Goal: Task Accomplishment & Management: Complete application form

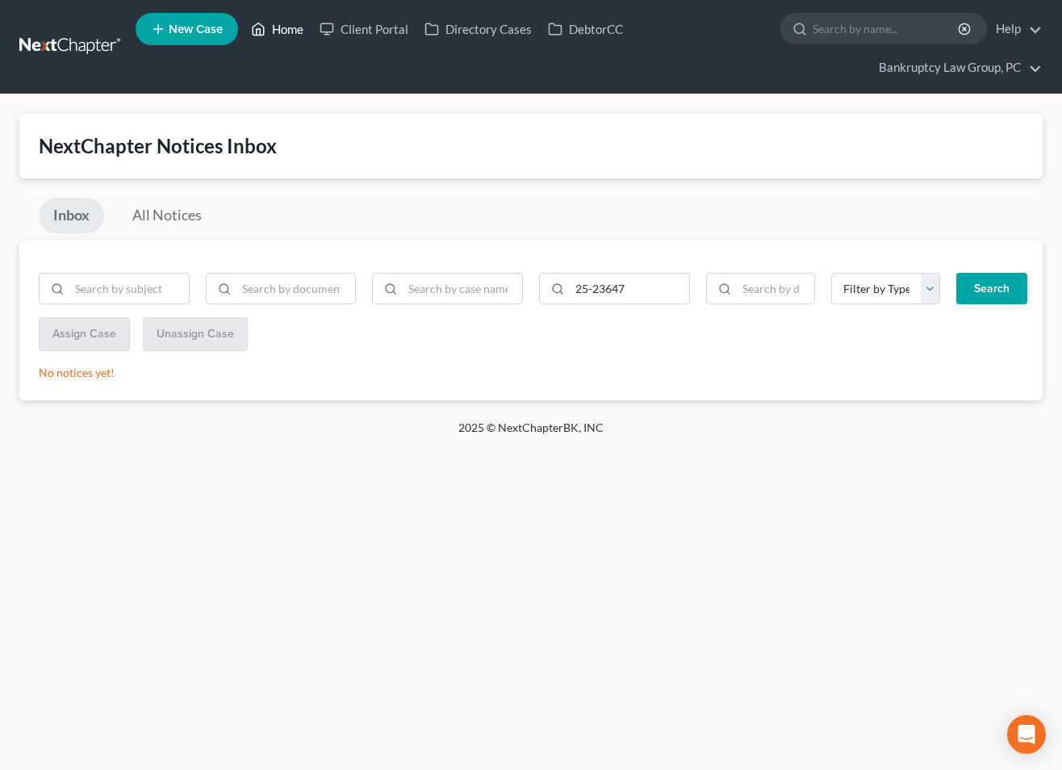
click at [290, 27] on link "Home" at bounding box center [277, 29] width 69 height 29
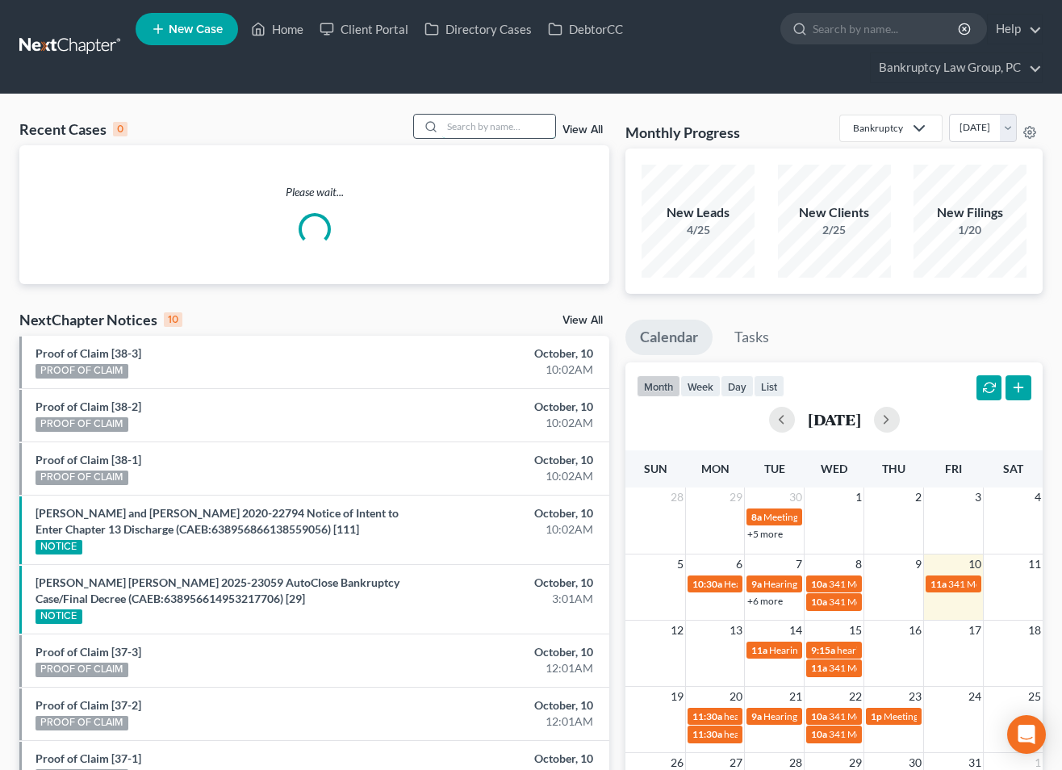
click at [503, 127] on input "search" at bounding box center [498, 126] width 113 height 23
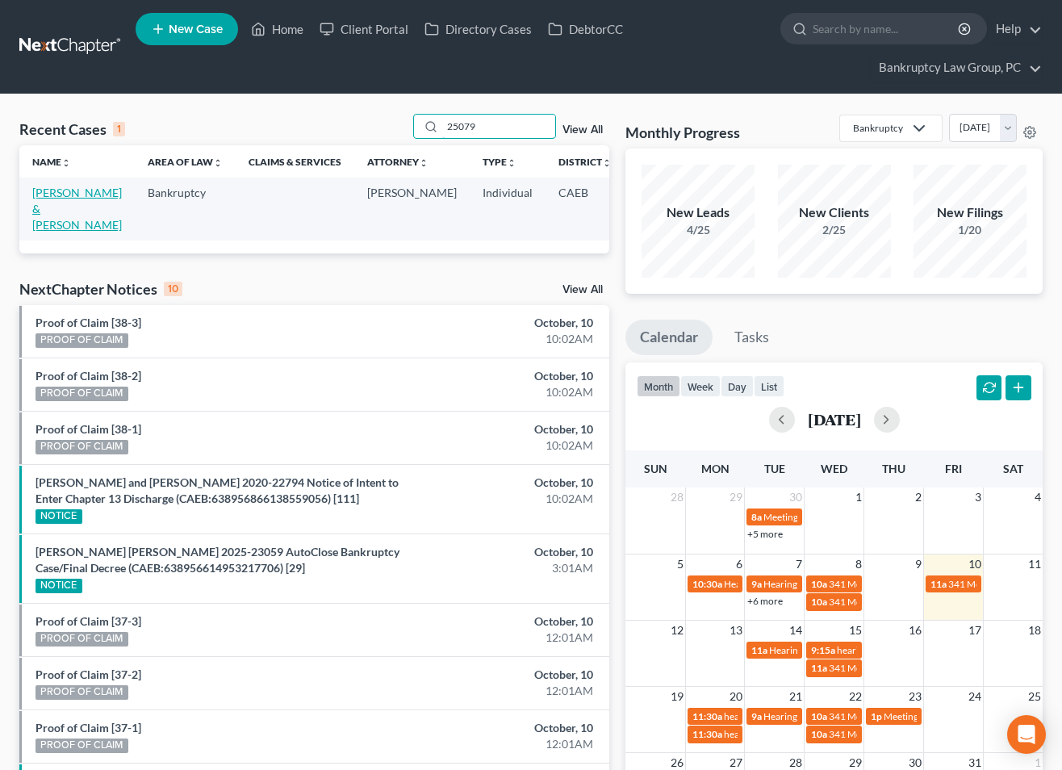
type input "25079"
click at [48, 215] on link "[PERSON_NAME] & [PERSON_NAME]" at bounding box center [77, 209] width 90 height 46
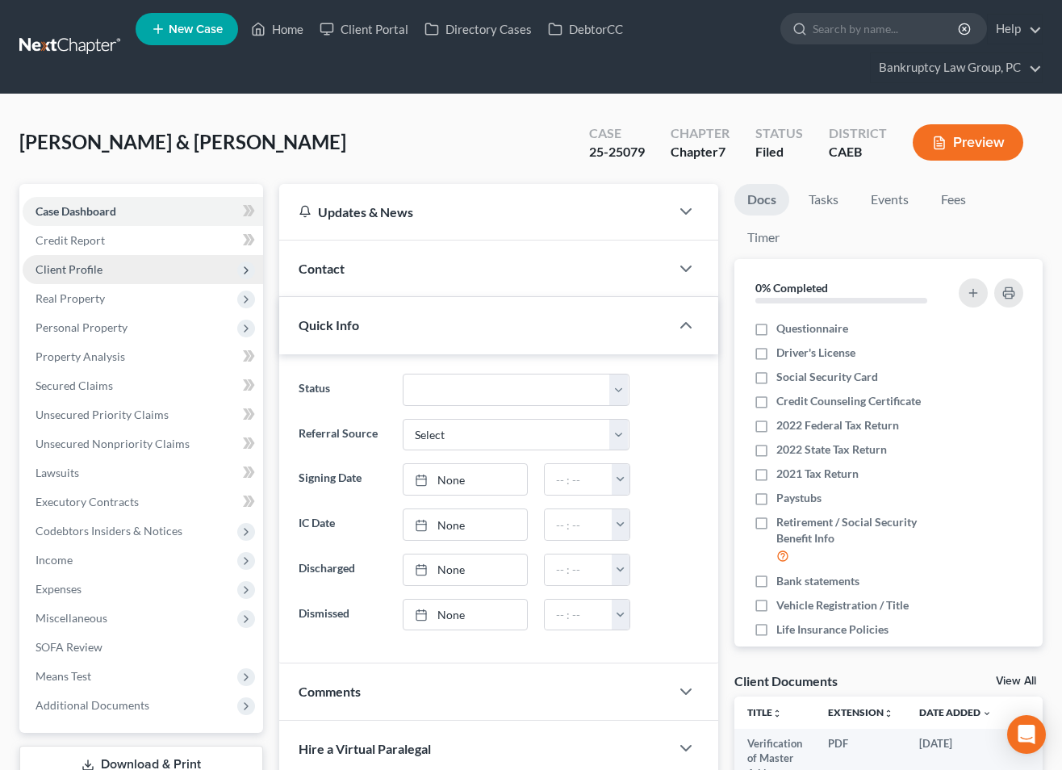
click at [63, 273] on span "Client Profile" at bounding box center [68, 269] width 67 height 14
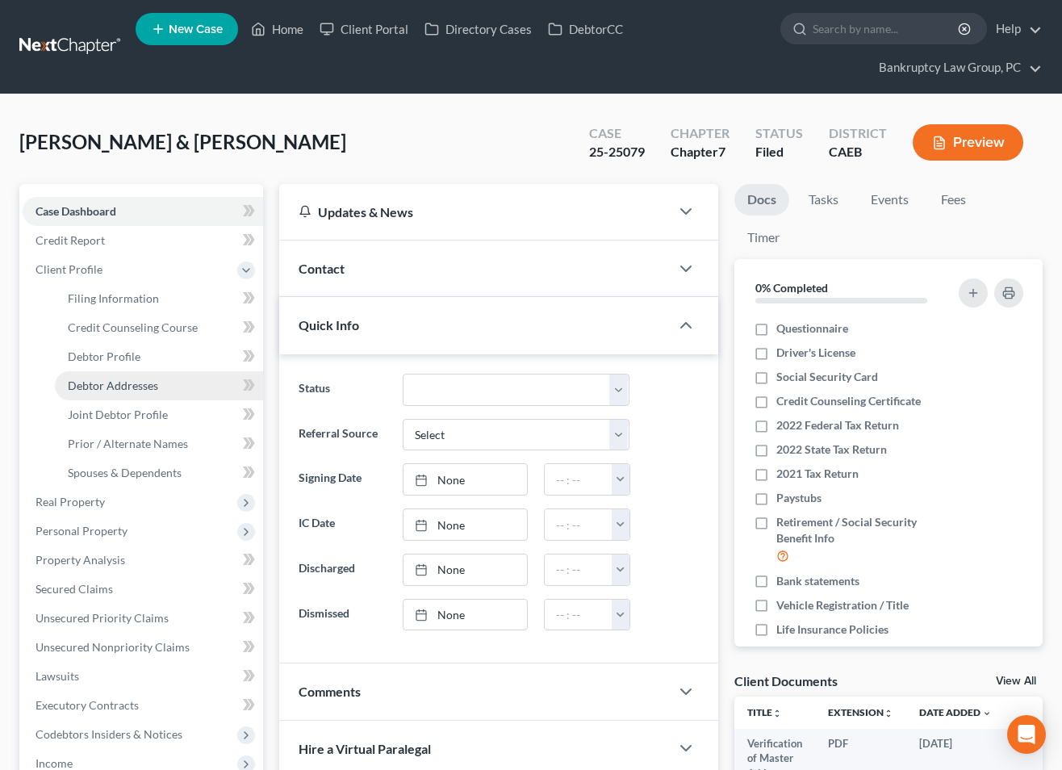
click at [87, 388] on span "Debtor Addresses" at bounding box center [113, 385] width 90 height 14
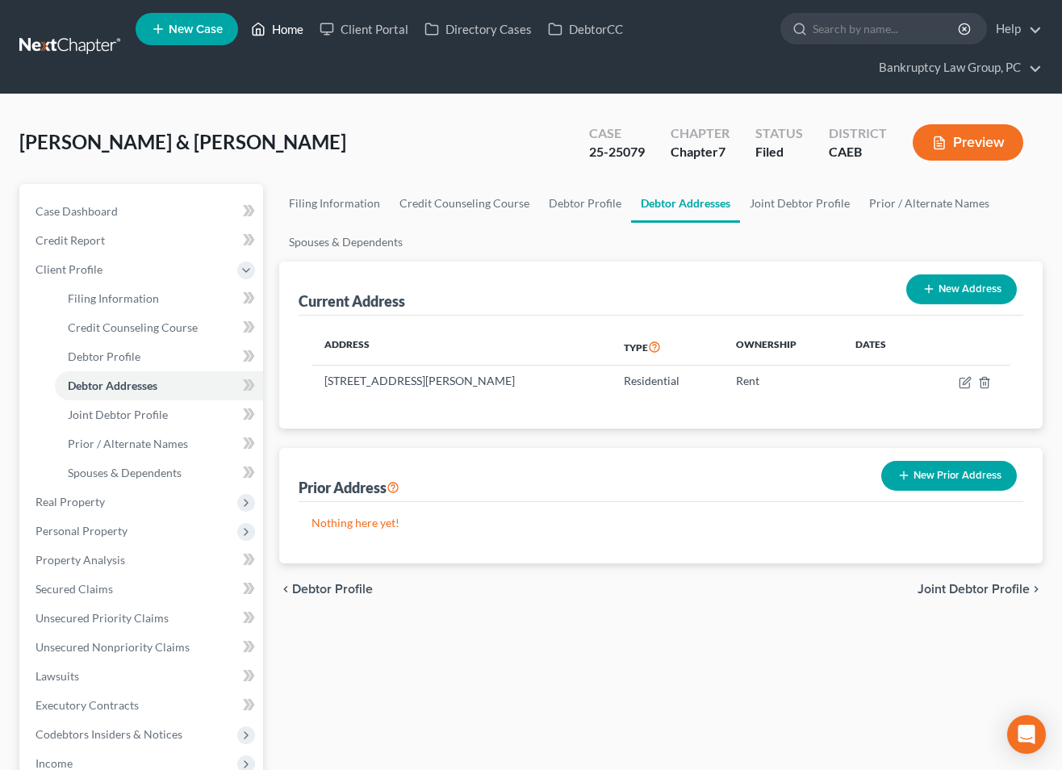
click at [293, 23] on link "Home" at bounding box center [277, 29] width 69 height 29
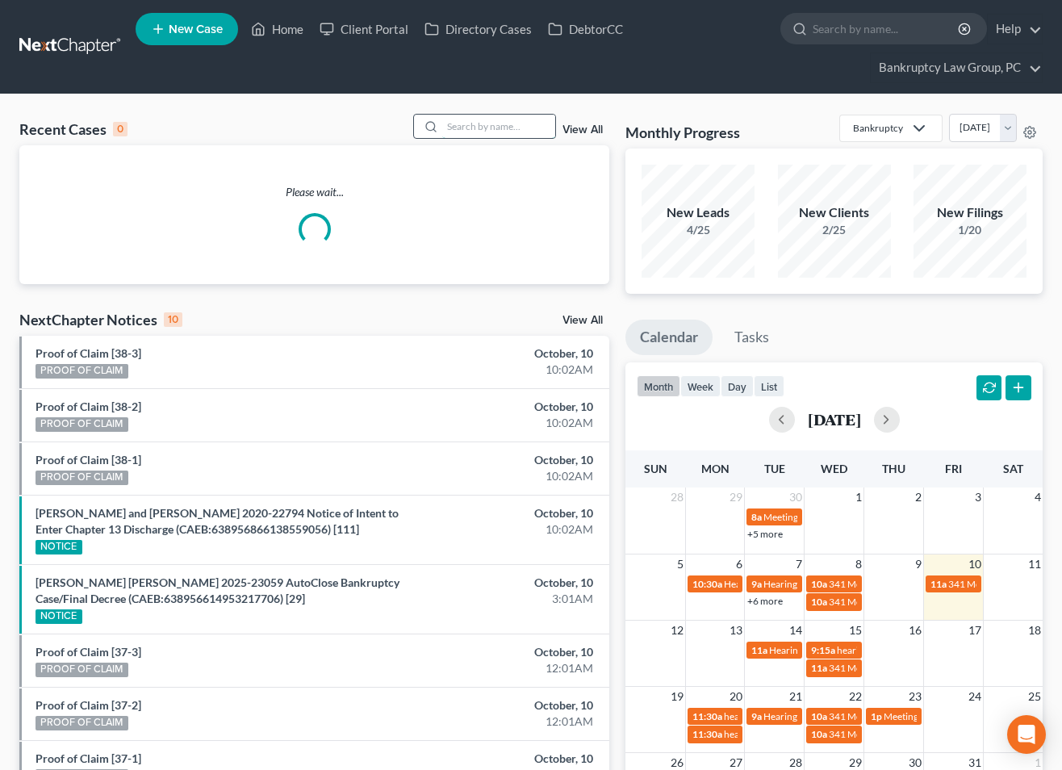
click at [495, 128] on input "search" at bounding box center [498, 126] width 113 height 23
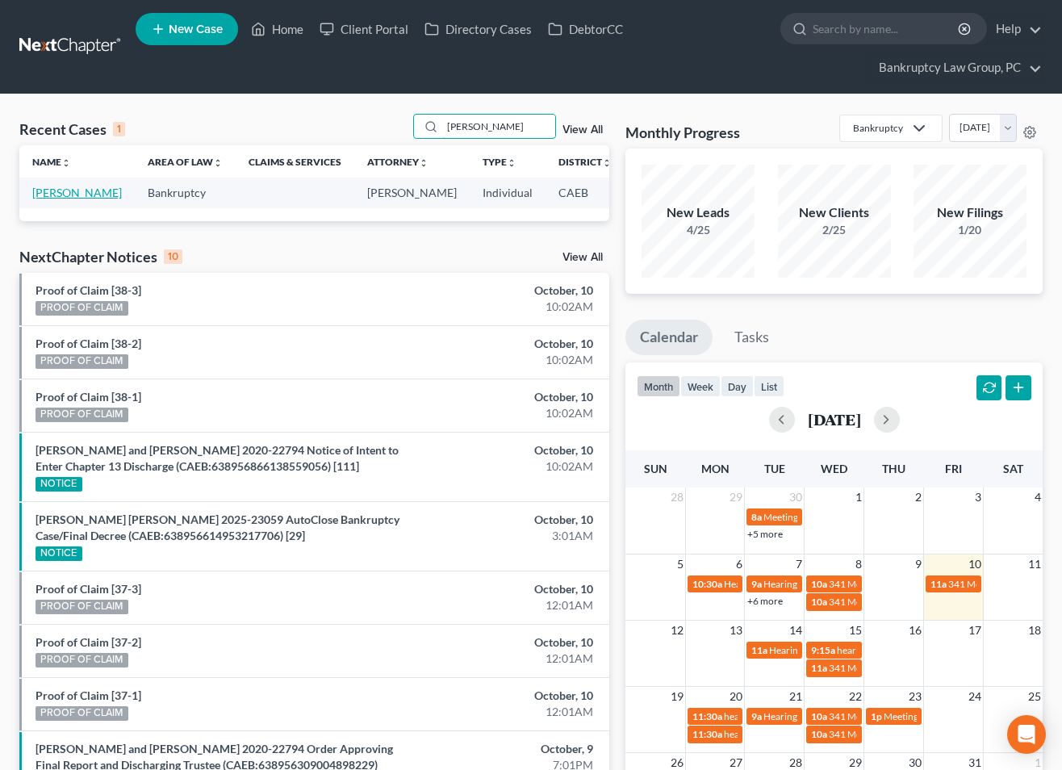
type input "[PERSON_NAME]"
click at [63, 194] on link "[PERSON_NAME]" at bounding box center [77, 193] width 90 height 14
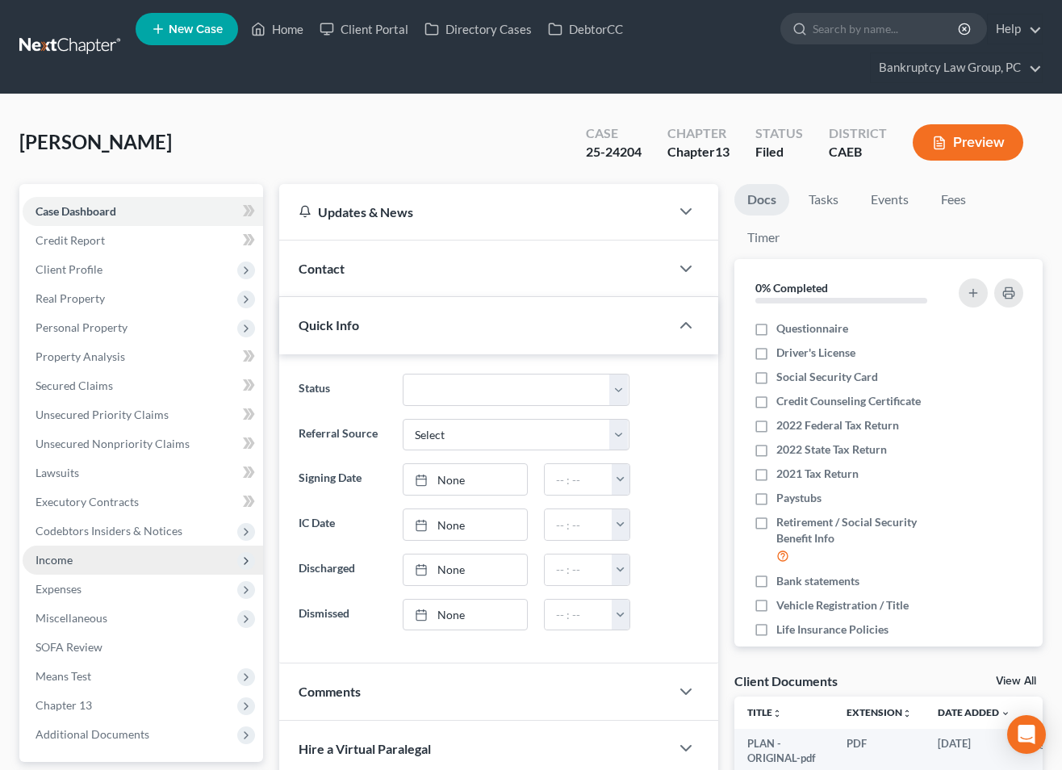
click at [67, 561] on span "Income" at bounding box center [53, 560] width 37 height 14
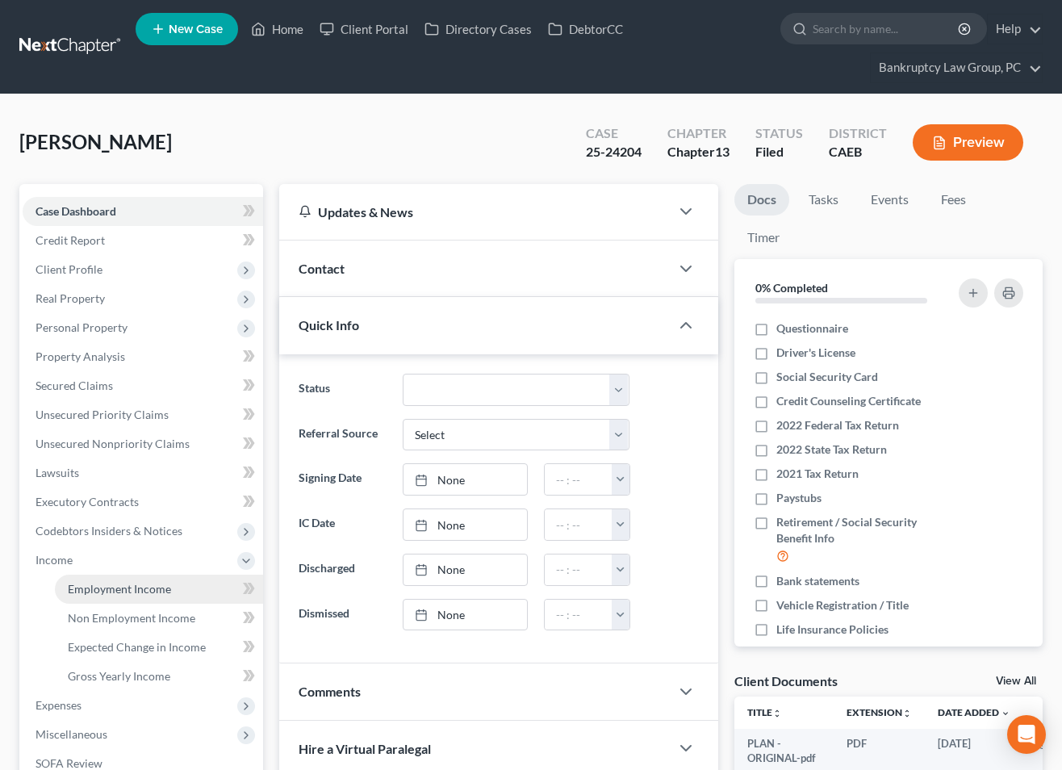
click at [88, 588] on span "Employment Income" at bounding box center [119, 589] width 103 height 14
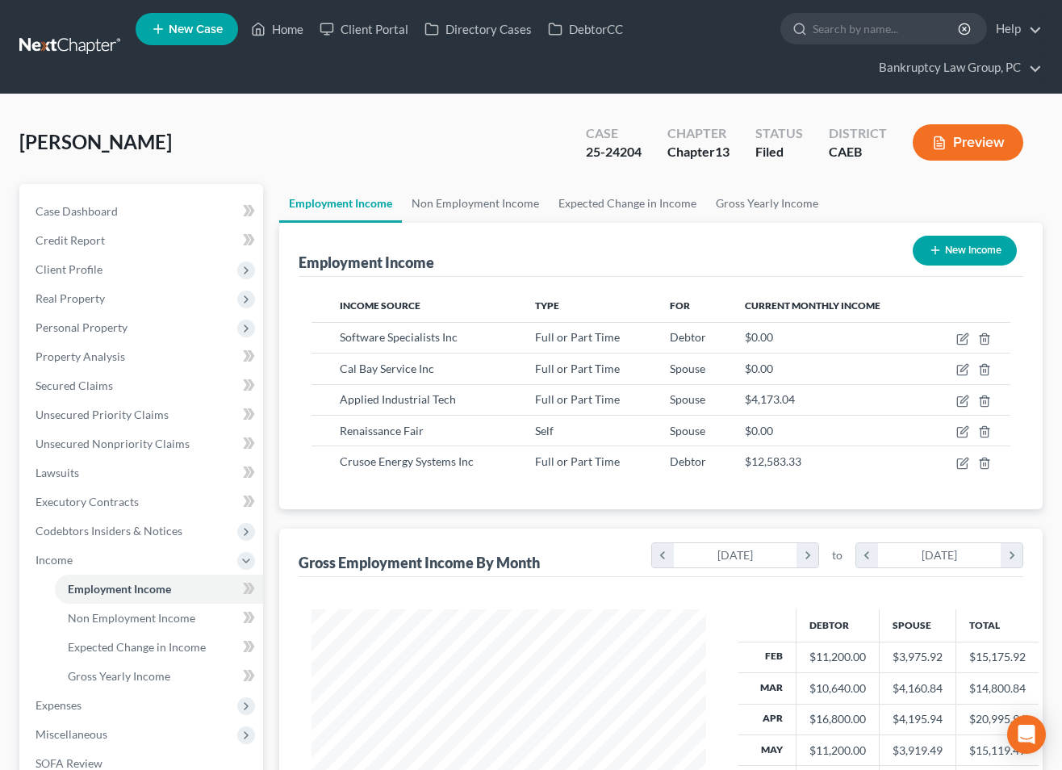
scroll to position [289, 426]
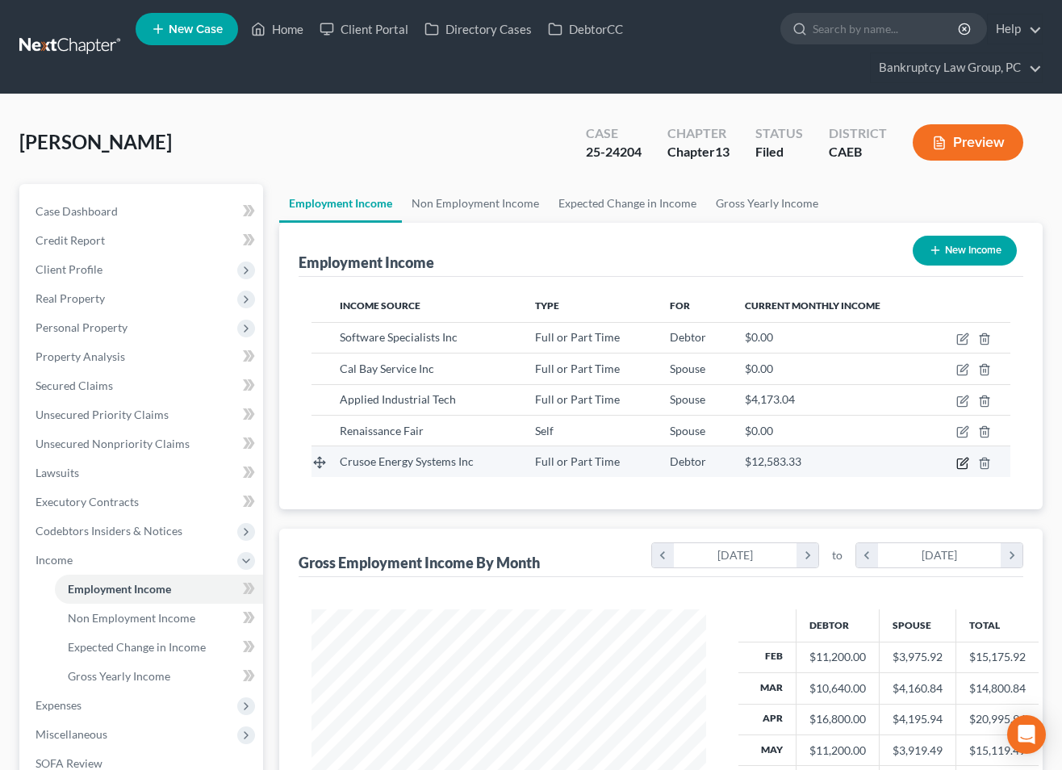
click at [963, 462] on icon "button" at bounding box center [963, 460] width 7 height 7
select select "0"
select select "5"
select select "2"
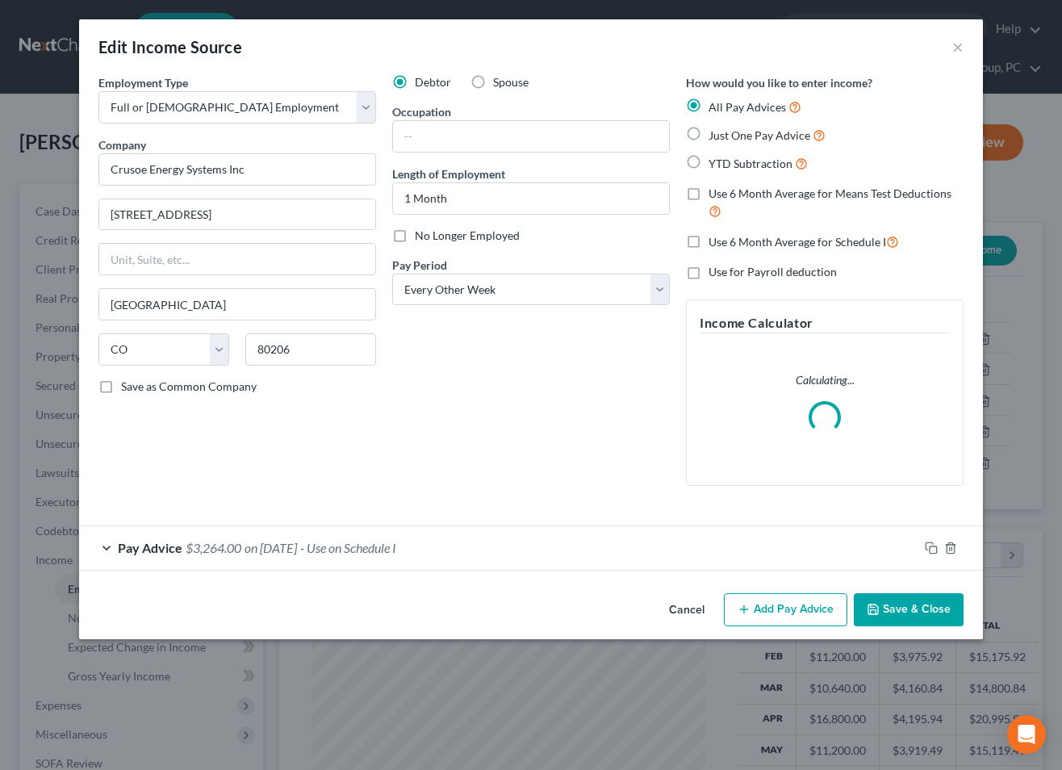
drag, startPoint x: 424, startPoint y: 556, endPoint x: 448, endPoint y: 541, distance: 28.6
click at [424, 556] on div "Pay Advice $3,264.00 on [DATE] - Use on Schedule I" at bounding box center [498, 547] width 839 height 43
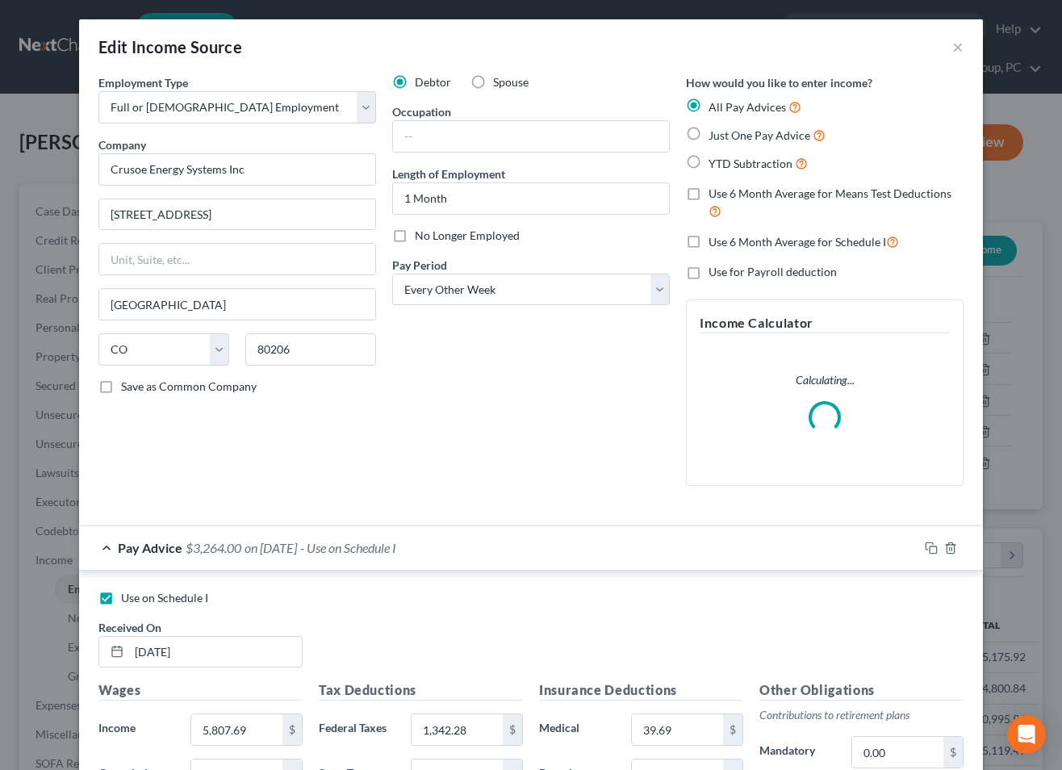
scroll to position [374, 0]
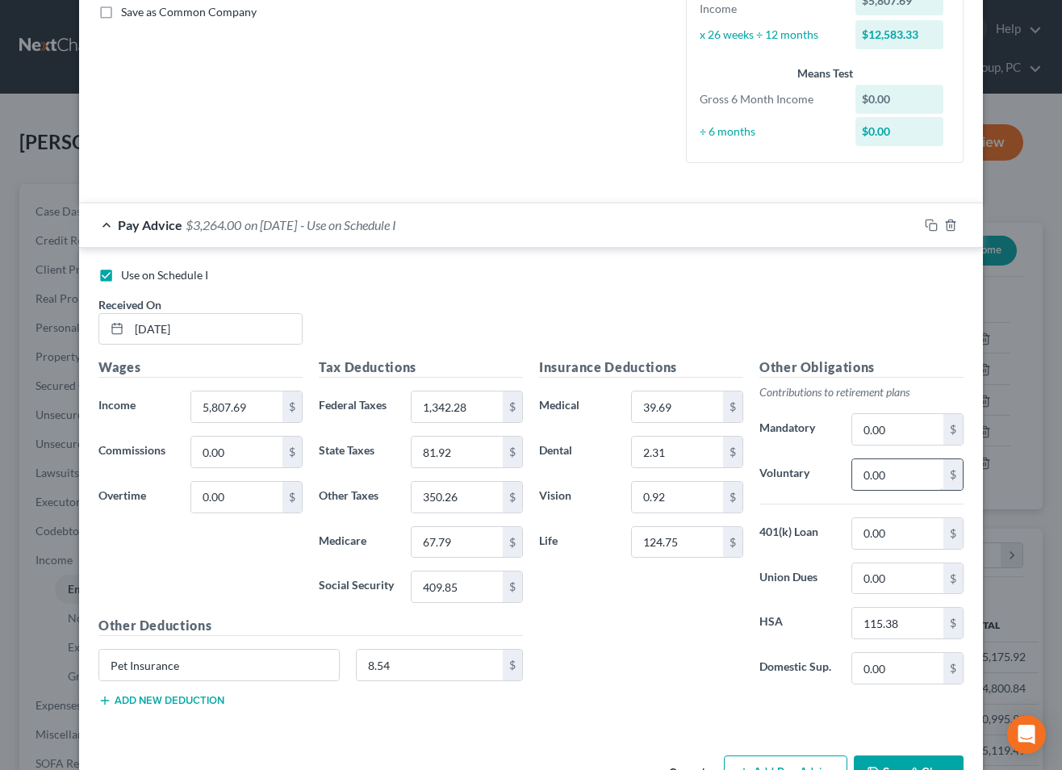
click at [903, 480] on input "0.00" at bounding box center [897, 474] width 91 height 31
type input "348.46"
click at [628, 627] on div "Insurance Deductions Medical 39.69 $ Dental 2.31 $ Vision 0.92 $ Life 124.75 $" at bounding box center [641, 527] width 220 height 340
click at [476, 413] on input "1,342.28" at bounding box center [456, 406] width 91 height 31
type input "1,258.65"
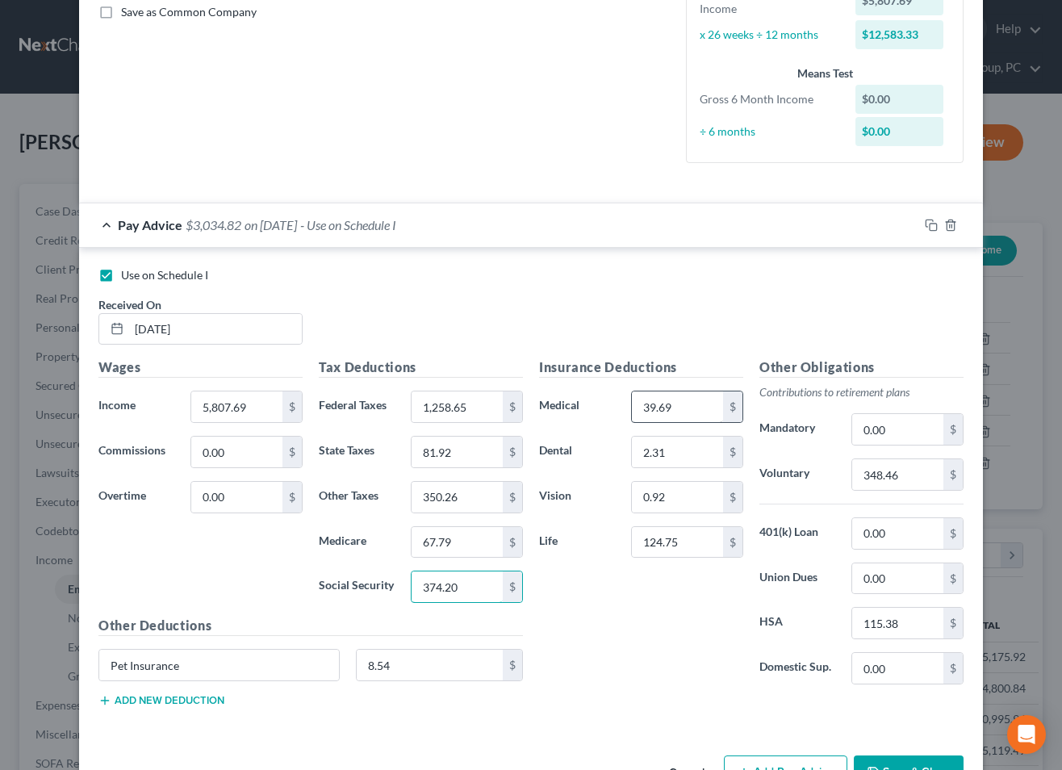
type input "374.20"
click at [922, 758] on button "Save & Close" at bounding box center [909, 772] width 110 height 34
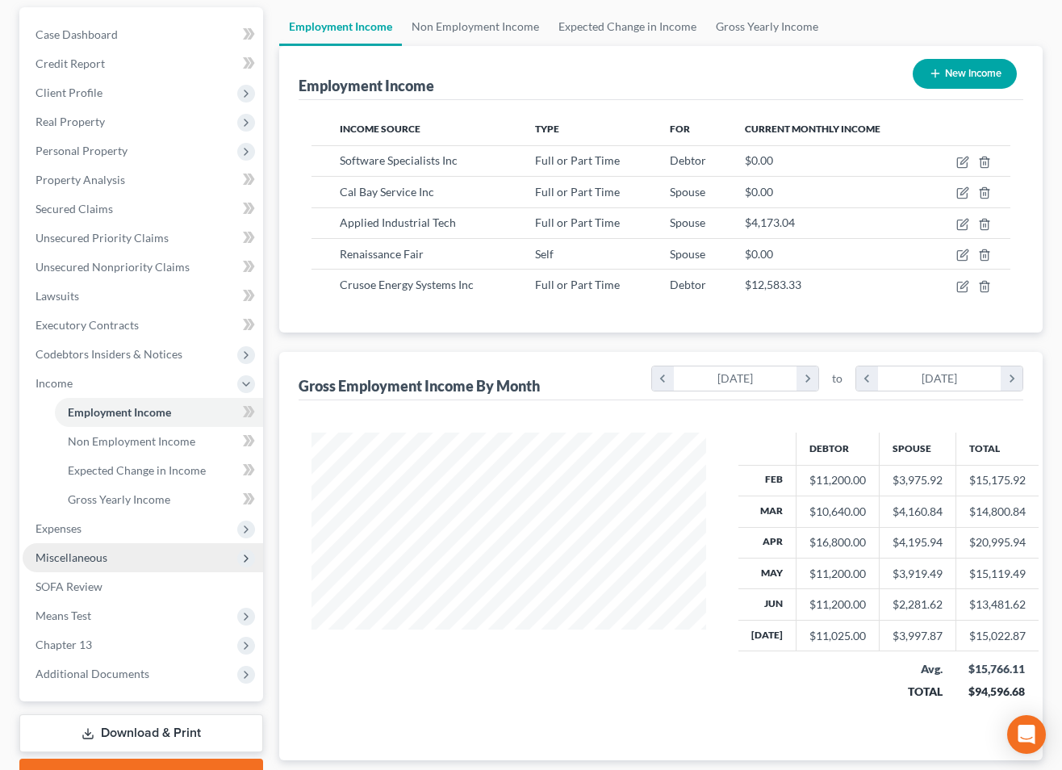
scroll to position [177, 0]
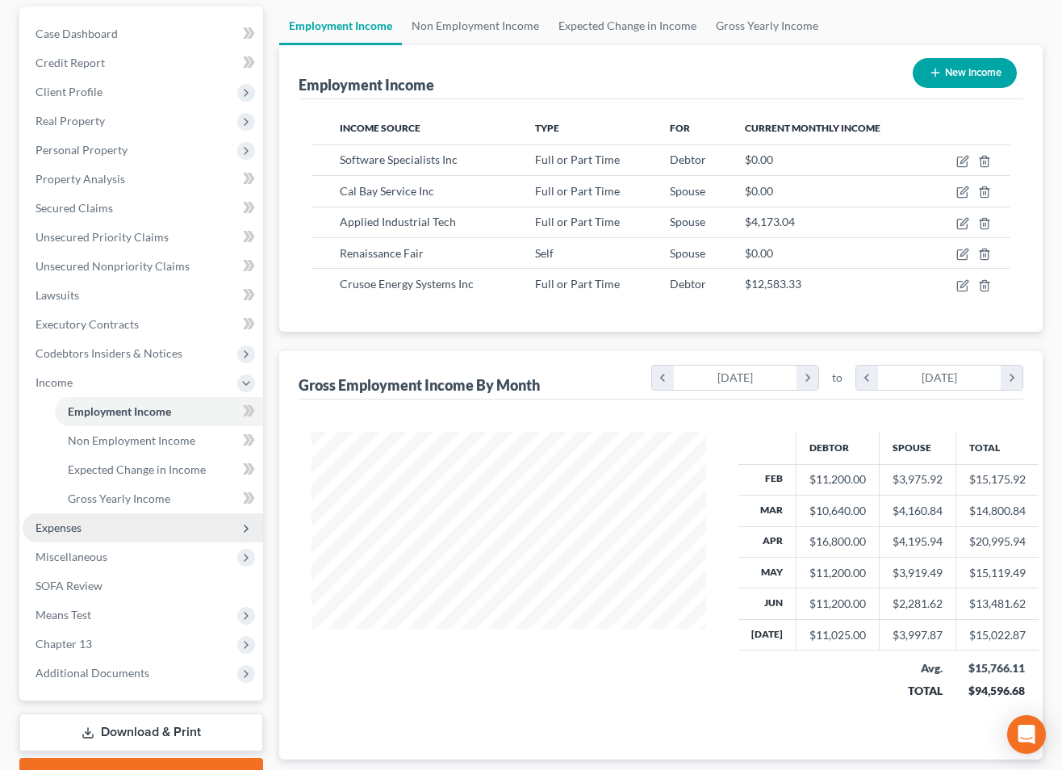
click at [62, 536] on span "Expenses" at bounding box center [143, 527] width 240 height 29
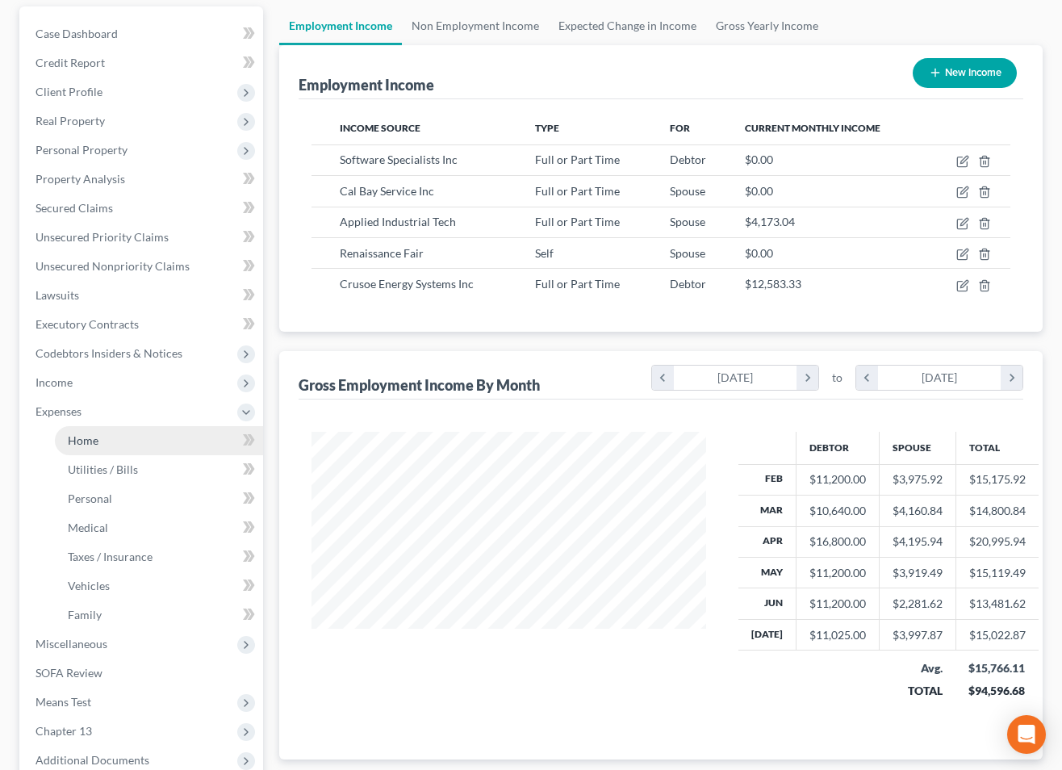
click at [88, 453] on link "Home" at bounding box center [159, 440] width 208 height 29
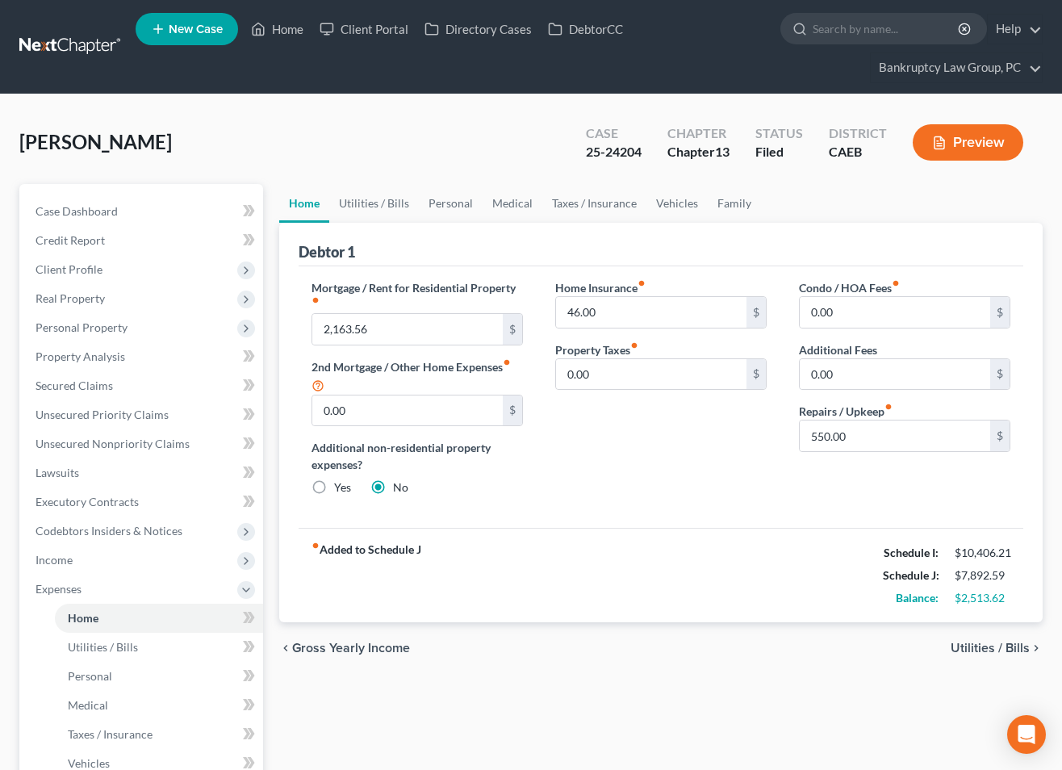
scroll to position [3, 0]
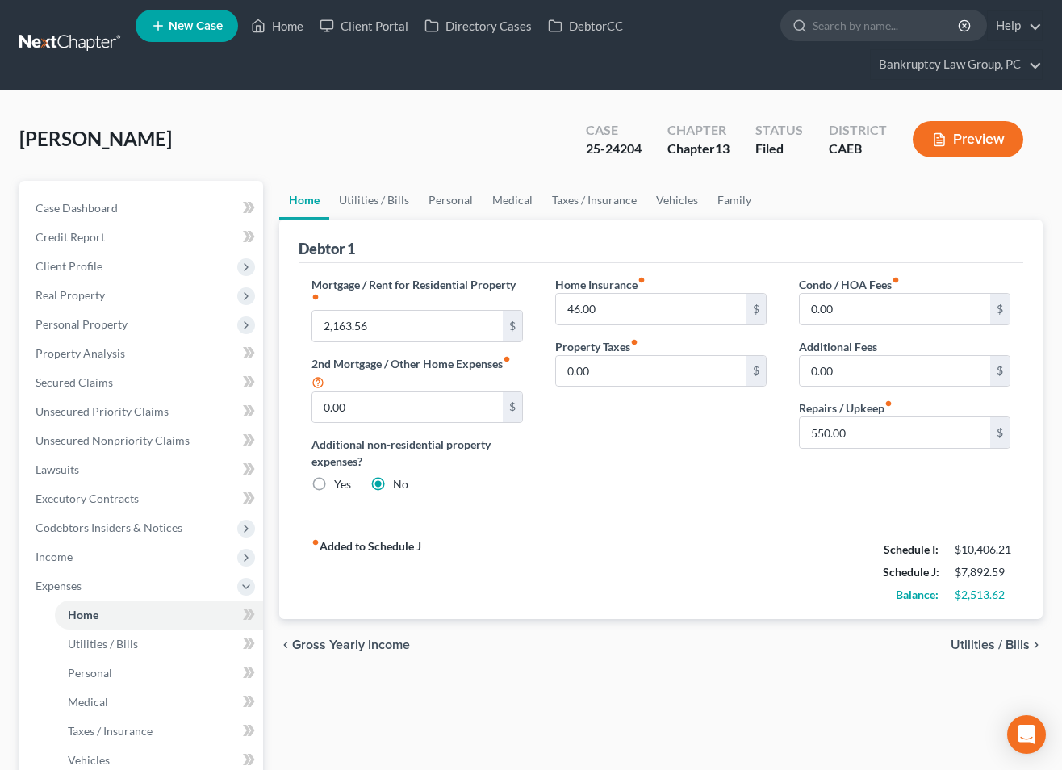
click at [345, 111] on div "[PERSON_NAME] Upgraded Case 25-24204 Chapter Chapter 13 Status Filed District C…" at bounding box center [530, 146] width 1023 height 70
click at [88, 353] on span "Property Analysis" at bounding box center [80, 353] width 90 height 14
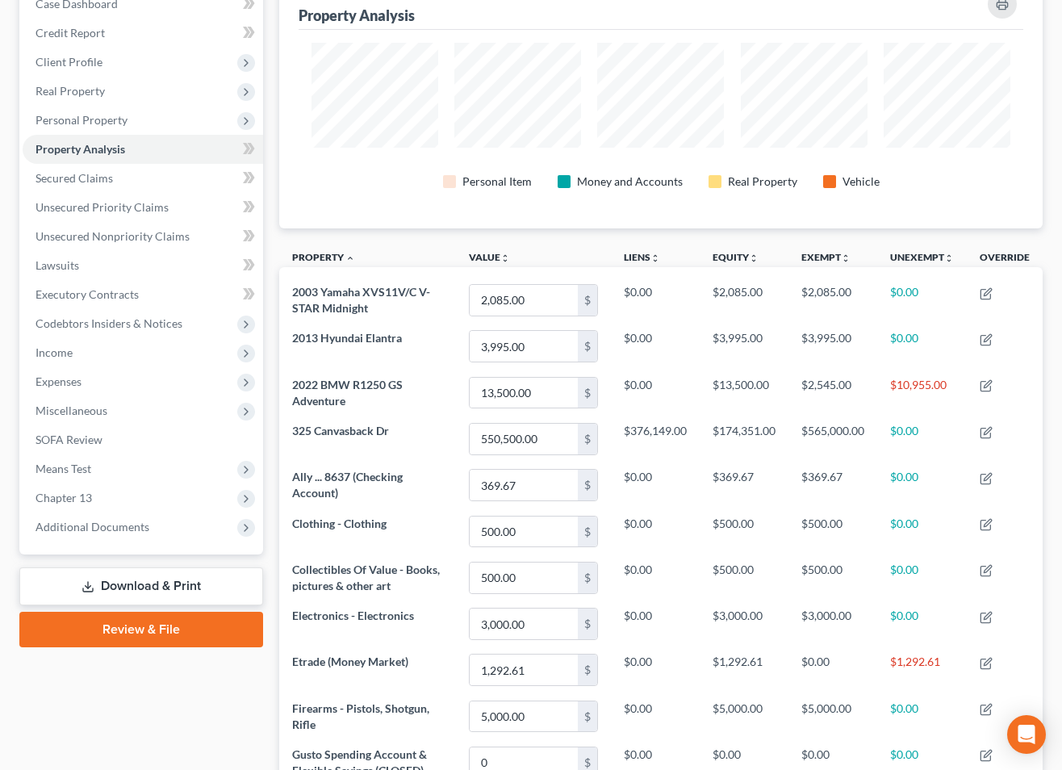
scroll to position [168, 0]
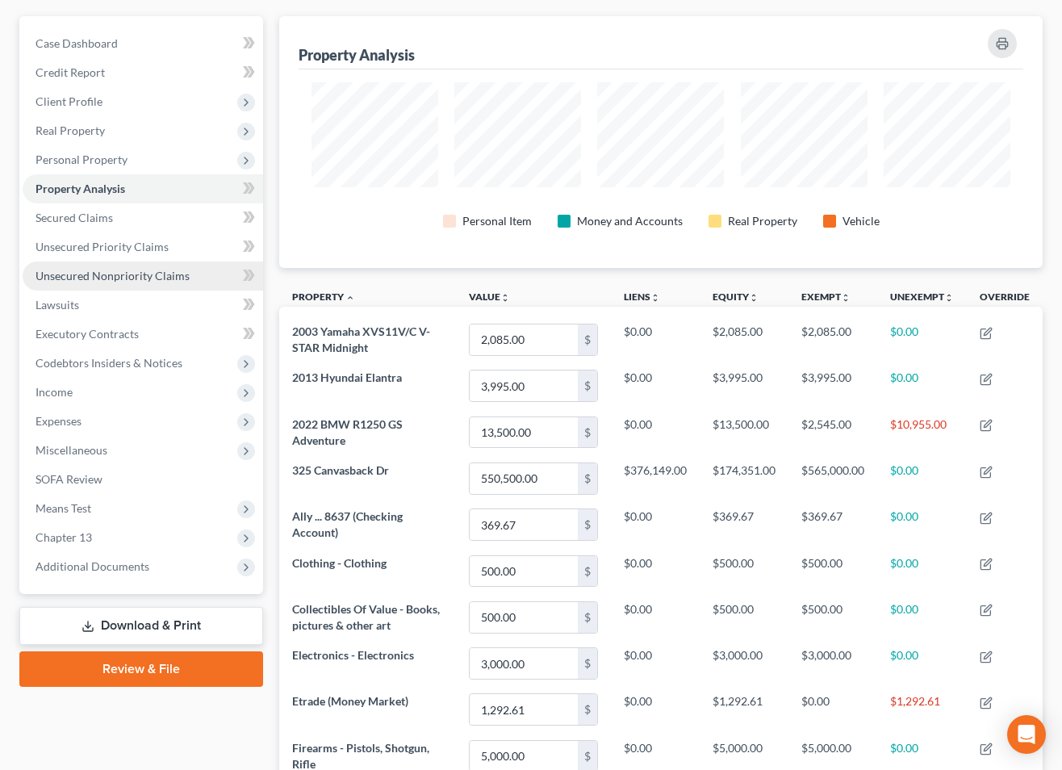
click at [119, 278] on span "Unsecured Nonpriority Claims" at bounding box center [112, 276] width 154 height 14
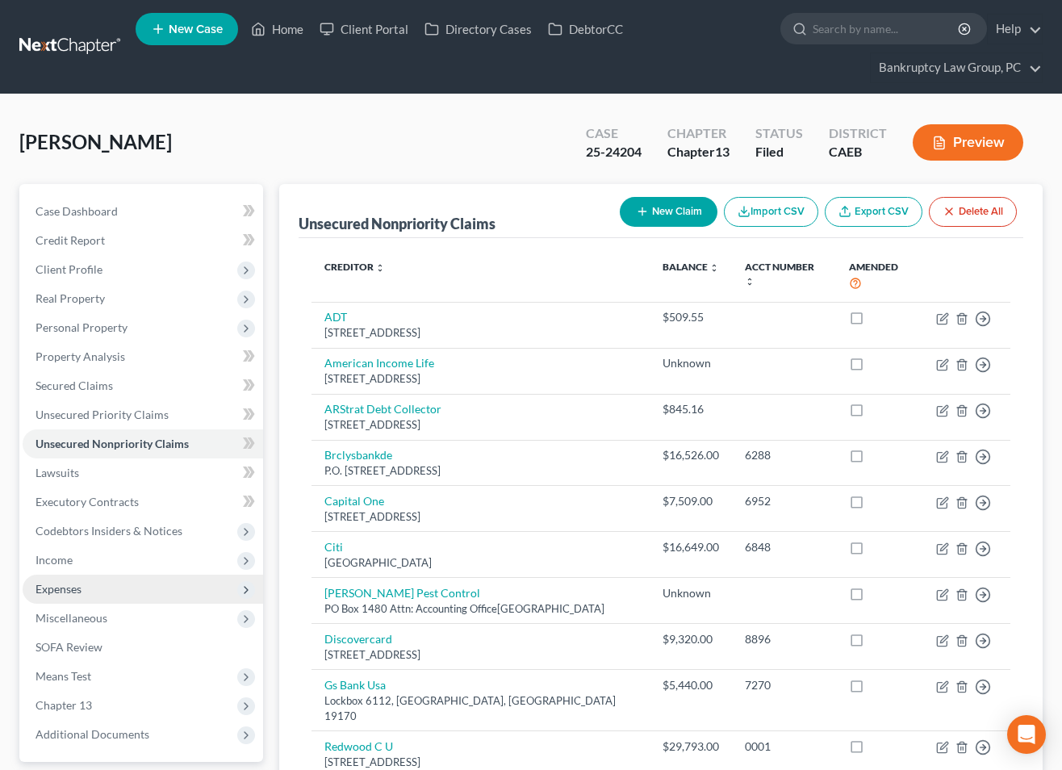
click at [62, 593] on span "Expenses" at bounding box center [58, 589] width 46 height 14
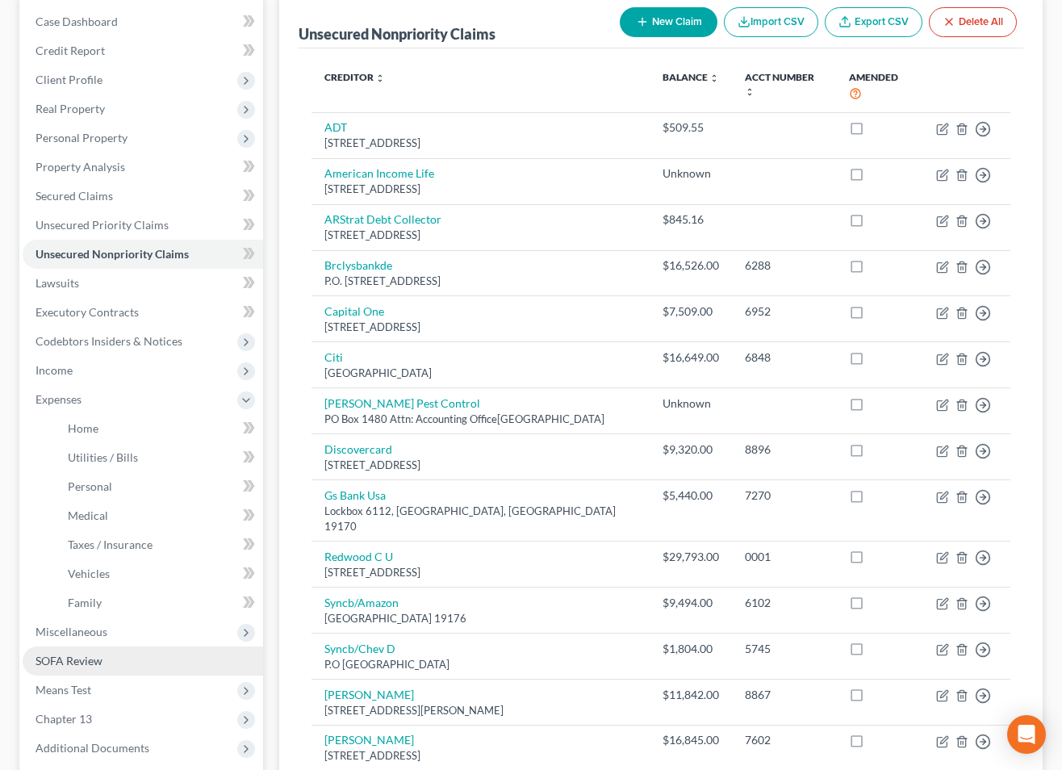
scroll to position [190, 0]
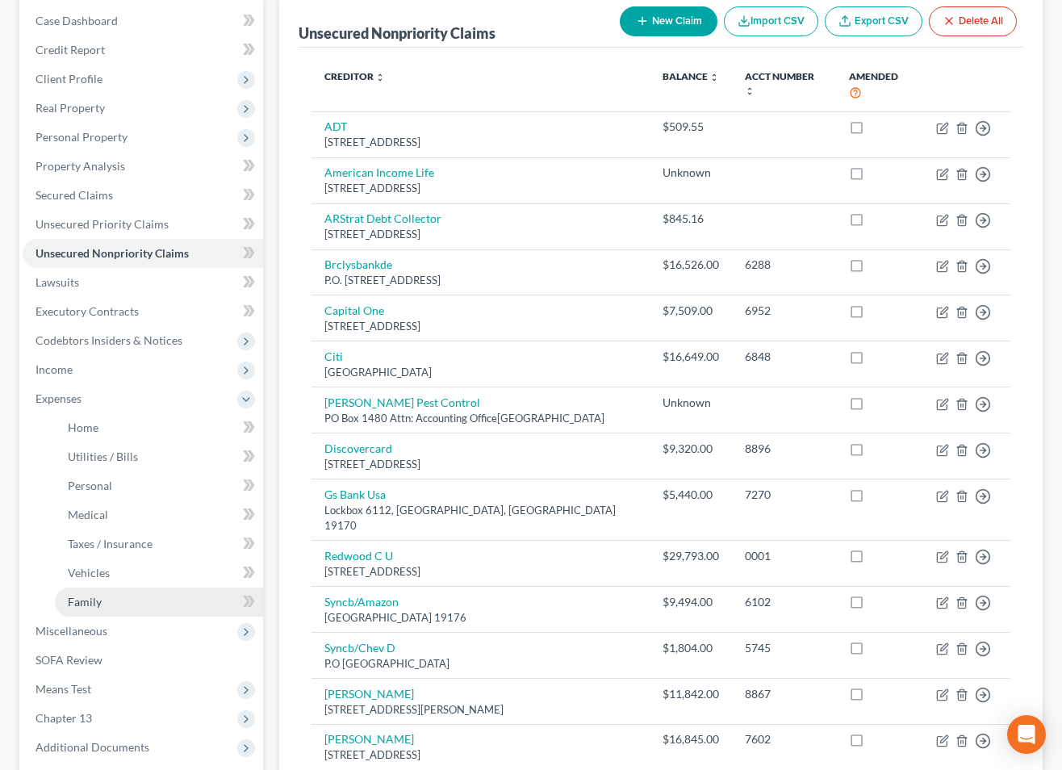
click at [82, 606] on span "Family" at bounding box center [85, 602] width 34 height 14
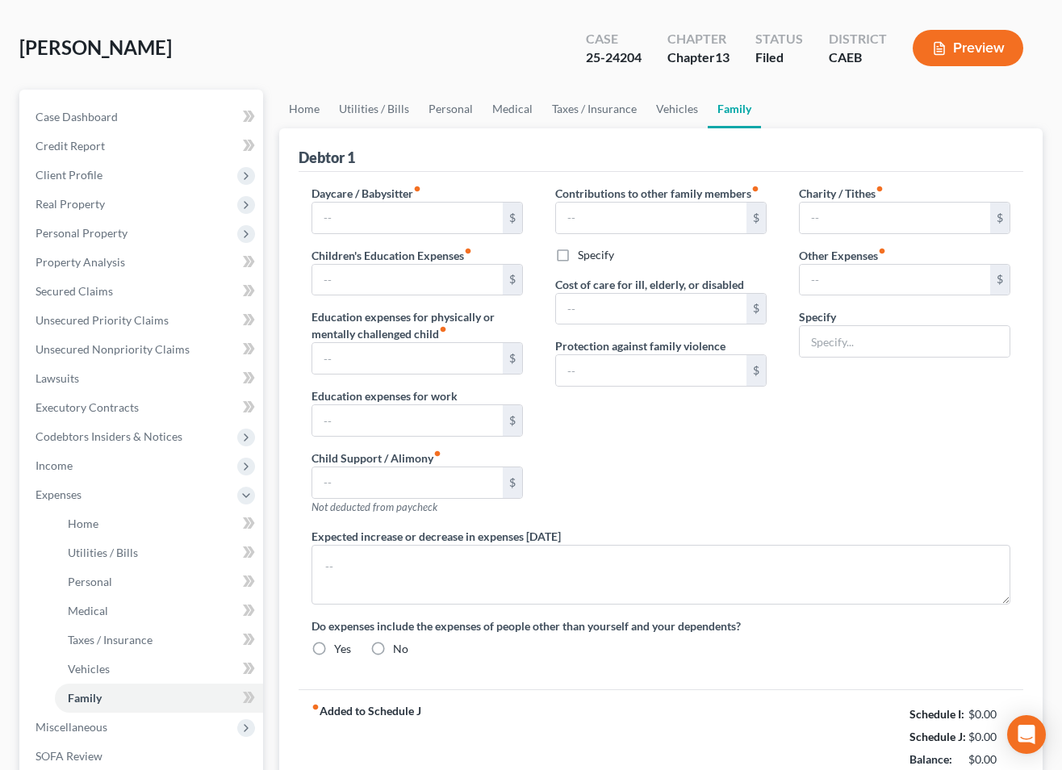
type input "0.00"
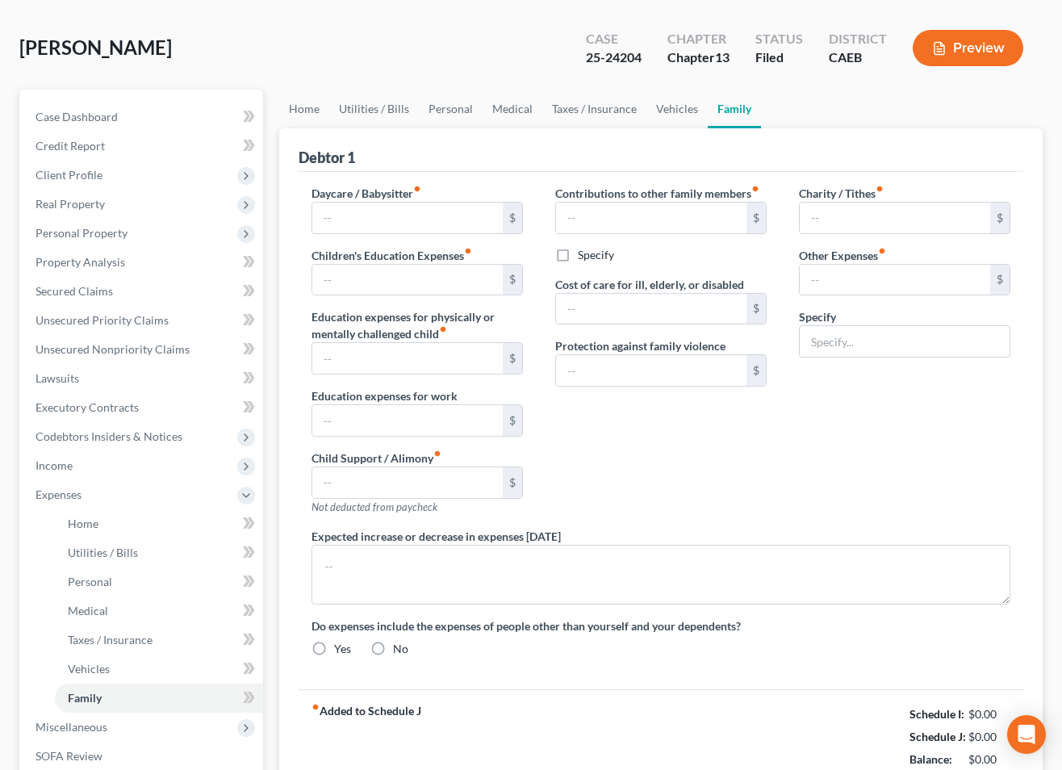
type input "0.00"
type input "300.00"
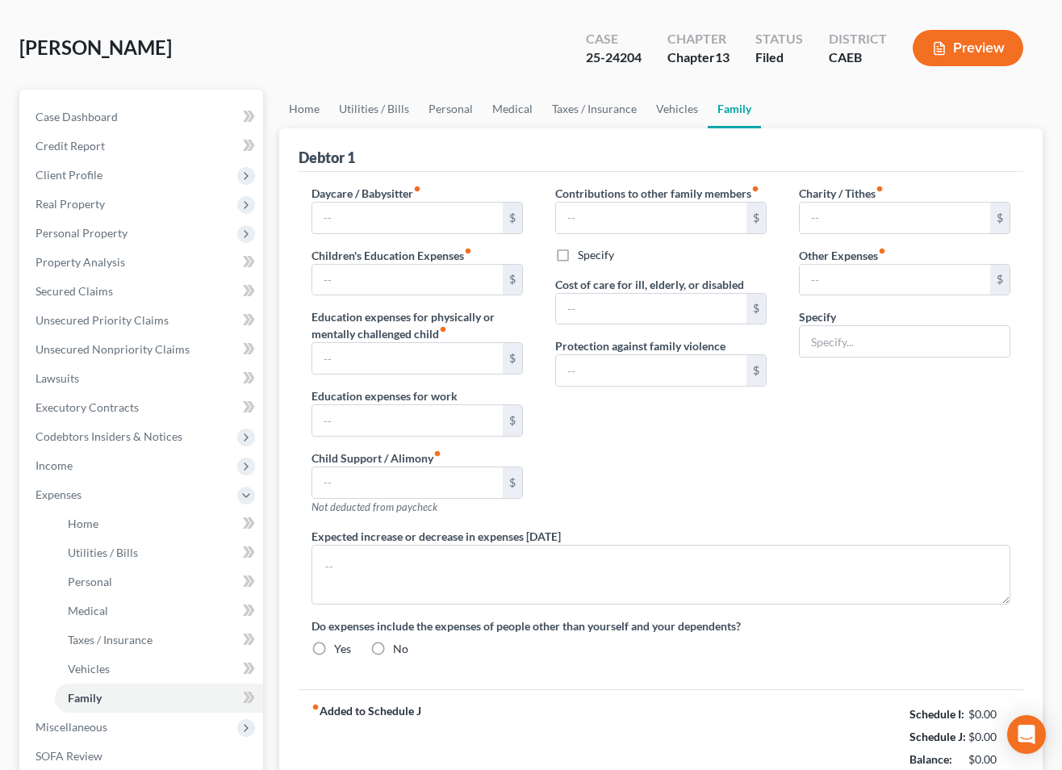
type input "Pet Care"
radio input "true"
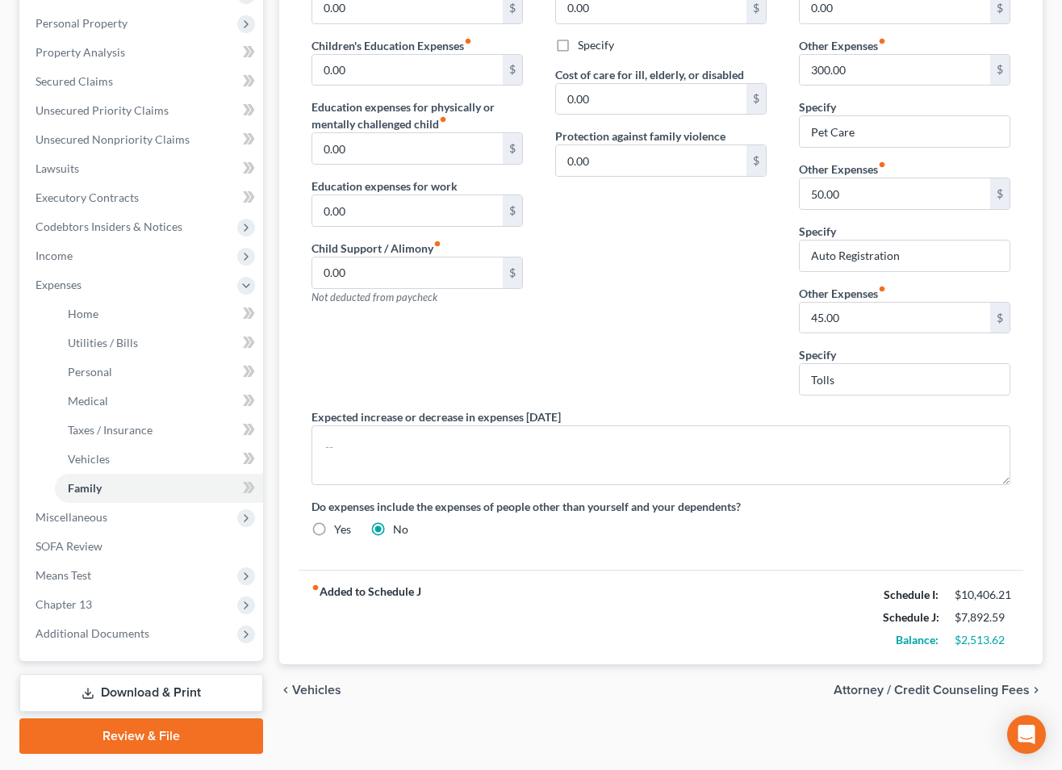
scroll to position [306, 0]
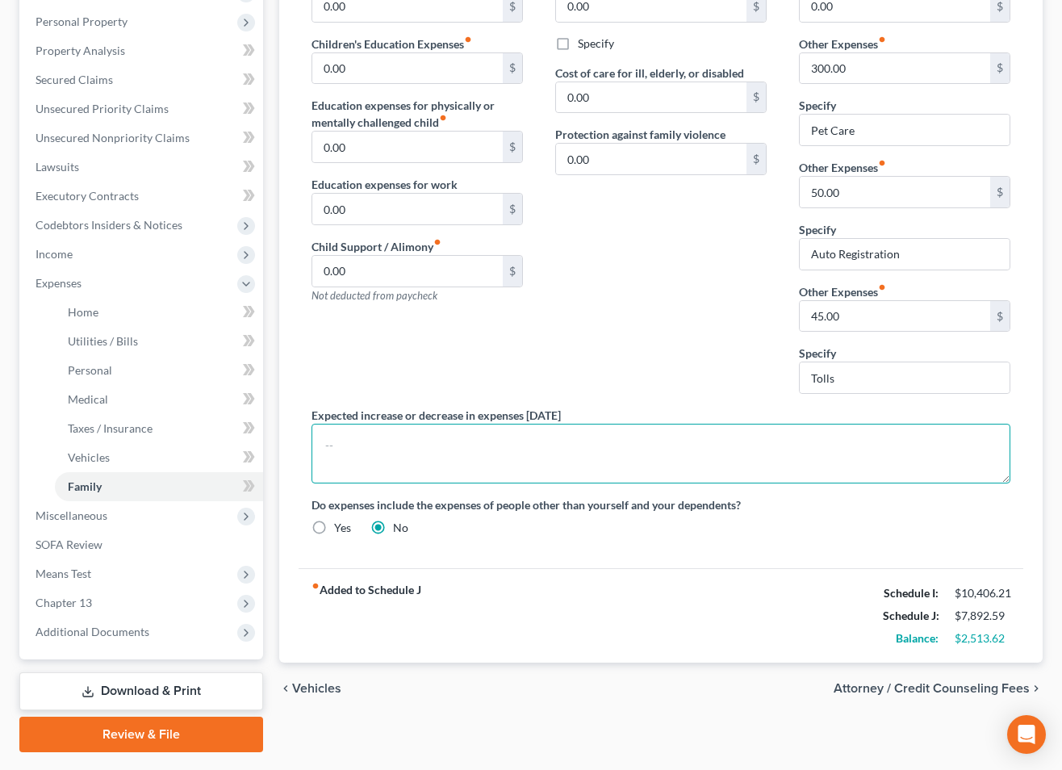
click at [591, 455] on textarea at bounding box center [660, 454] width 699 height 60
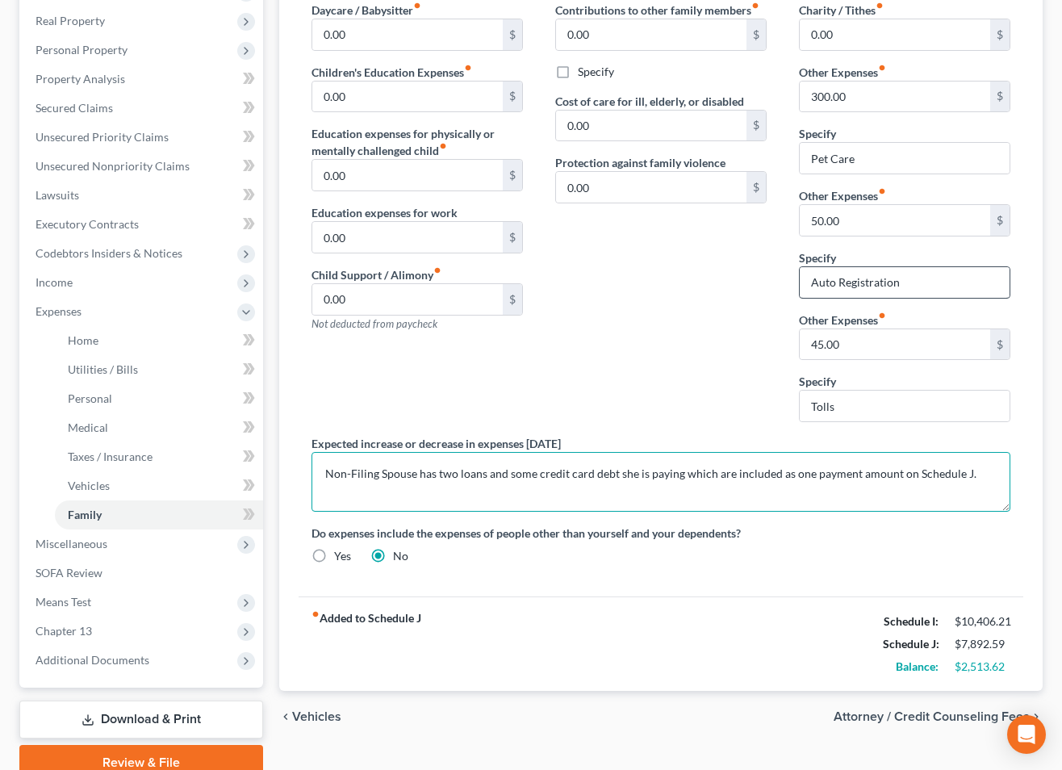
type textarea "Non-Filing Spouse has two loans and some credit card debt she is paying which a…"
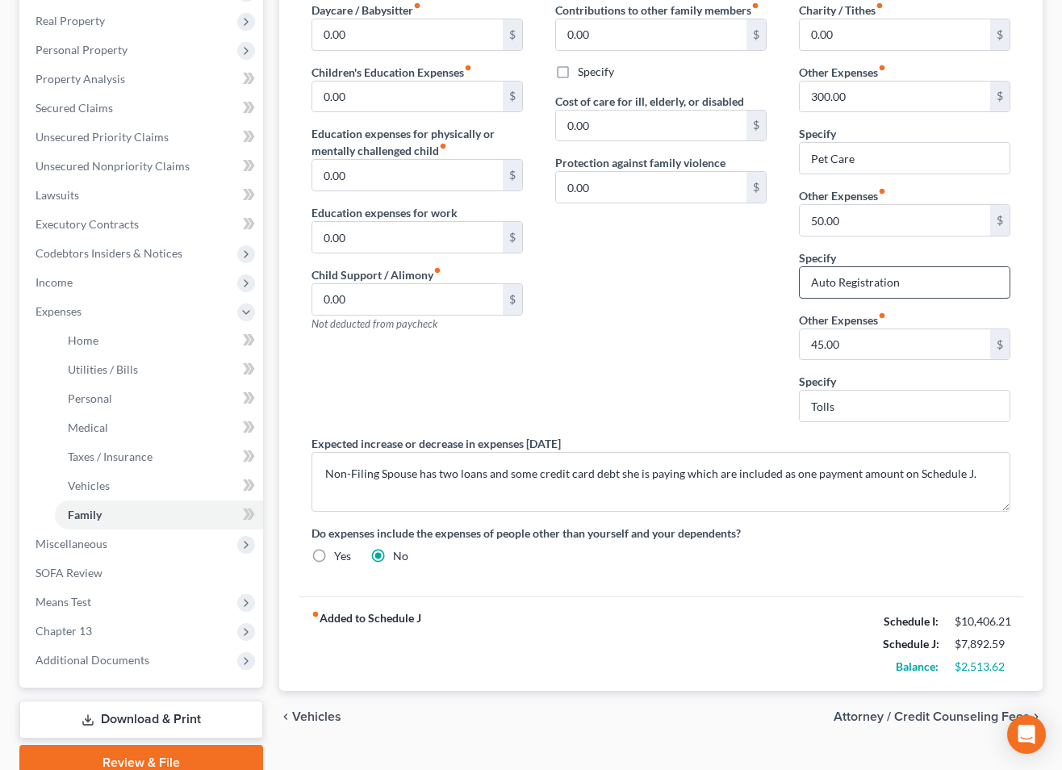
click at [929, 278] on input "Auto Registration" at bounding box center [904, 282] width 210 height 31
type input "Auto Registration & Tolls"
click at [887, 220] on input "50.00" at bounding box center [894, 220] width 190 height 31
type input "95"
click at [853, 343] on input "45.00" at bounding box center [894, 344] width 190 height 31
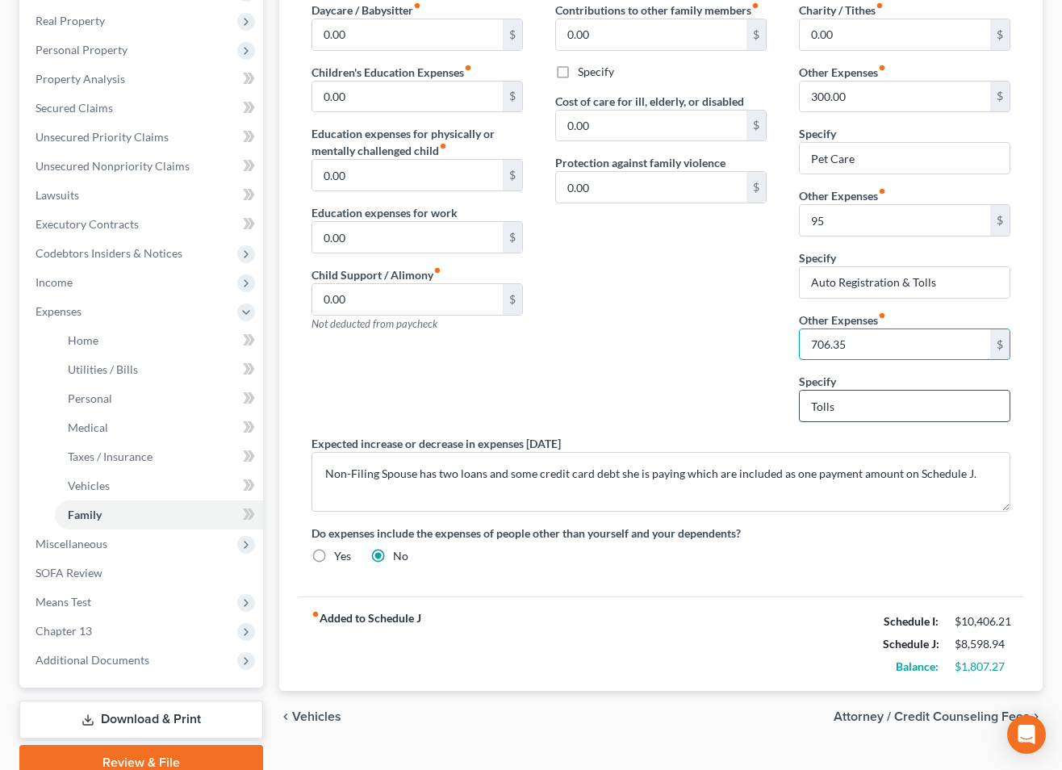
type input "706.35"
drag, startPoint x: 862, startPoint y: 408, endPoint x: 780, endPoint y: 411, distance: 82.3
click at [780, 411] on div "Daycare / Babysitter fiber_manual_record 0.00 $ Children's Education Expenses f…" at bounding box center [660, 289] width 731 height 575
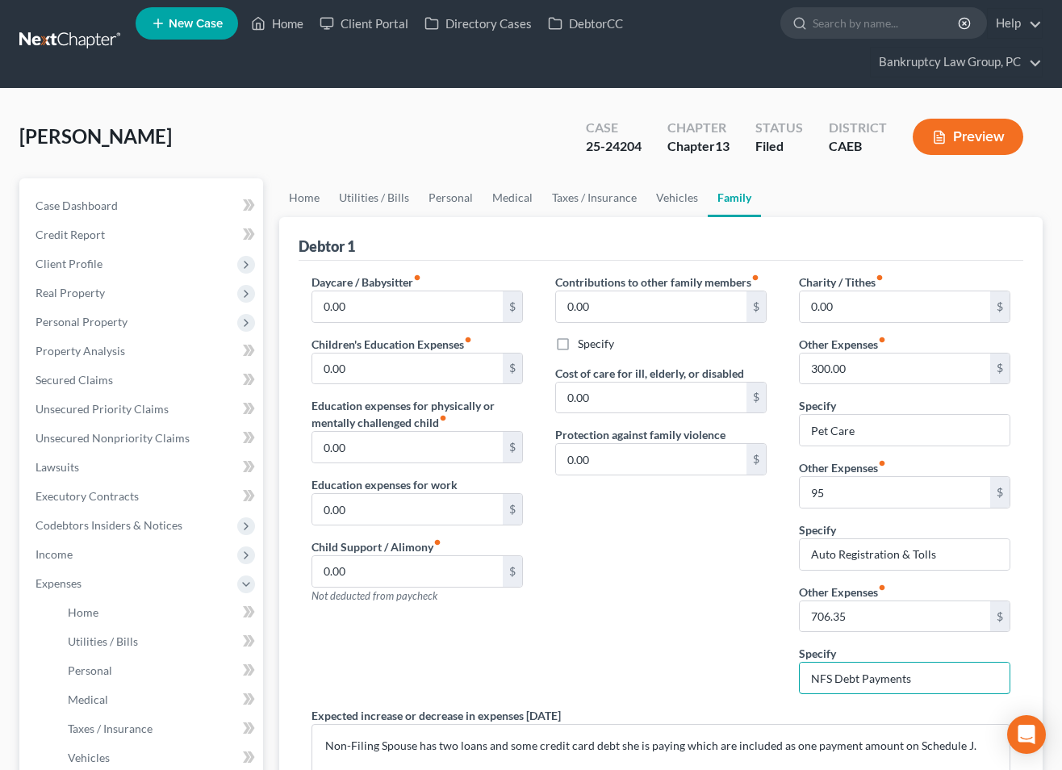
scroll to position [3, 0]
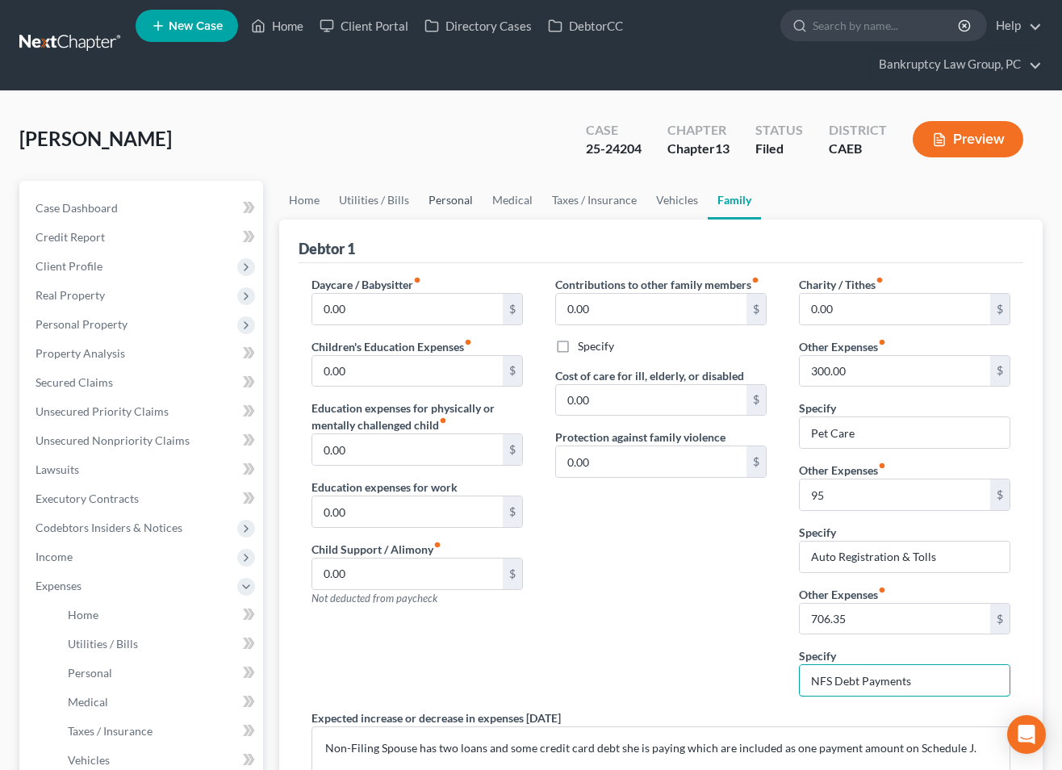
type input "NFS Debt Payments"
click at [439, 205] on link "Personal" at bounding box center [451, 200] width 64 height 39
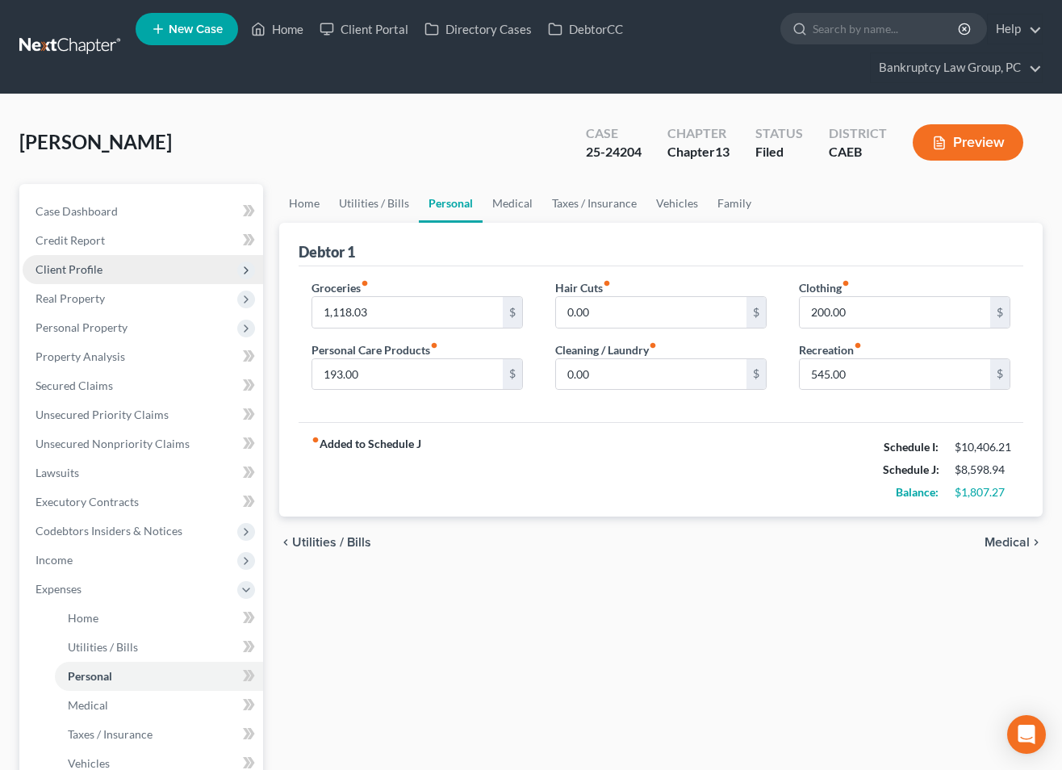
click at [76, 266] on span "Client Profile" at bounding box center [68, 269] width 67 height 14
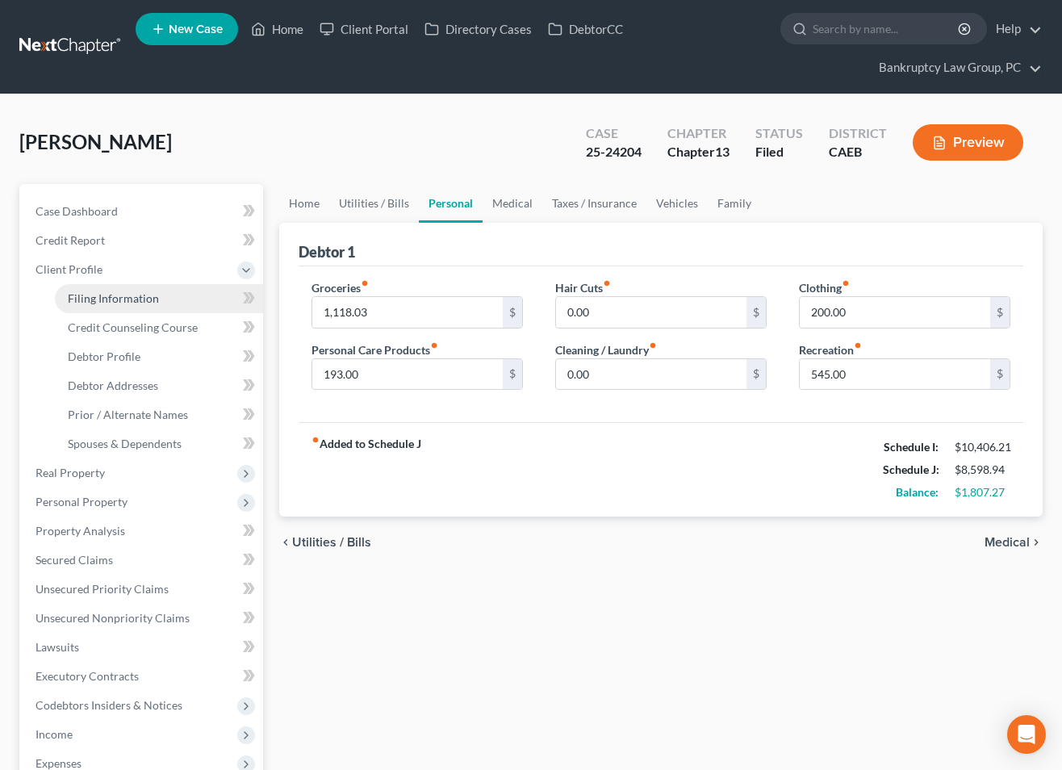
click at [103, 303] on span "Filing Information" at bounding box center [113, 298] width 91 height 14
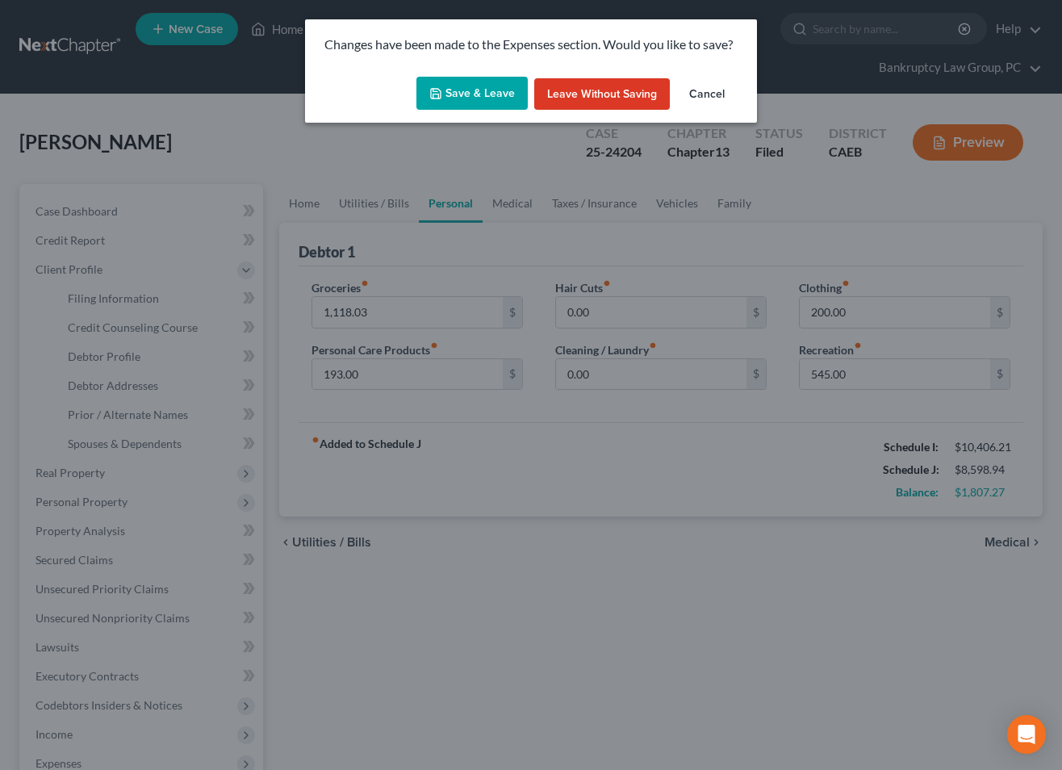
click at [503, 99] on button "Save & Leave" at bounding box center [471, 94] width 111 height 34
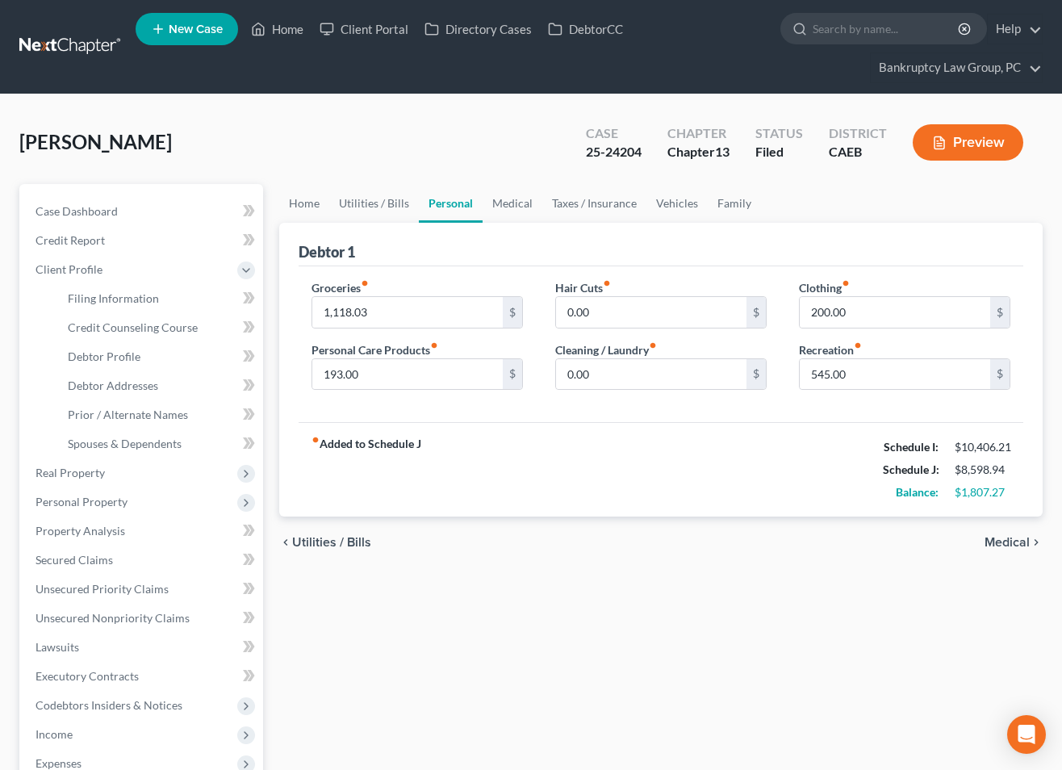
select select "1"
select select "0"
select select "3"
select select "8"
select select "0"
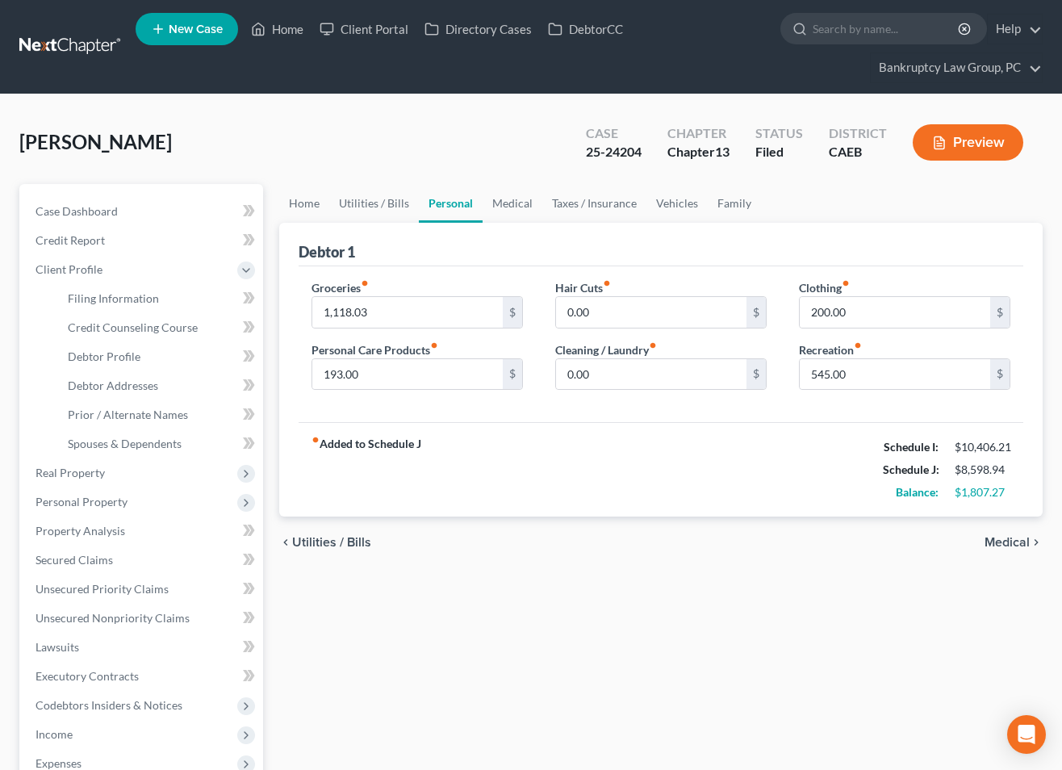
select select "4"
select select "1"
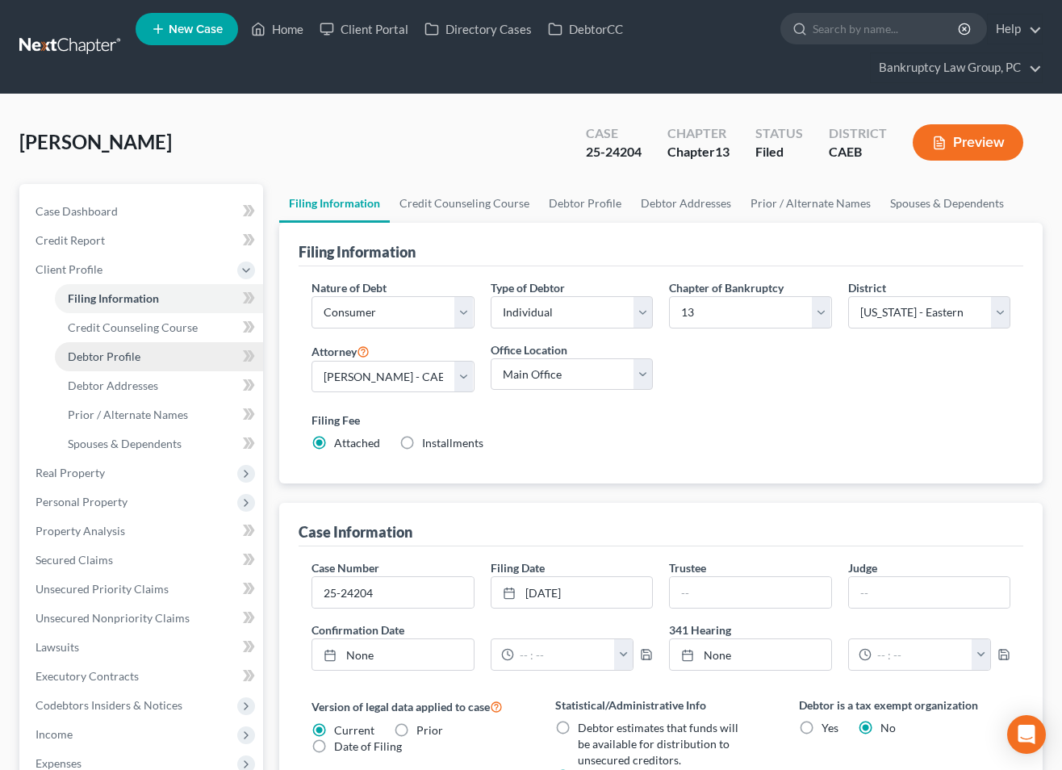
click at [136, 354] on span "Debtor Profile" at bounding box center [104, 356] width 73 height 14
select select "1"
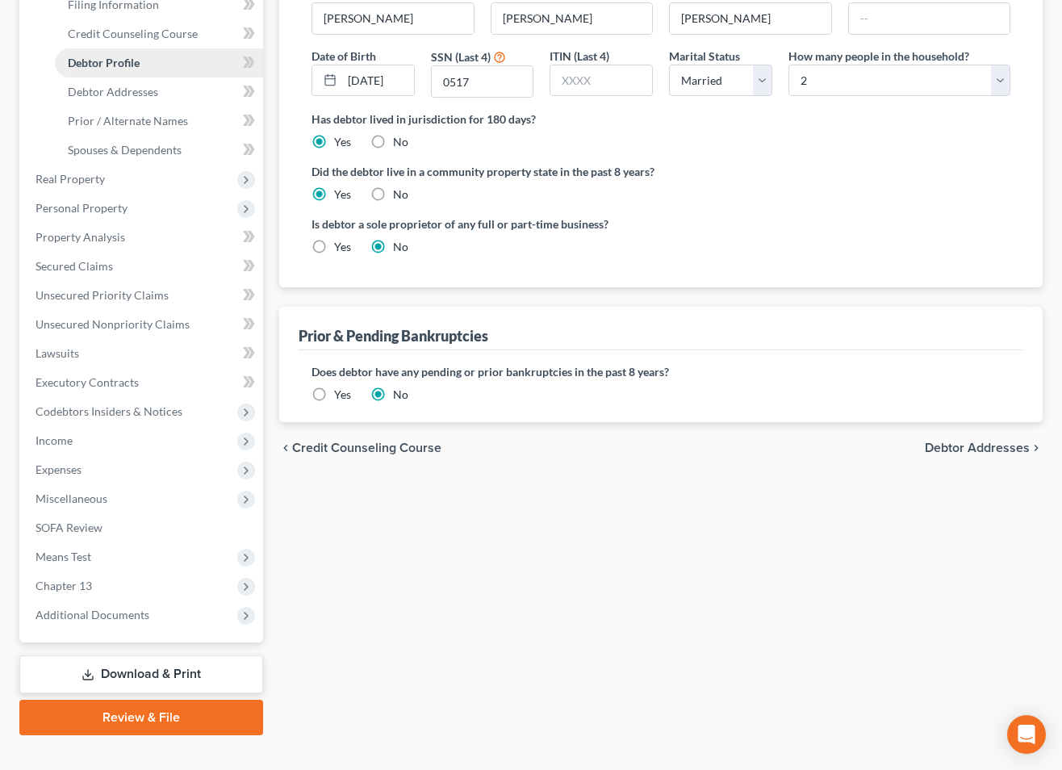
scroll to position [319, 0]
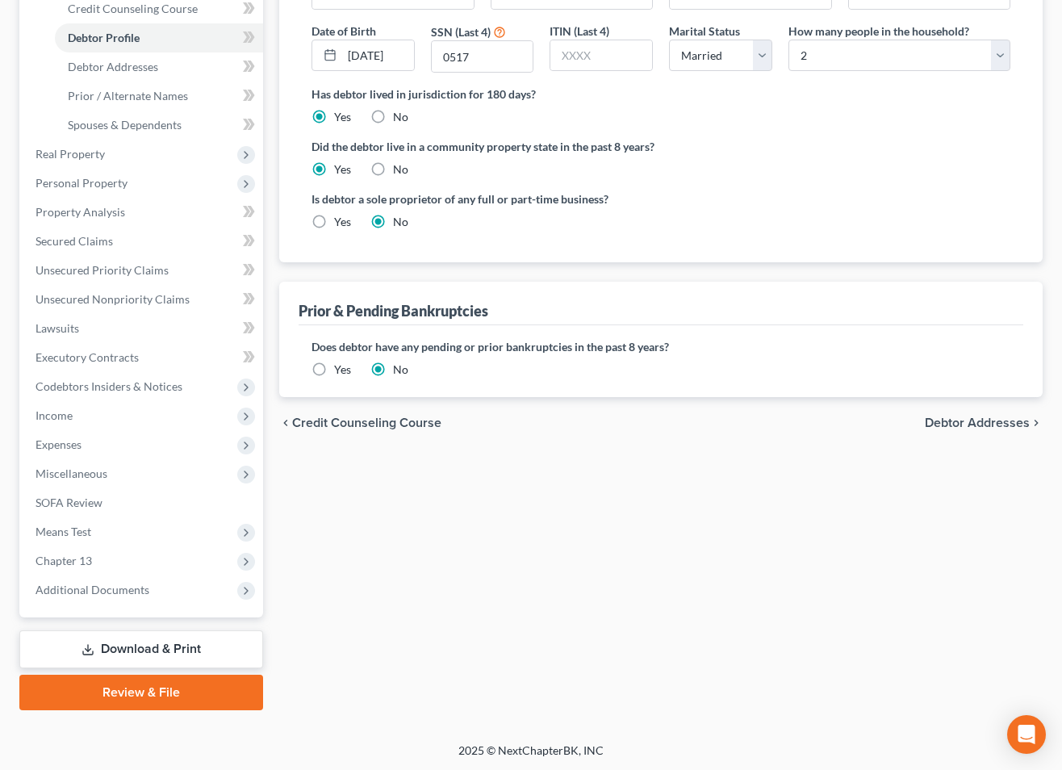
drag, startPoint x: 145, startPoint y: 656, endPoint x: 161, endPoint y: 656, distance: 16.1
click at [146, 656] on link "Download & Print" at bounding box center [141, 649] width 244 height 38
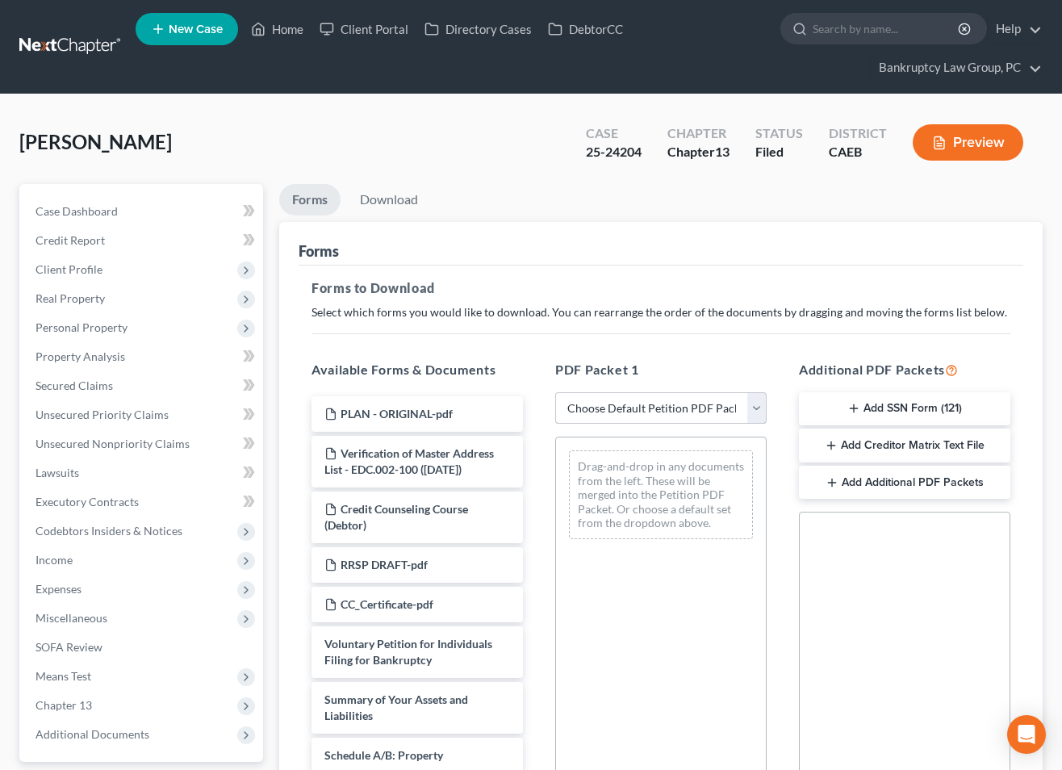
click at [645, 404] on select "Choose Default Petition PDF Packet Complete Bankruptcy Petition (all forms and …" at bounding box center [660, 408] width 211 height 32
select select "4"
click at [555, 392] on select "Choose Default Petition PDF Packet Complete Bankruptcy Petition (all forms and …" at bounding box center [660, 408] width 211 height 32
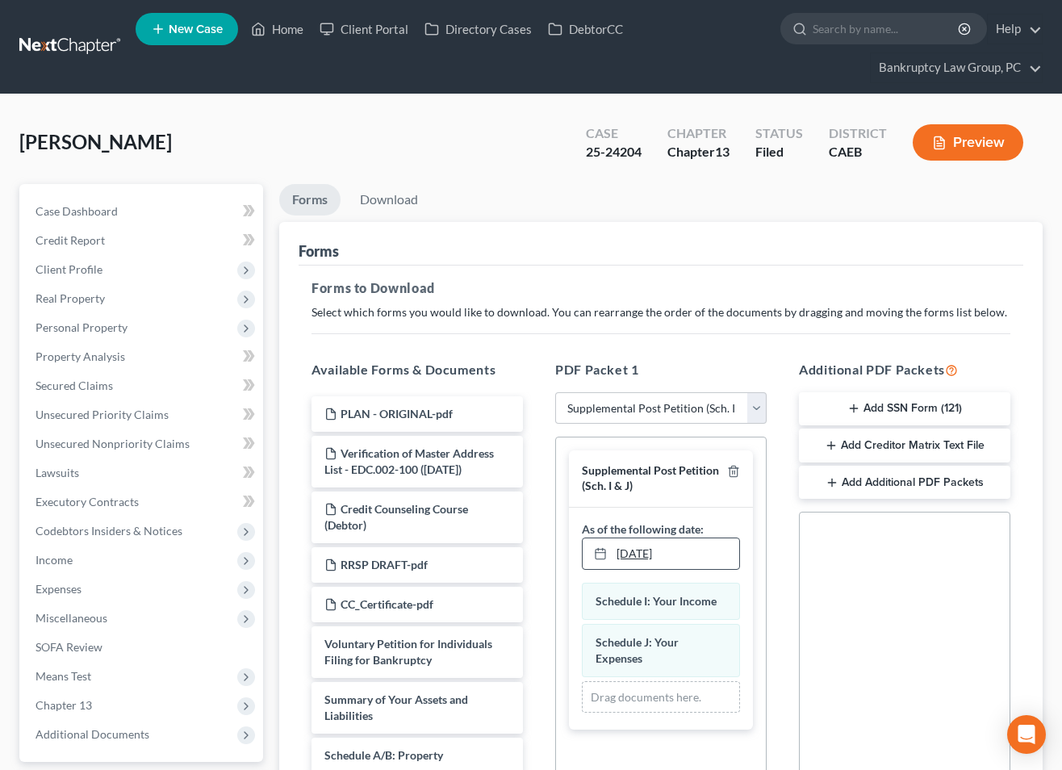
click at [634, 552] on link "[DATE]" at bounding box center [660, 553] width 157 height 31
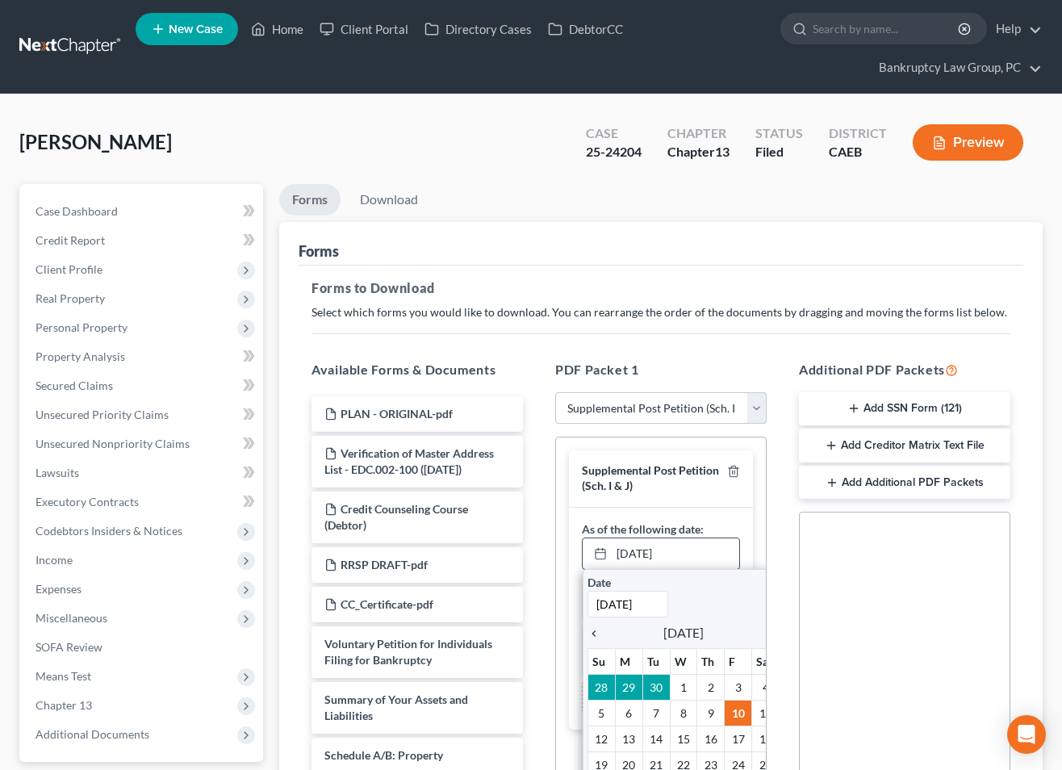
click at [596, 632] on icon "chevron_left" at bounding box center [597, 633] width 21 height 13
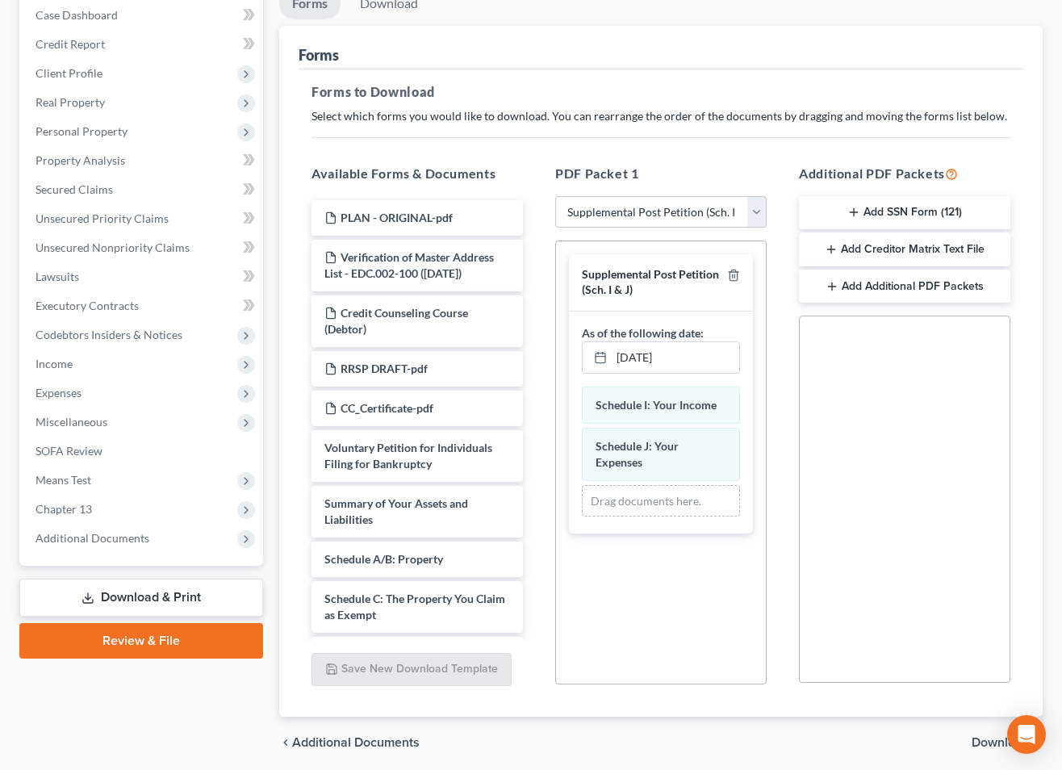
scroll to position [209, 0]
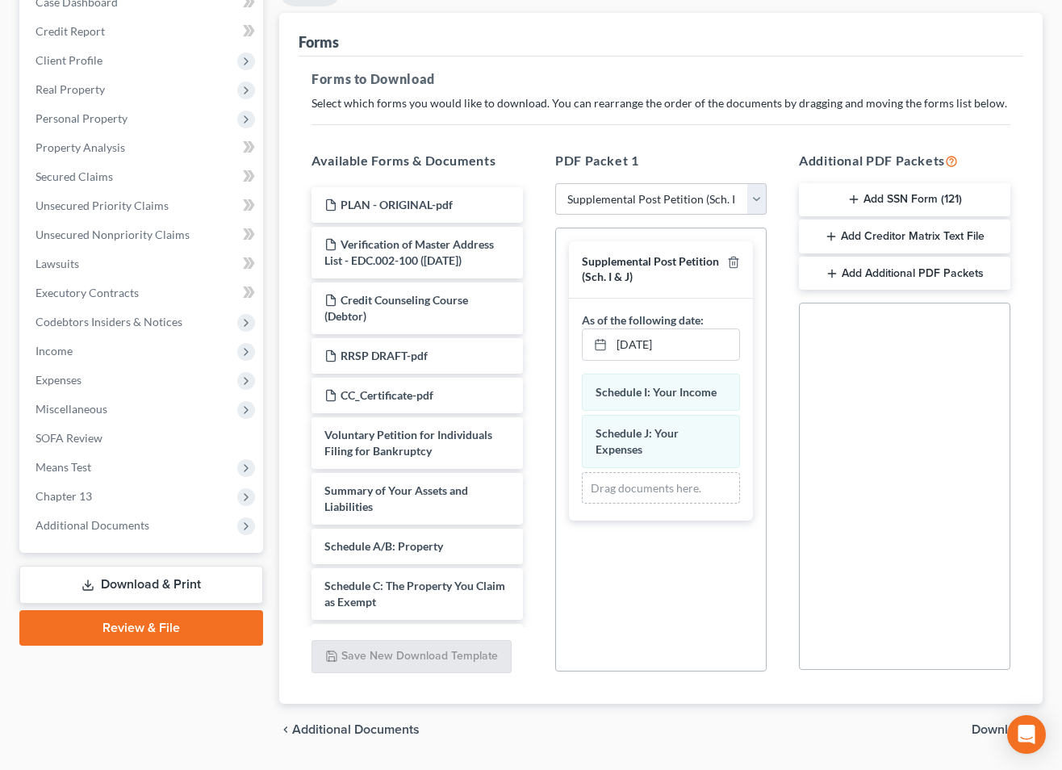
click at [985, 728] on span "Download" at bounding box center [1000, 729] width 58 height 13
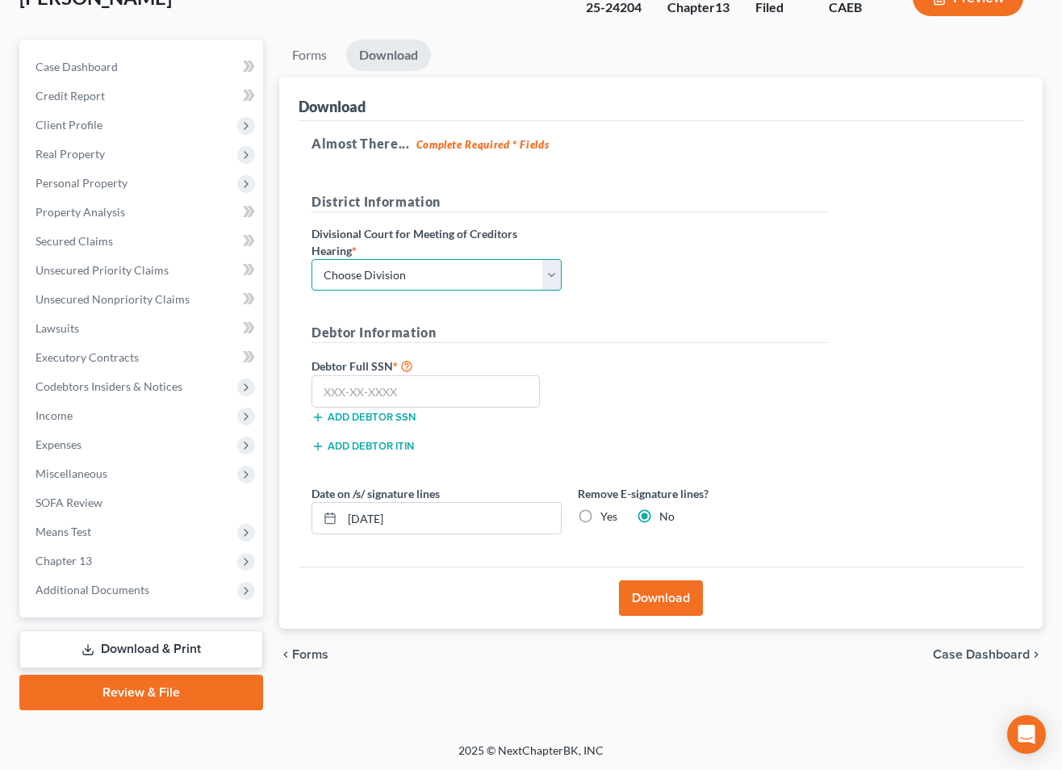
click at [483, 263] on select "Choose Division Fresno Modesto [GEOGRAPHIC_DATA]" at bounding box center [436, 275] width 250 height 32
select select "2"
click at [311, 259] on select "Choose Division Fresno Modesto [GEOGRAPHIC_DATA]" at bounding box center [436, 275] width 250 height 32
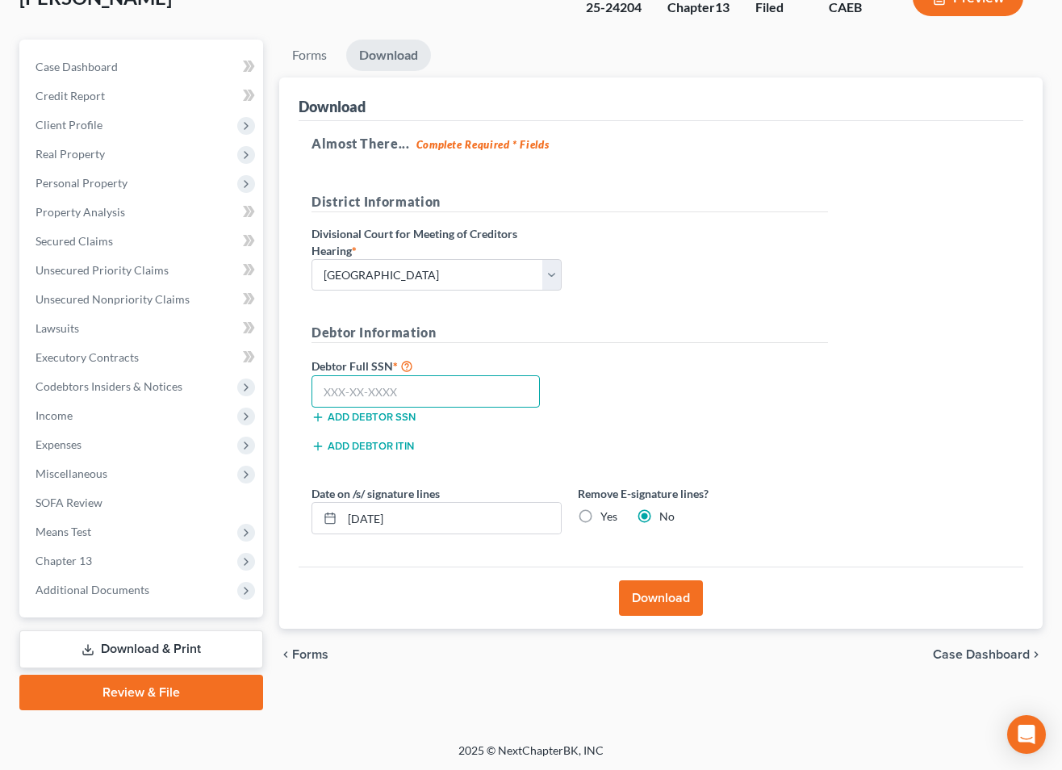
drag, startPoint x: 463, startPoint y: 392, endPoint x: 745, endPoint y: 382, distance: 282.5
click at [464, 392] on input "text" at bounding box center [425, 391] width 228 height 32
type input "111-11-1111"
click at [655, 595] on button "Download" at bounding box center [661, 597] width 84 height 35
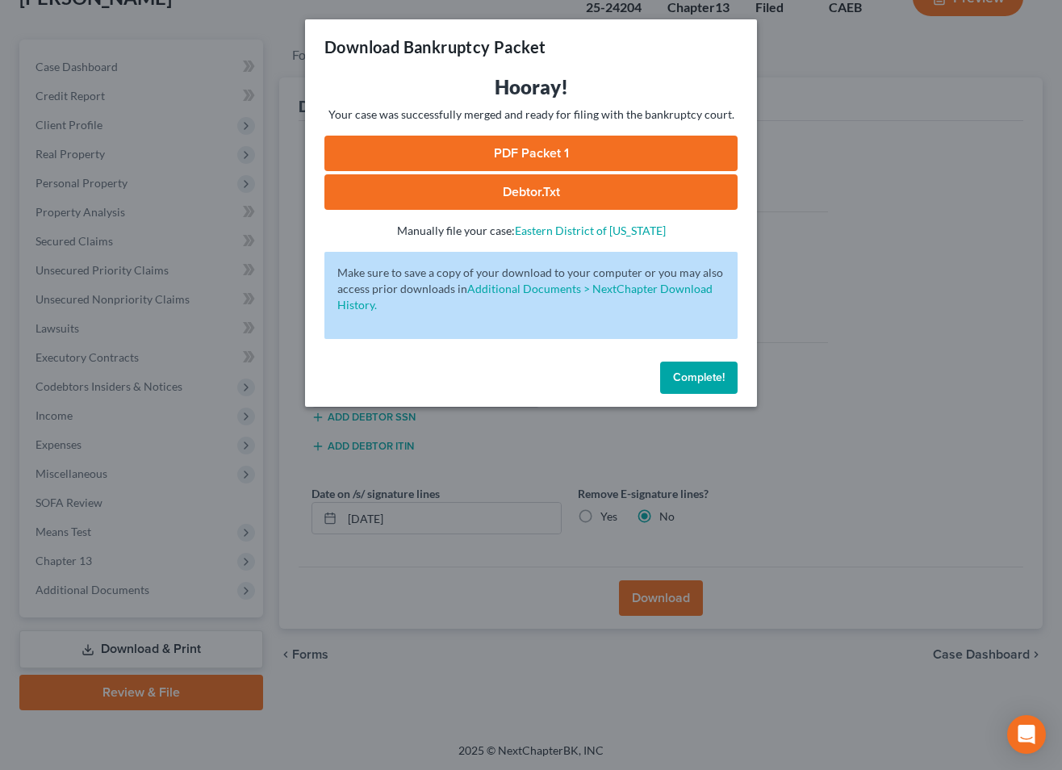
click at [487, 153] on link "PDF Packet 1" at bounding box center [530, 153] width 413 height 35
click at [699, 375] on span "Complete!" at bounding box center [699, 377] width 52 height 14
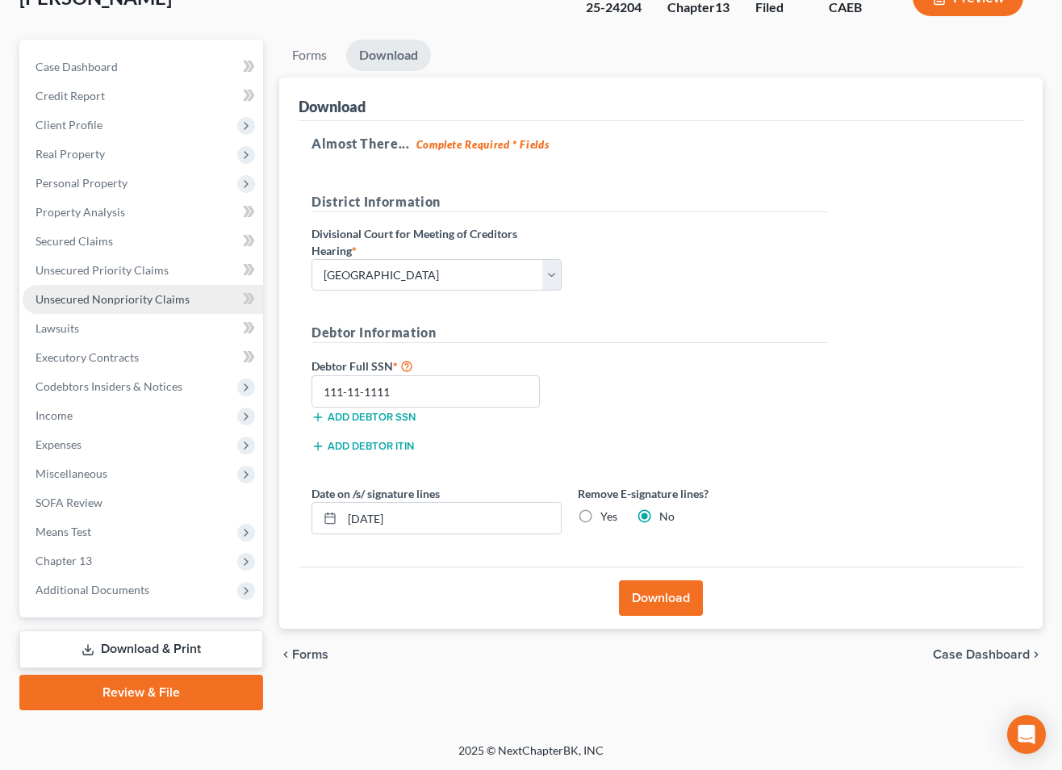
click at [157, 304] on span "Unsecured Nonpriority Claims" at bounding box center [112, 299] width 154 height 14
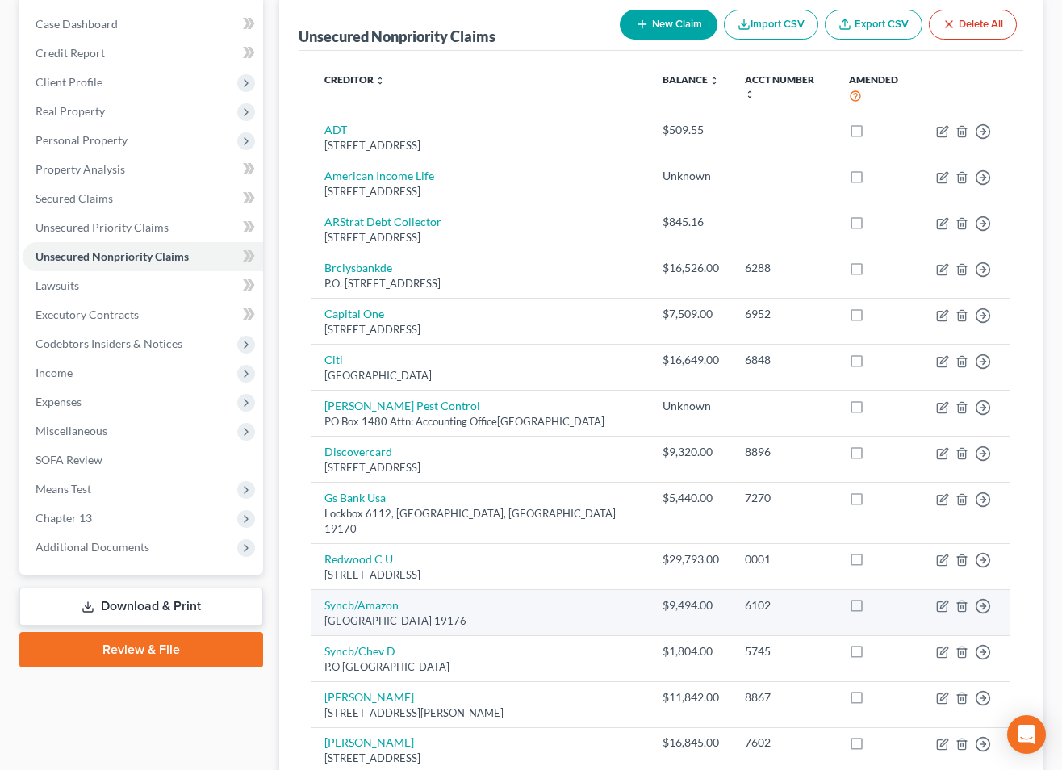
scroll to position [173, 0]
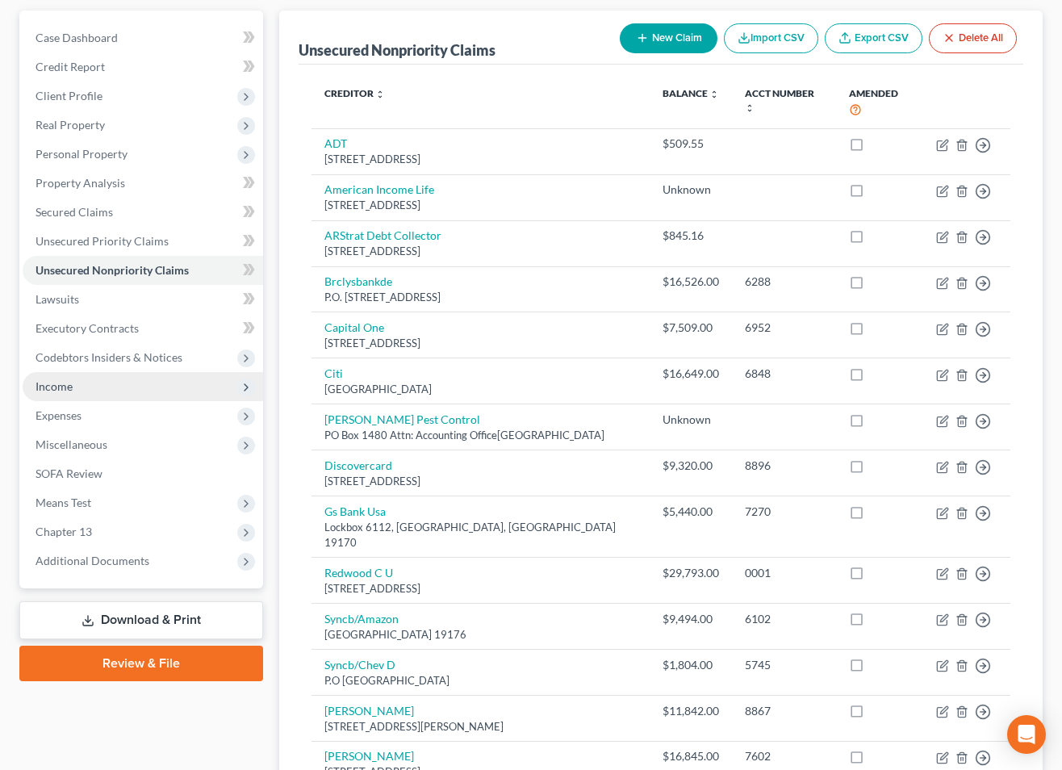
click at [75, 390] on span "Income" at bounding box center [143, 386] width 240 height 29
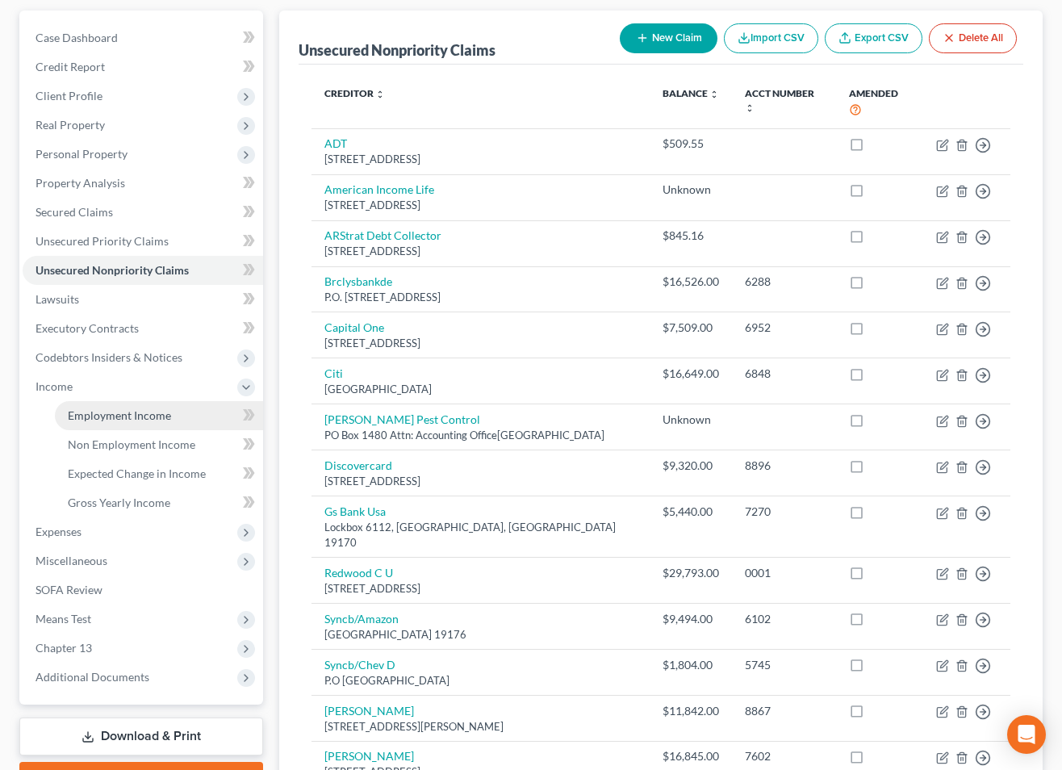
click at [113, 411] on span "Employment Income" at bounding box center [119, 415] width 103 height 14
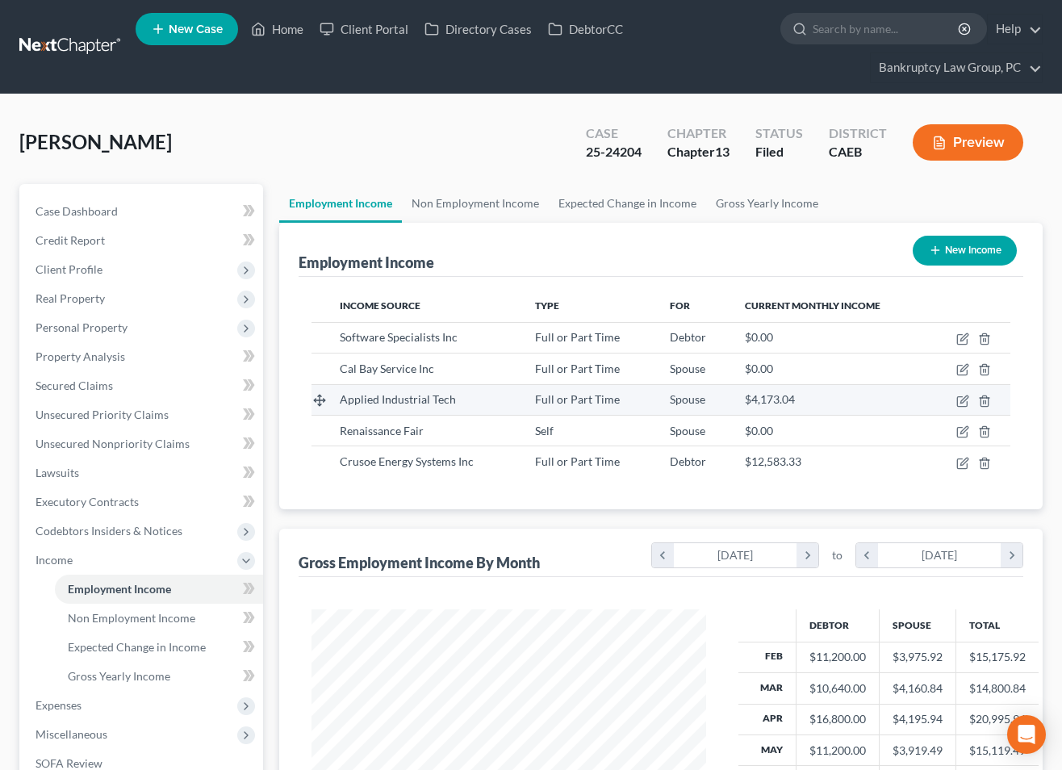
scroll to position [289, 426]
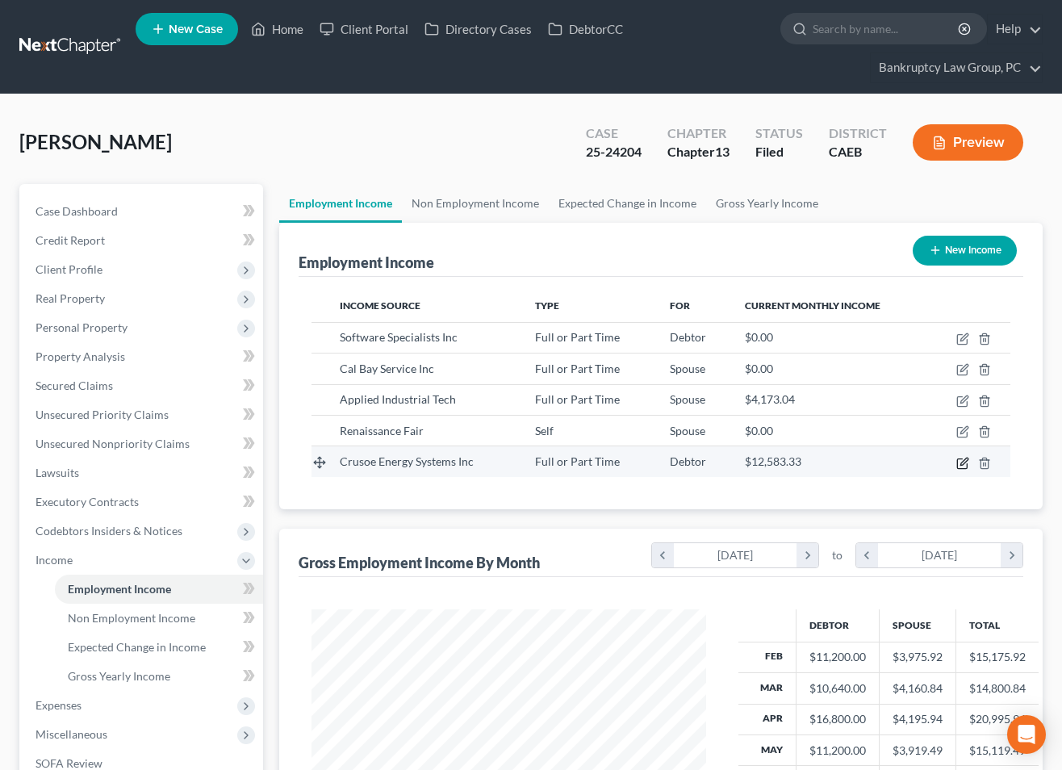
click at [960, 461] on icon "button" at bounding box center [962, 463] width 13 height 13
select select "0"
select select "5"
select select "2"
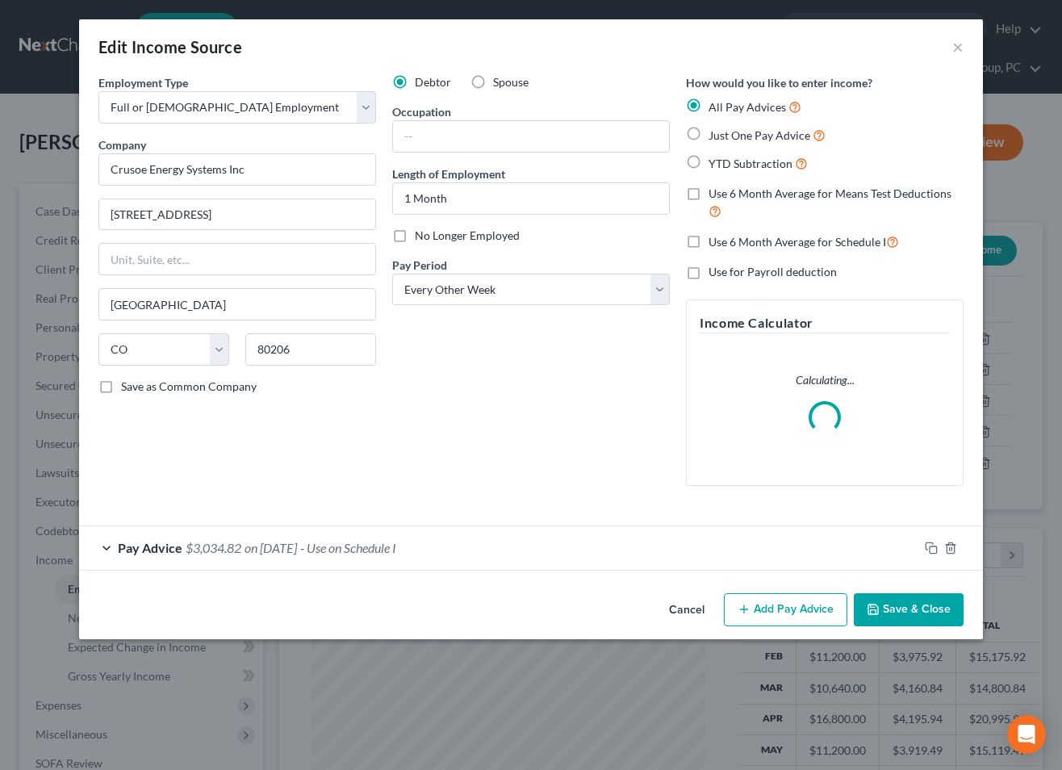
drag, startPoint x: 457, startPoint y: 540, endPoint x: 473, endPoint y: 534, distance: 16.3
click at [457, 540] on div "Pay Advice $3,034.82 on [DATE] - Use on Schedule I" at bounding box center [498, 547] width 839 height 43
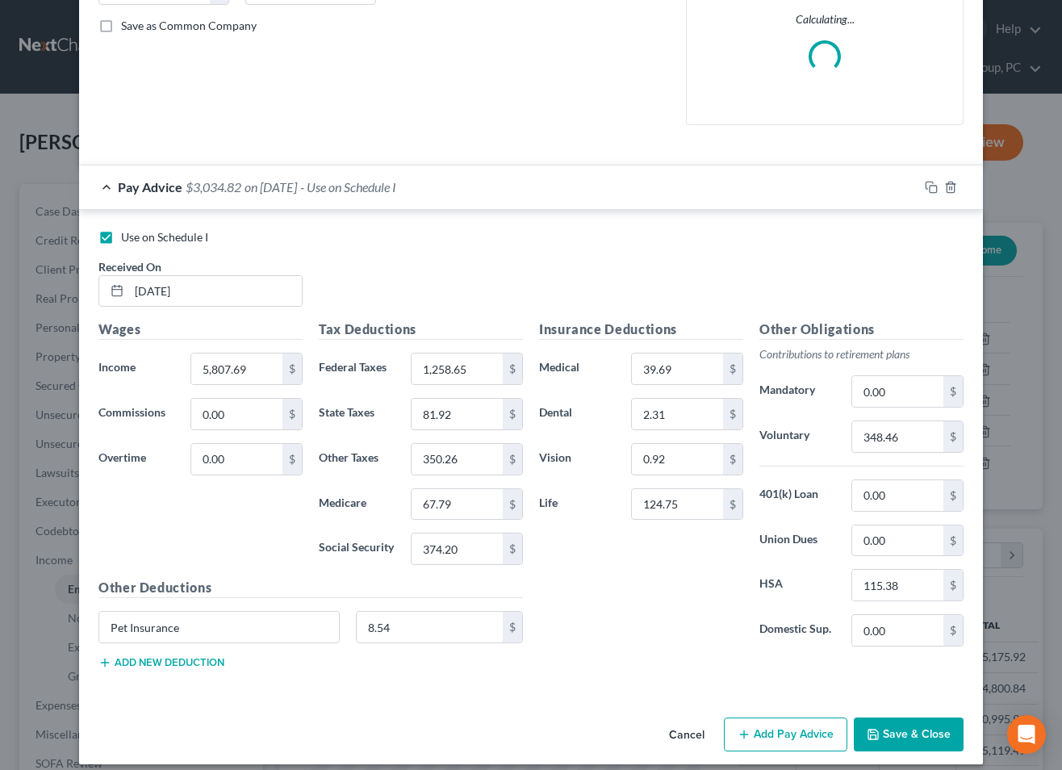
scroll to position [362, 0]
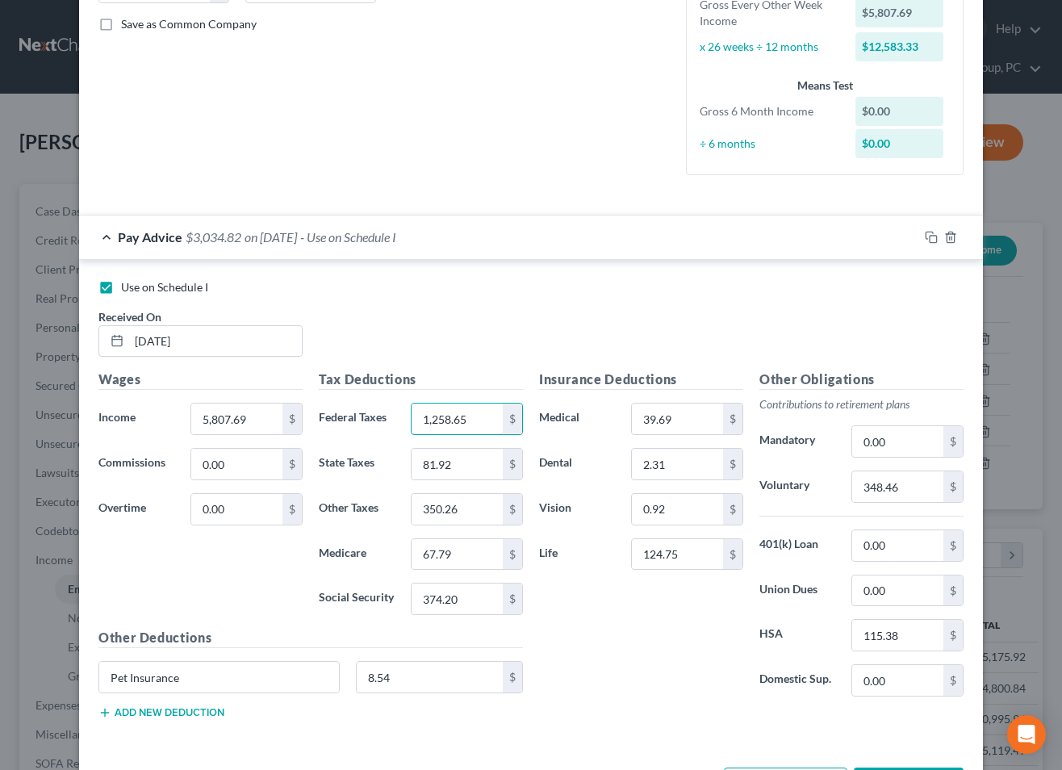
drag, startPoint x: 474, startPoint y: 419, endPoint x: 526, endPoint y: 458, distance: 64.5
click at [477, 424] on input "1,258.65" at bounding box center [456, 418] width 91 height 31
drag, startPoint x: 904, startPoint y: 486, endPoint x: 866, endPoint y: 490, distance: 38.2
click at [836, 484] on div "Voluntary 348.46 $" at bounding box center [861, 486] width 220 height 32
drag, startPoint x: 845, startPoint y: 489, endPoint x: 774, endPoint y: 489, distance: 70.2
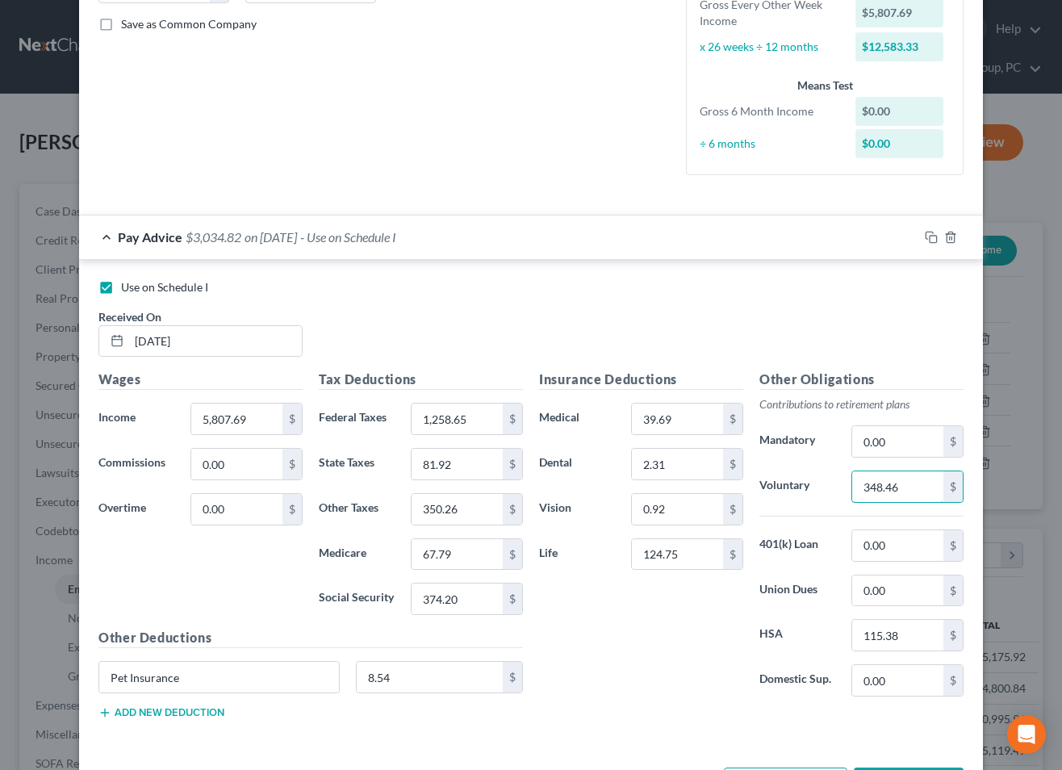
click at [774, 489] on div "Voluntary 348.46 $" at bounding box center [861, 486] width 220 height 32
type input "0"
click at [480, 423] on input "1,258.65" at bounding box center [456, 418] width 91 height 31
type input "1,342.28"
type input "409.85"
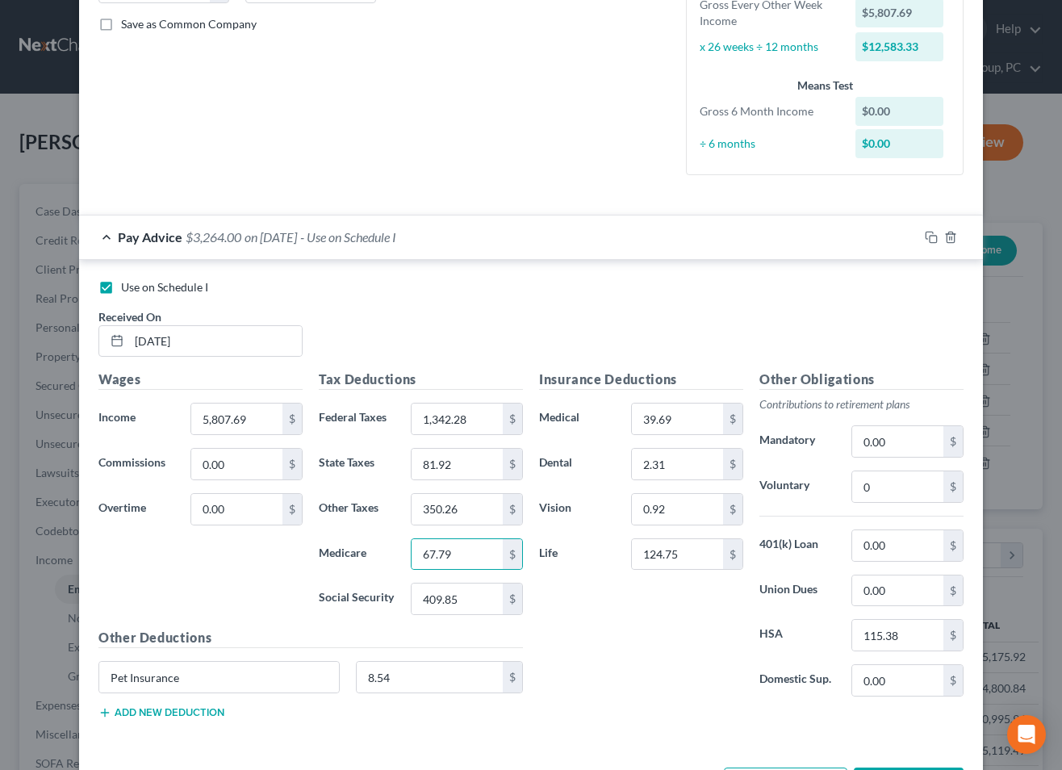
click at [433, 325] on div "Use on Schedule I Received On * [DATE]" at bounding box center [530, 324] width 881 height 91
click at [272, 240] on span "on [DATE]" at bounding box center [270, 236] width 52 height 15
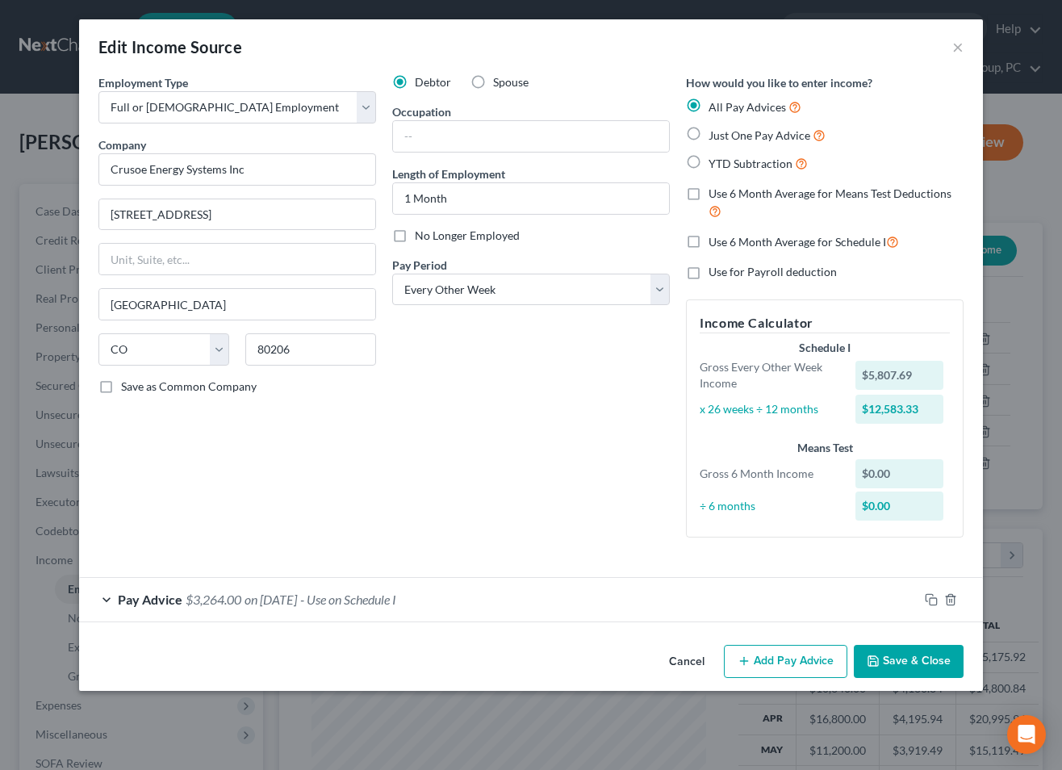
click at [902, 665] on button "Save & Close" at bounding box center [909, 662] width 110 height 34
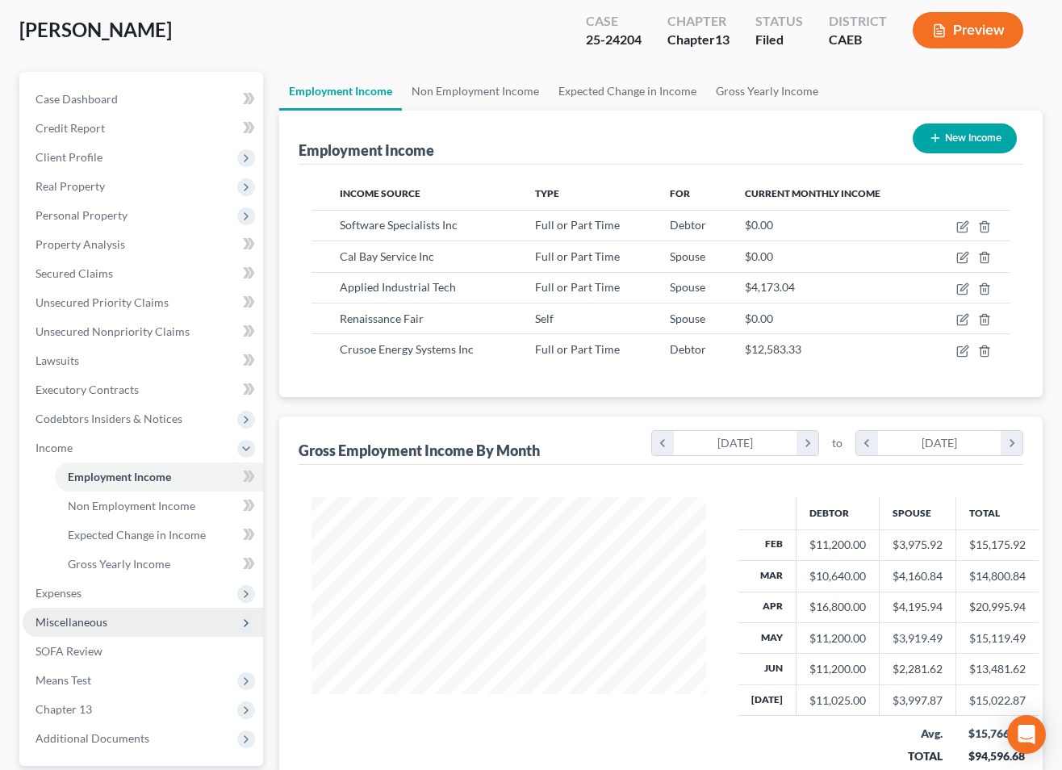
scroll to position [113, 0]
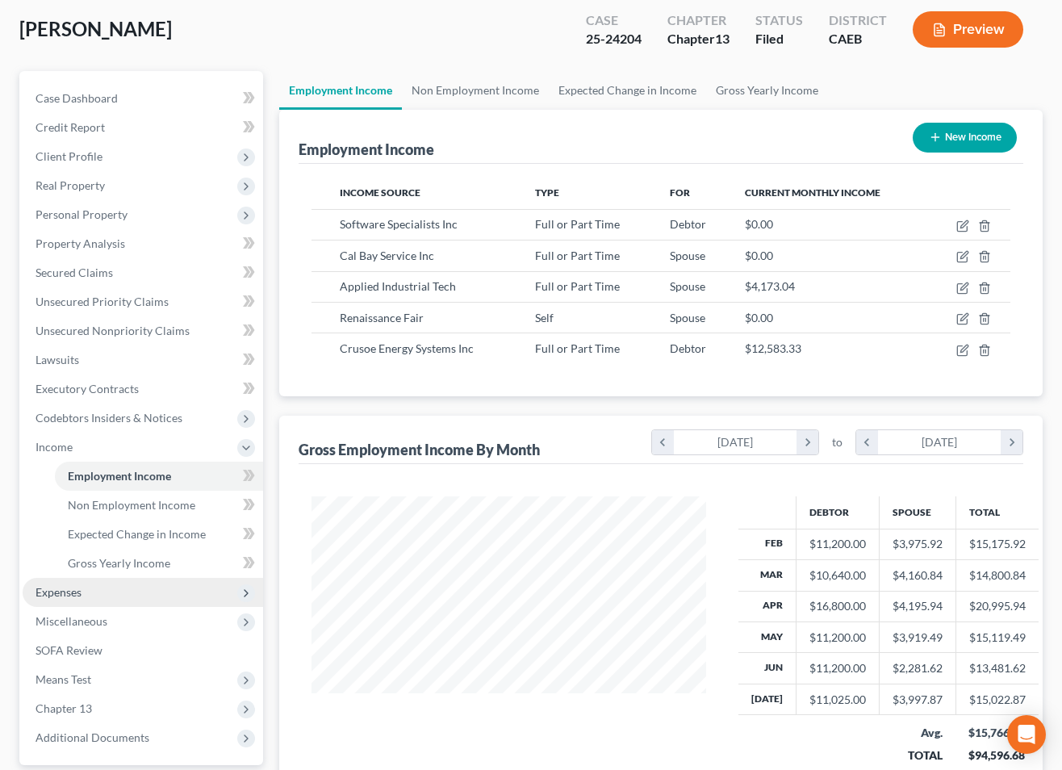
click at [92, 591] on span "Expenses" at bounding box center [143, 592] width 240 height 29
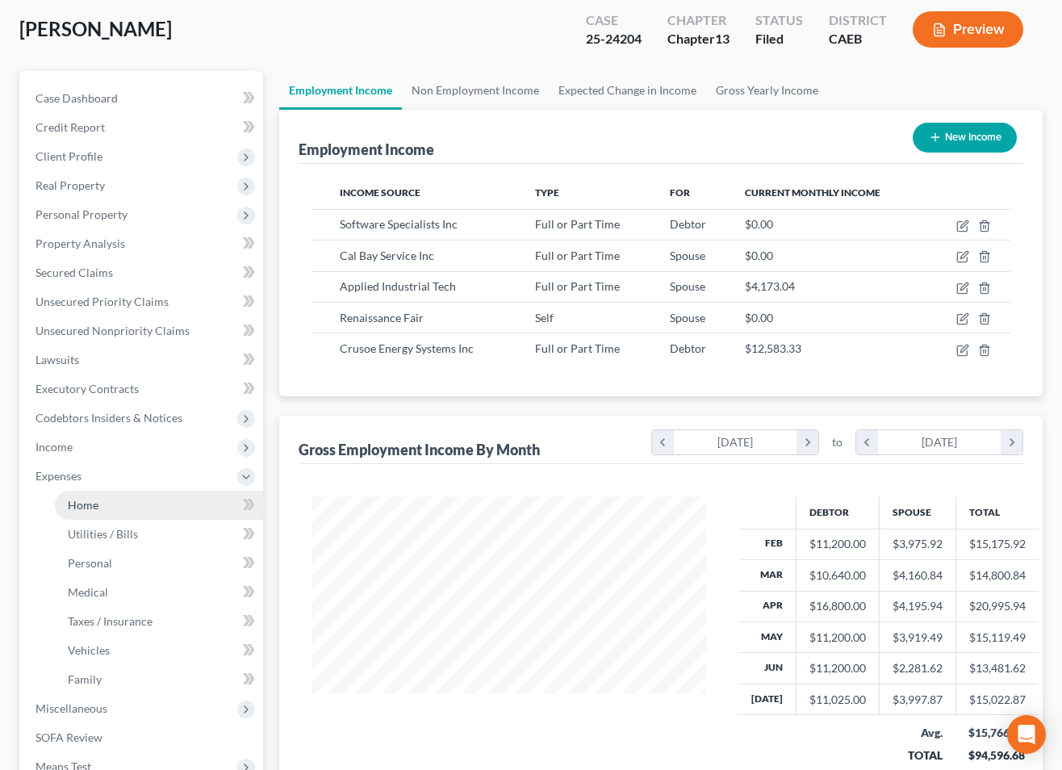
click at [90, 510] on span "Home" at bounding box center [83, 505] width 31 height 14
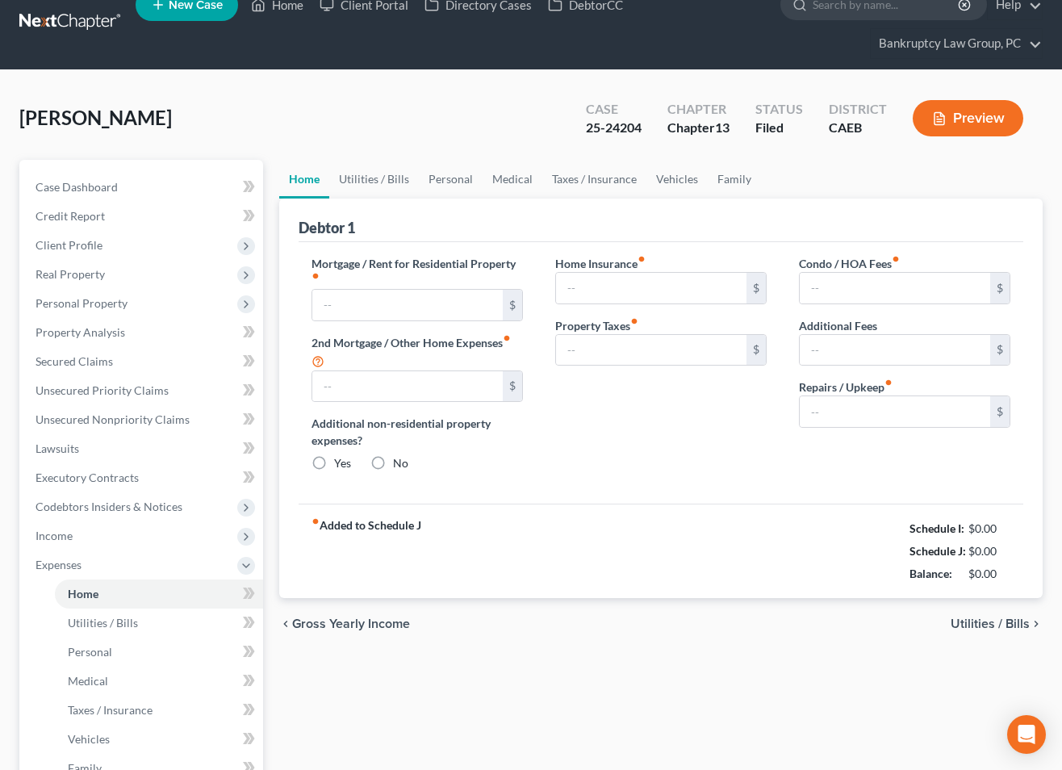
type input "2,163.56"
type input "0.00"
radio input "true"
type input "46.00"
type input "0.00"
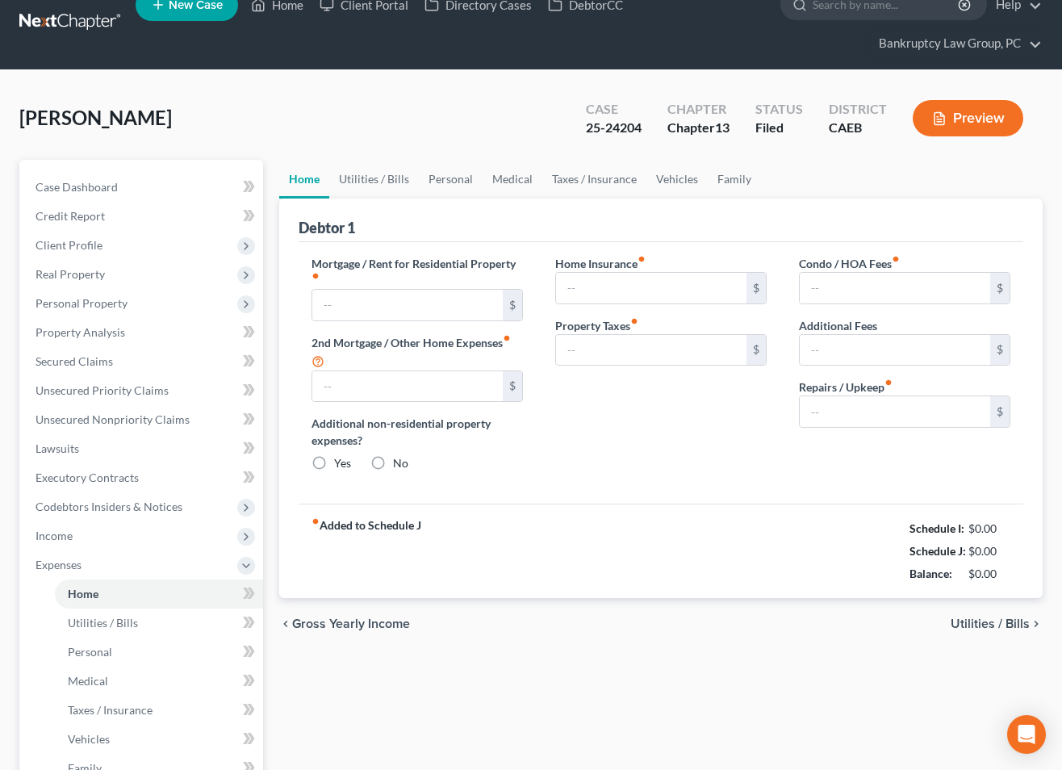
type input "0.00"
type input "550.00"
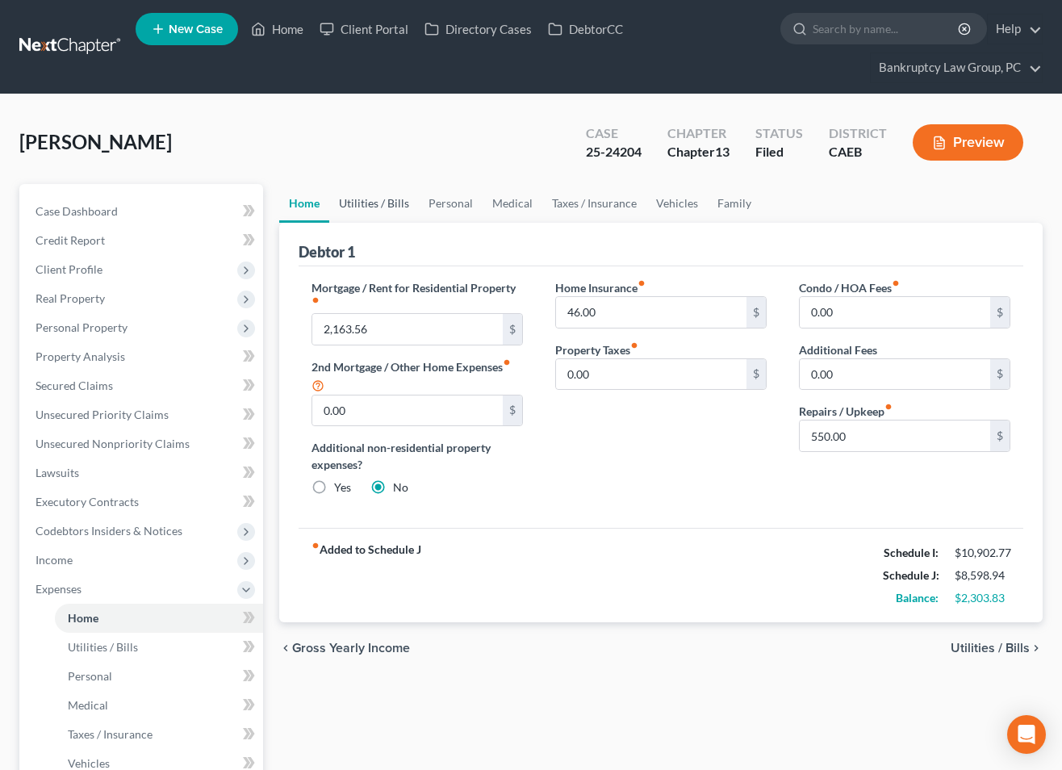
click at [381, 203] on link "Utilities / Bills" at bounding box center [374, 203] width 90 height 39
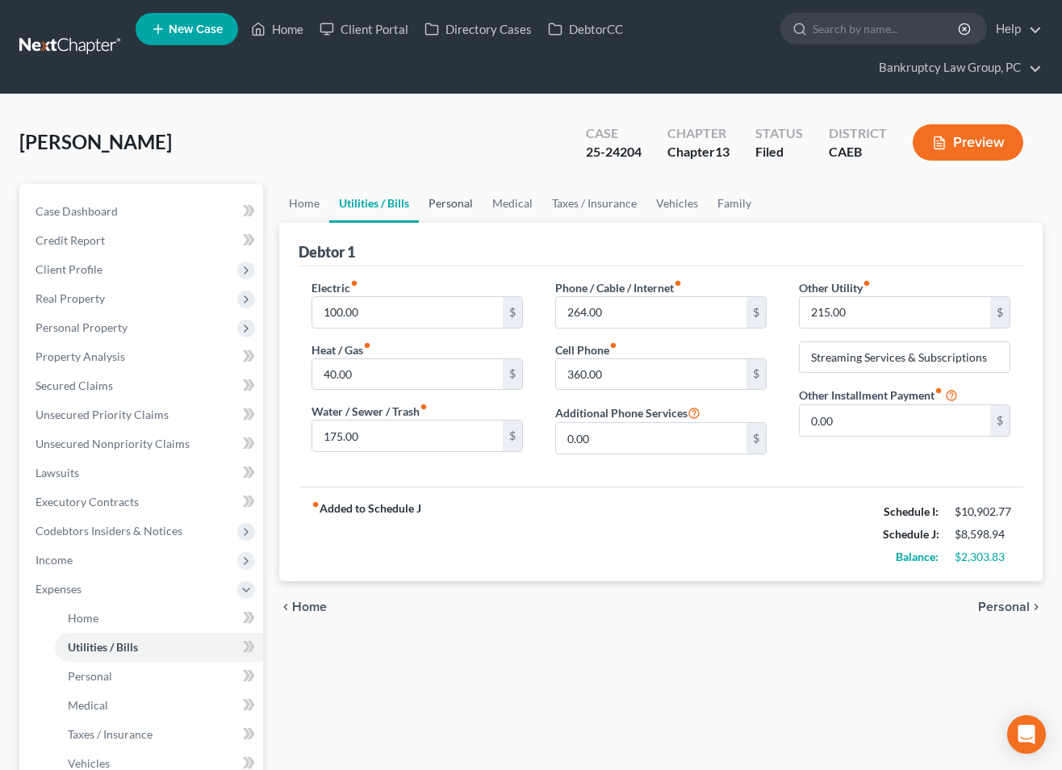
click at [446, 205] on link "Personal" at bounding box center [451, 203] width 64 height 39
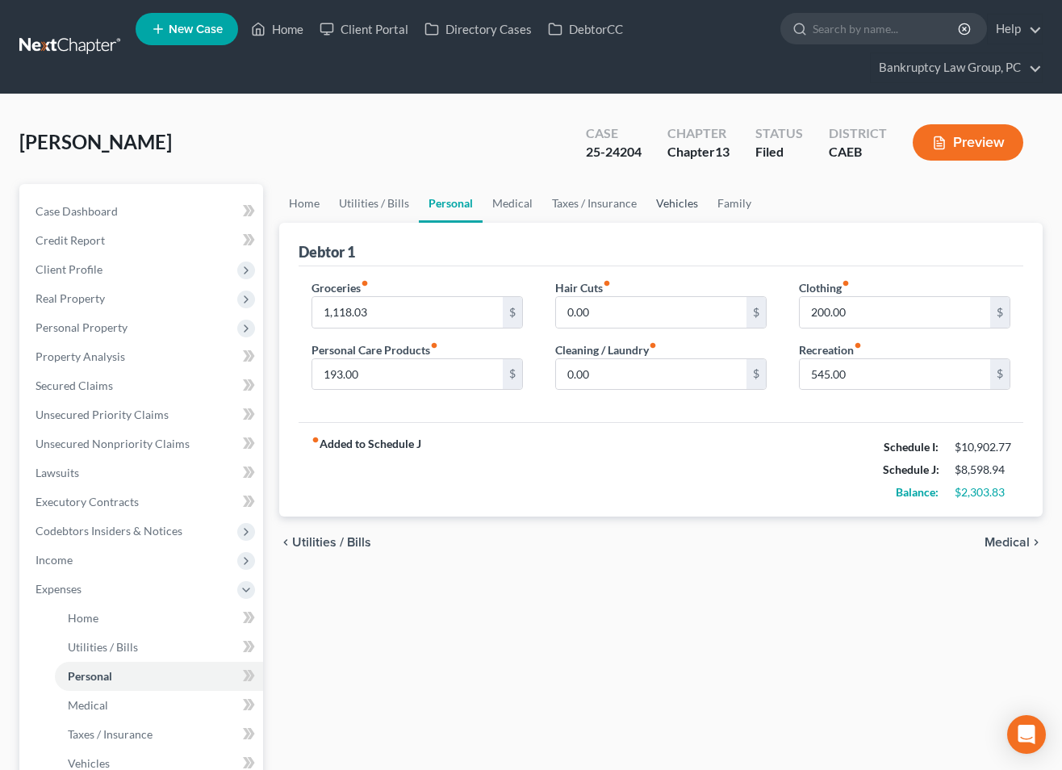
click at [668, 201] on link "Vehicles" at bounding box center [676, 203] width 61 height 39
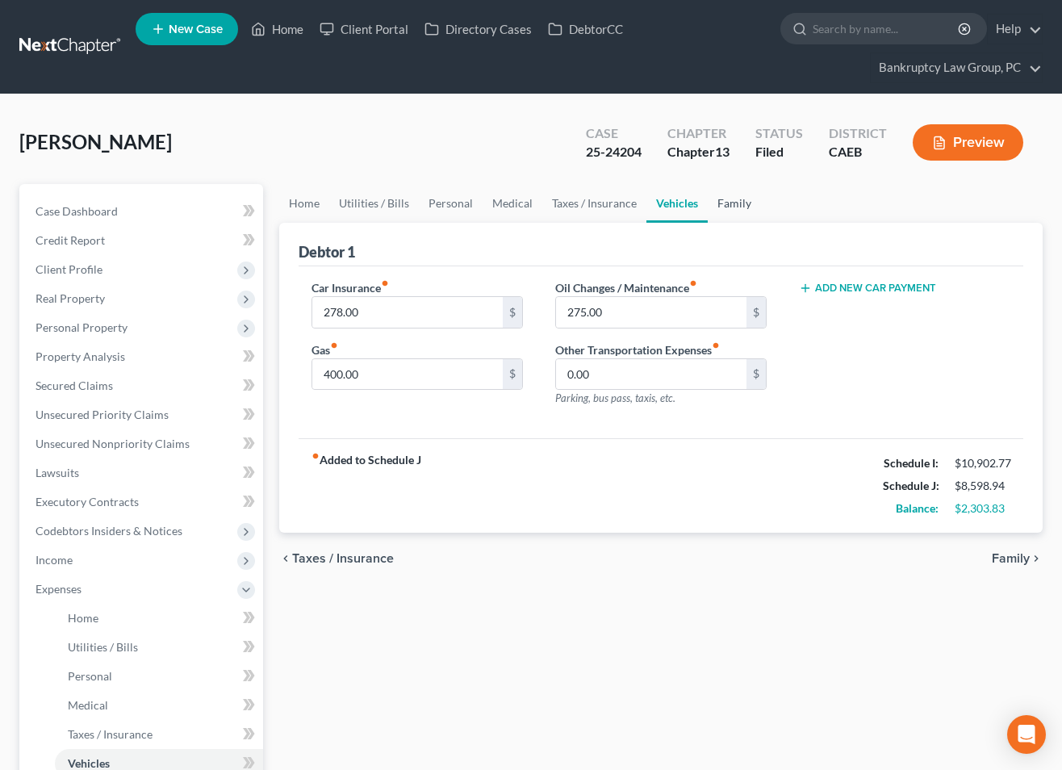
click at [739, 201] on link "Family" at bounding box center [733, 203] width 53 height 39
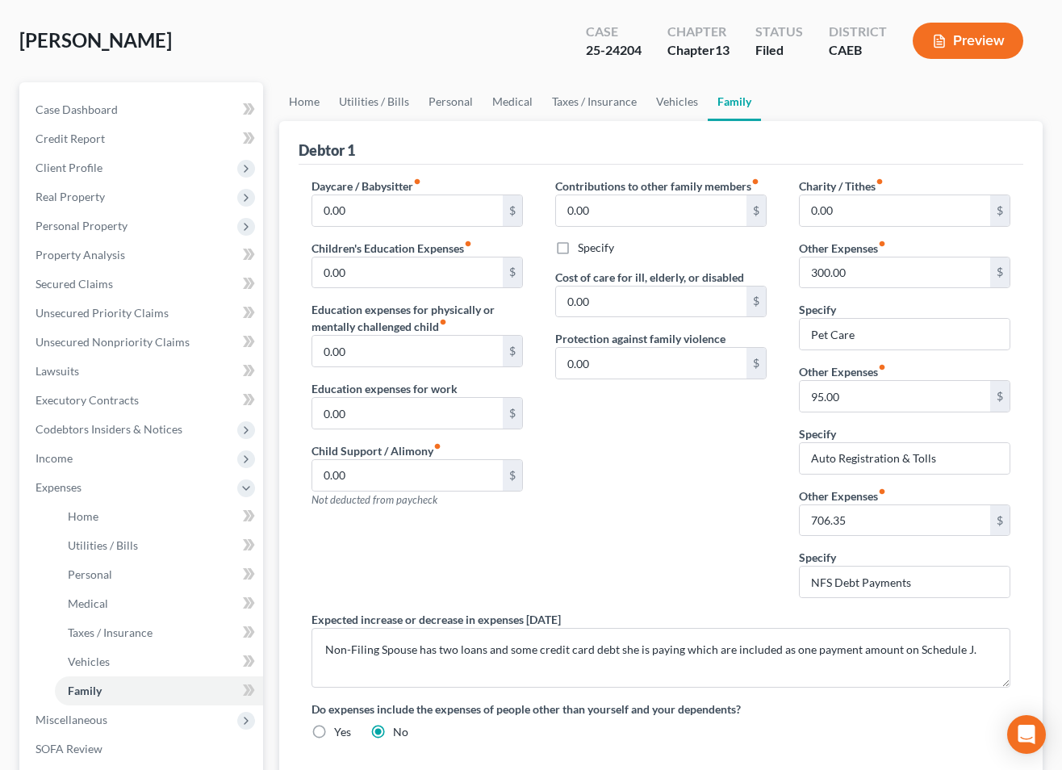
scroll to position [100, 0]
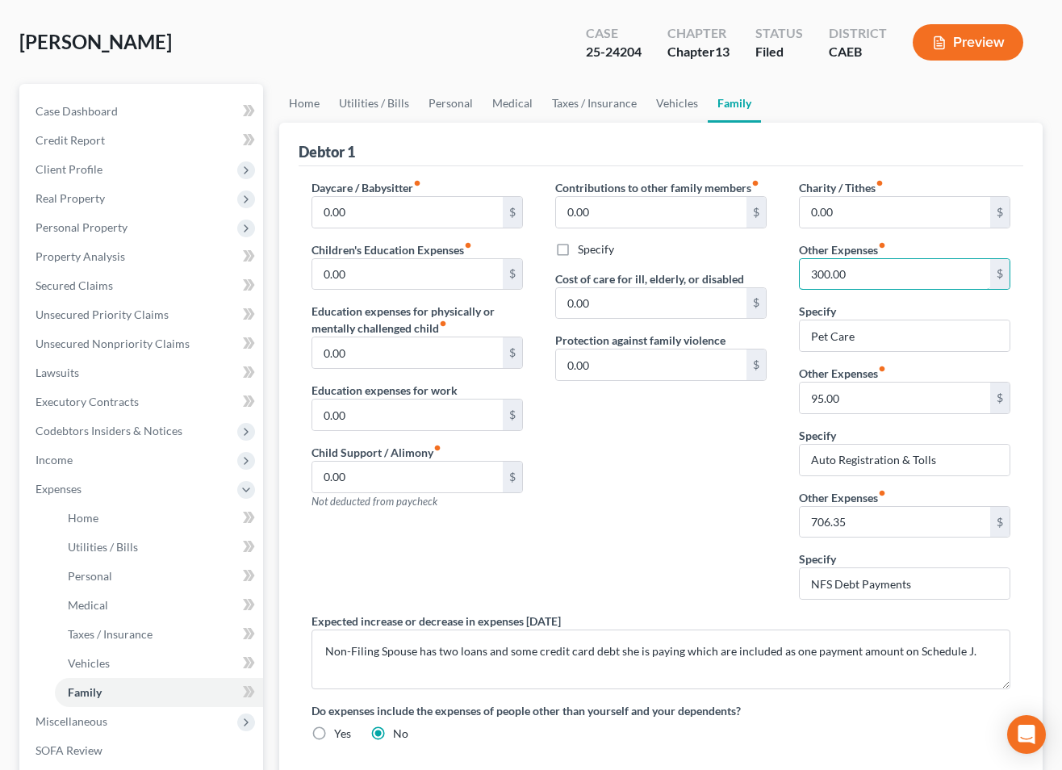
drag, startPoint x: 873, startPoint y: 273, endPoint x: 884, endPoint y: 311, distance: 39.6
click at [892, 269] on input "300.00" at bounding box center [894, 274] width 190 height 31
type input "200"
click at [611, 521] on div "Contributions to other family members fiber_manual_record 0.00 $ Specify Cost o…" at bounding box center [661, 395] width 244 height 433
click at [612, 486] on div "Contributions to other family members fiber_manual_record 0.00 $ Specify Cost o…" at bounding box center [661, 395] width 244 height 433
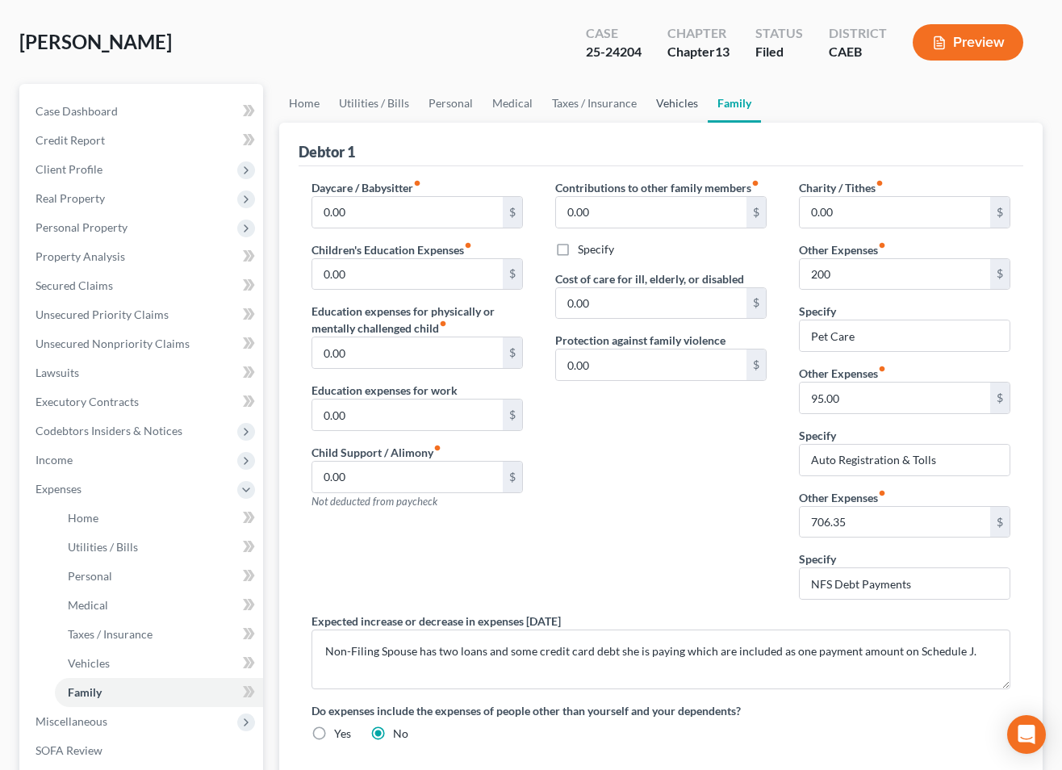
click at [674, 103] on link "Vehicles" at bounding box center [676, 103] width 61 height 39
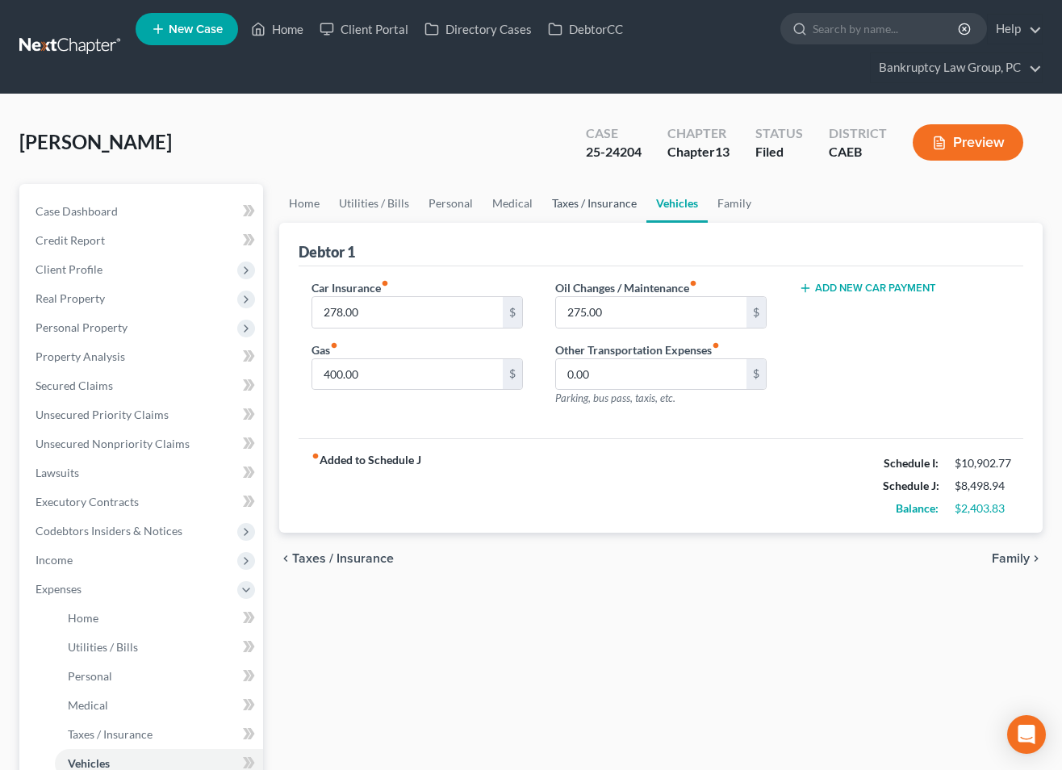
click at [593, 203] on link "Taxes / Insurance" at bounding box center [594, 203] width 104 height 39
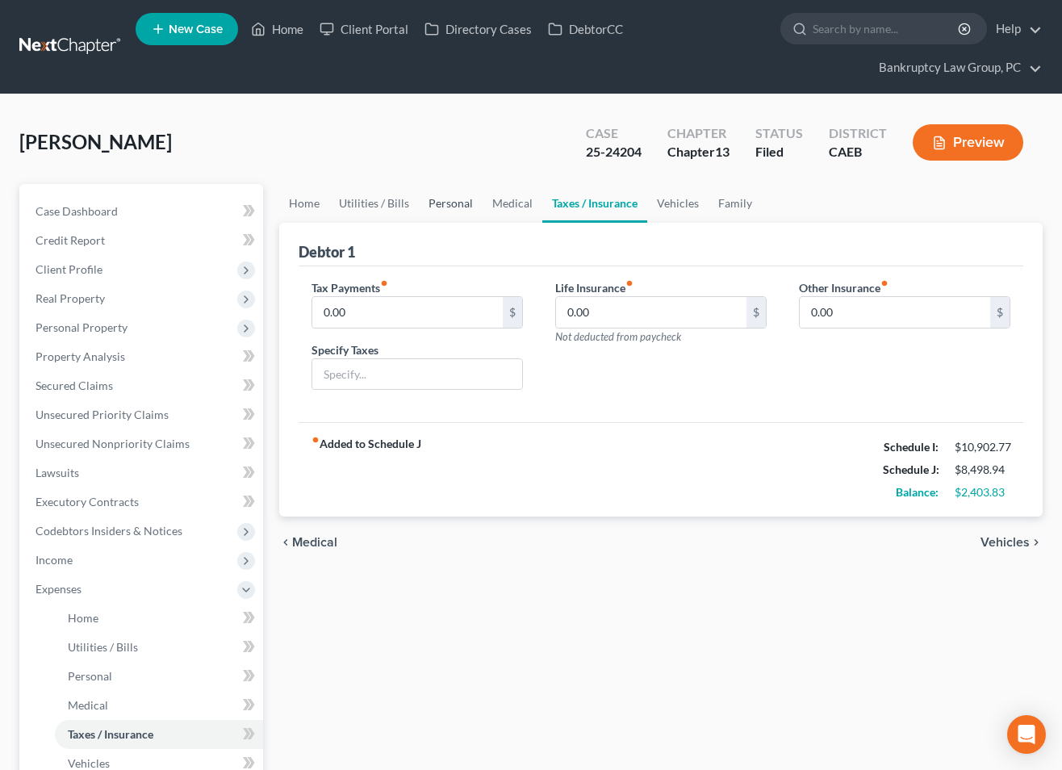
click at [474, 204] on link "Personal" at bounding box center [451, 203] width 64 height 39
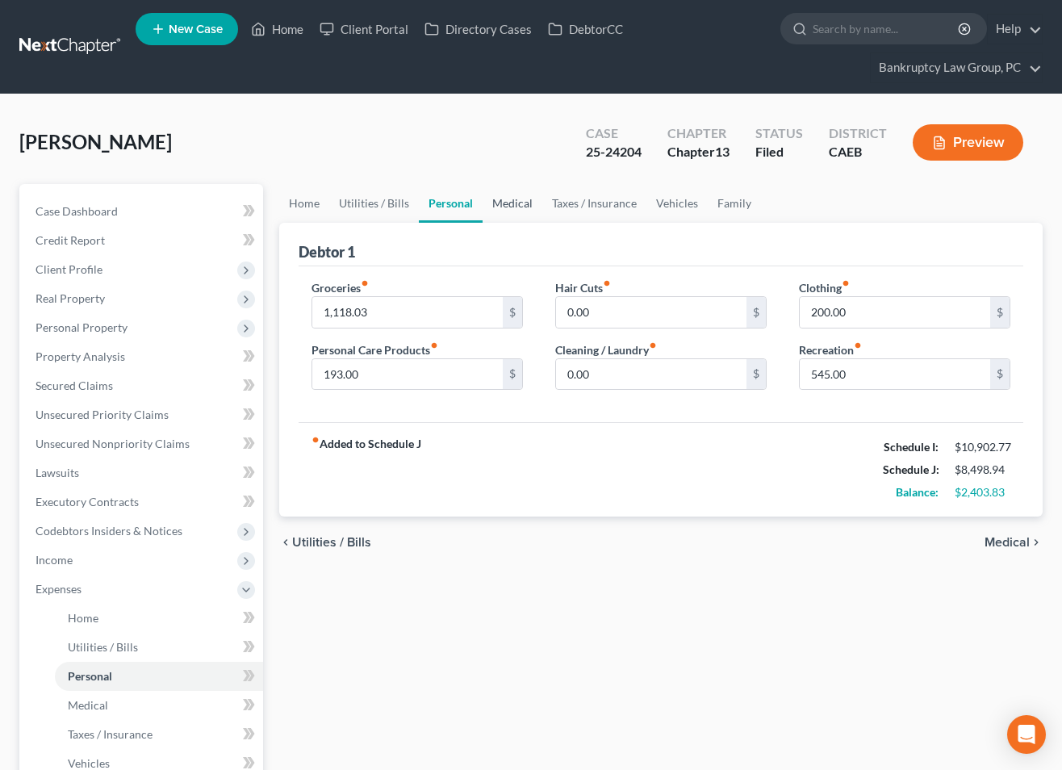
click at [511, 202] on link "Medical" at bounding box center [512, 203] width 60 height 39
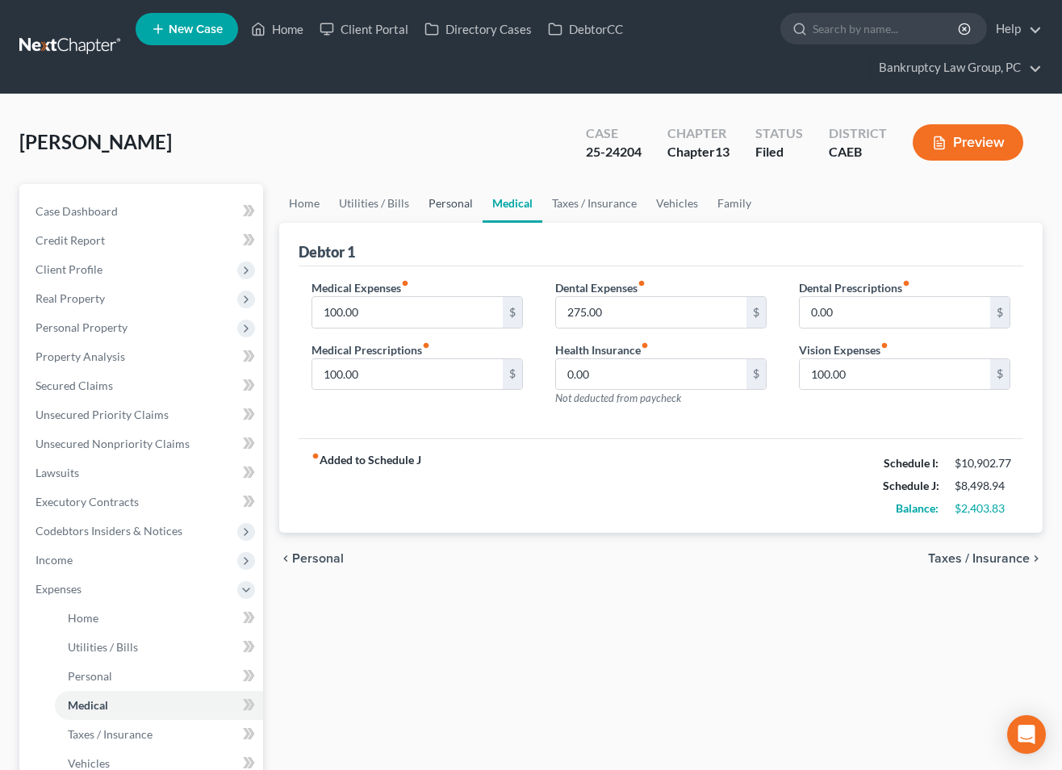
click at [453, 207] on link "Personal" at bounding box center [451, 203] width 64 height 39
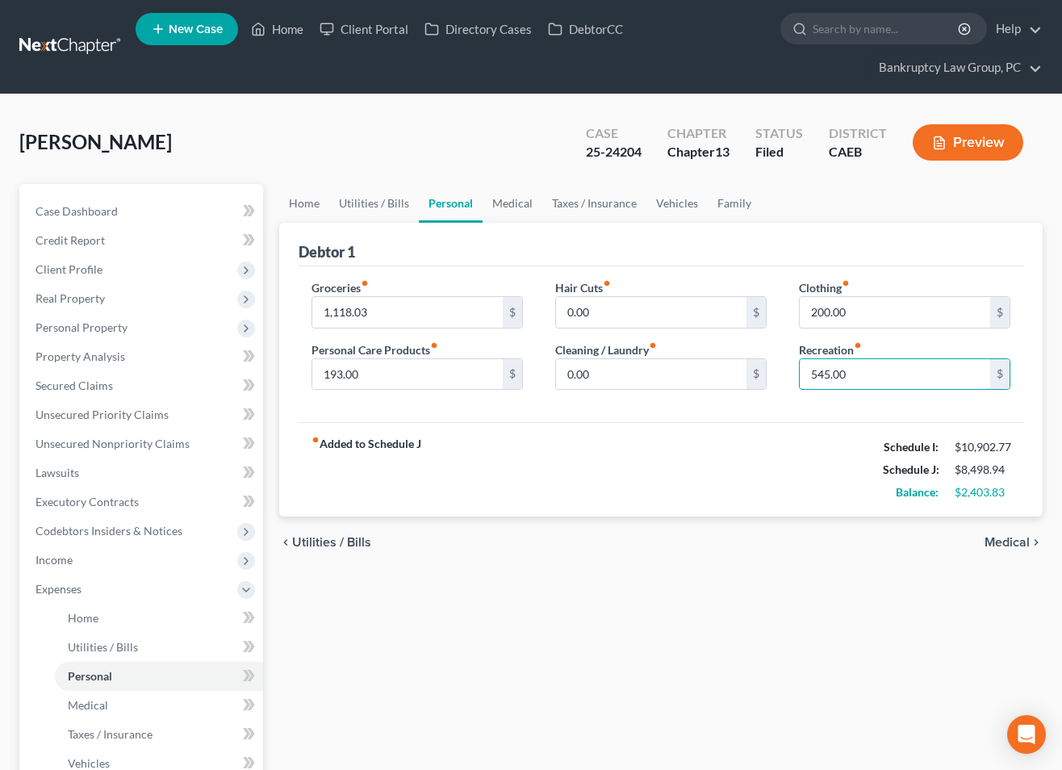
drag, startPoint x: 851, startPoint y: 374, endPoint x: 1054, endPoint y: 390, distance: 203.2
click at [1054, 390] on div "[PERSON_NAME] Upgraded Case 25-24204 Chapter Chapter 13 Status Filed District C…" at bounding box center [531, 591] width 1062 height 995
type input "300.00"
click at [746, 547] on div "chevron_left Utilities / Bills Medical chevron_right" at bounding box center [660, 542] width 763 height 52
click at [387, 311] on input "1,118.03" at bounding box center [407, 312] width 190 height 31
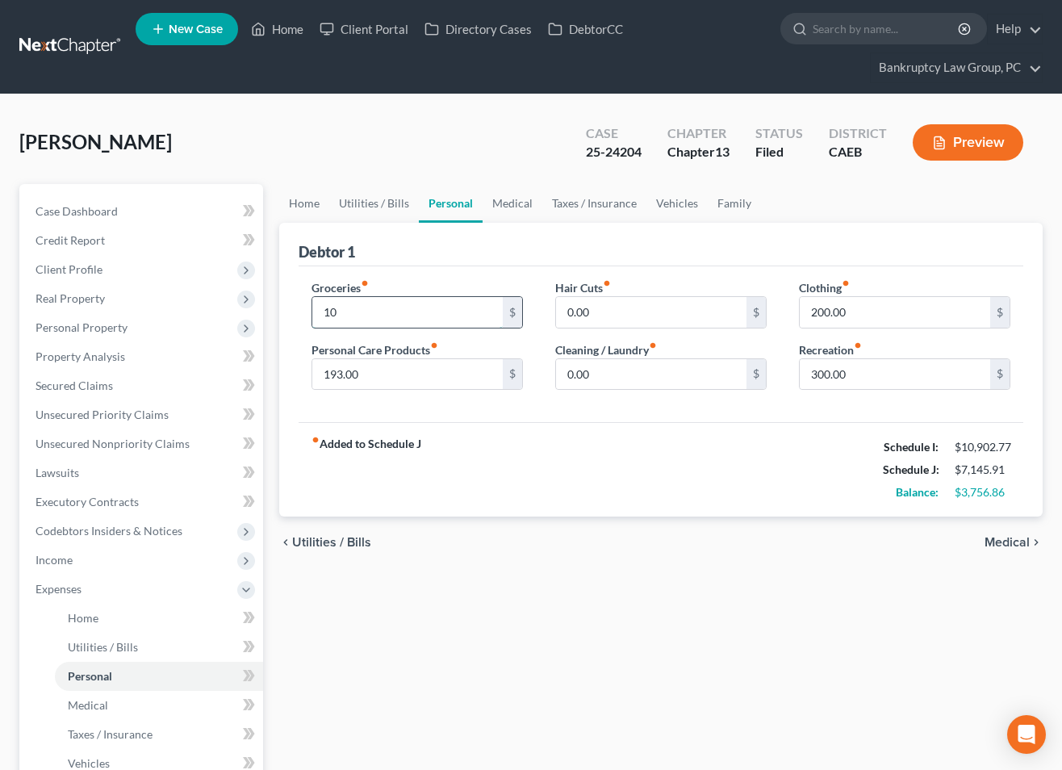
type input "1"
drag, startPoint x: 399, startPoint y: 309, endPoint x: 566, endPoint y: 387, distance: 184.4
click at [280, 311] on div "Debtor 1 Groceries fiber_manual_record 900.86 $ Personal Care Products fiber_ma…" at bounding box center [660, 370] width 763 height 294
type input "877.86"
type input "150"
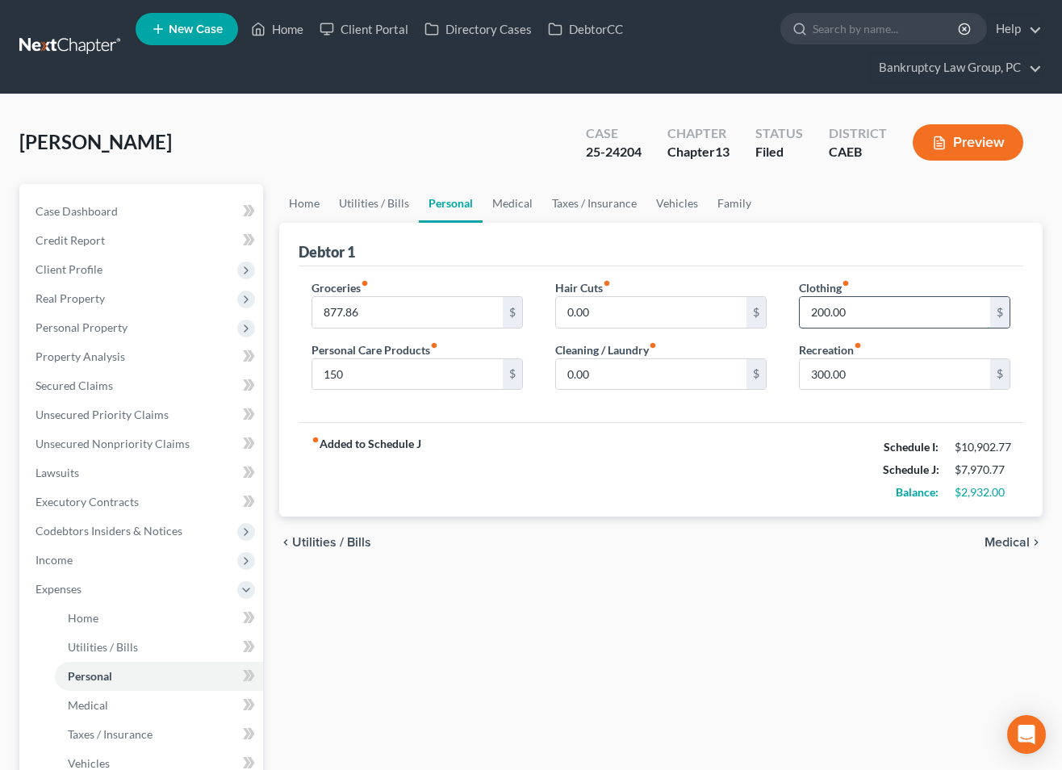
click at [876, 303] on input "200.00" at bounding box center [894, 312] width 190 height 31
type input "150"
click at [783, 464] on div "fiber_manual_record Added to Schedule J Schedule I: $10,902.77 Schedule J: $7,9…" at bounding box center [660, 469] width 724 height 94
click at [432, 312] on input "877.86" at bounding box center [407, 312] width 190 height 31
type input "9"
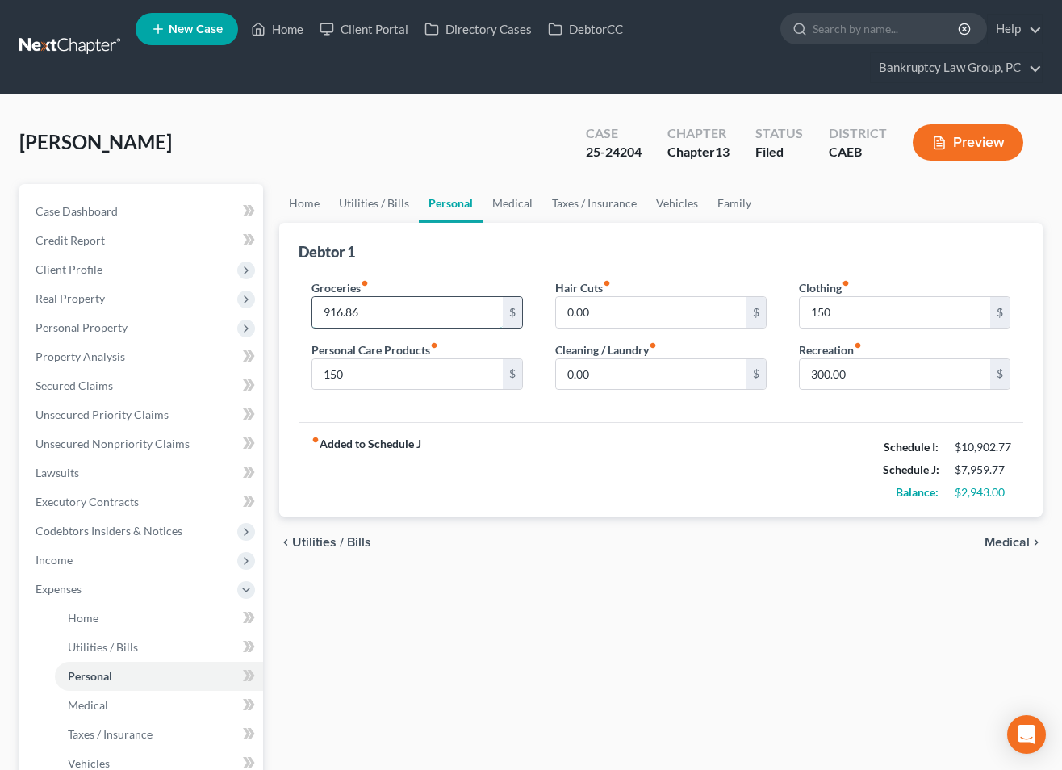
type input "916.86"
click at [387, 147] on div "[PERSON_NAME] Upgraded Case 25-24204 Chapter Chapter 13 Status Filed District C…" at bounding box center [530, 149] width 1023 height 70
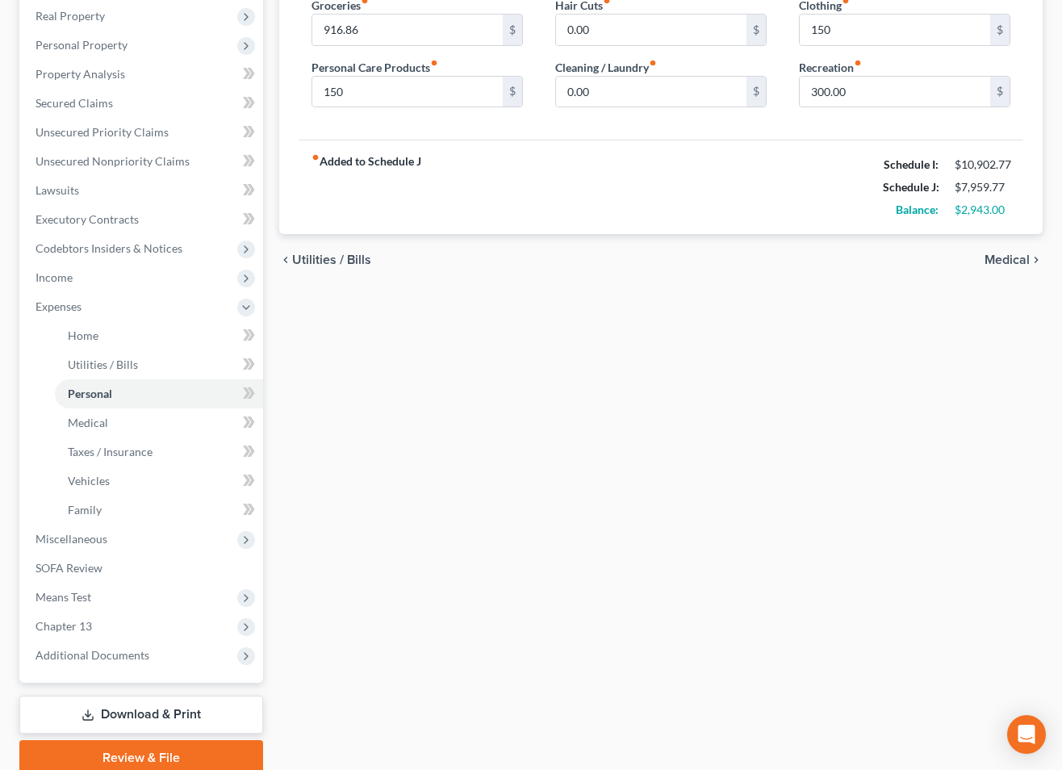
scroll to position [299, 0]
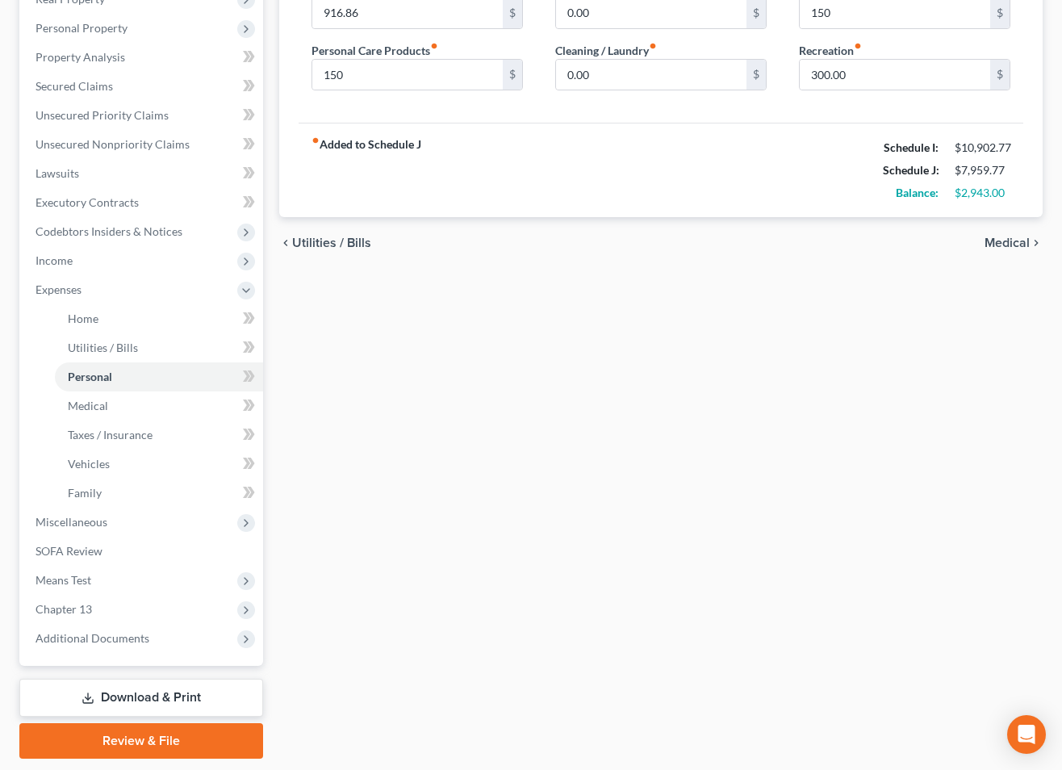
drag, startPoint x: 169, startPoint y: 690, endPoint x: 181, endPoint y: 685, distance: 13.0
click at [169, 690] on link "Download & Print" at bounding box center [141, 697] width 244 height 38
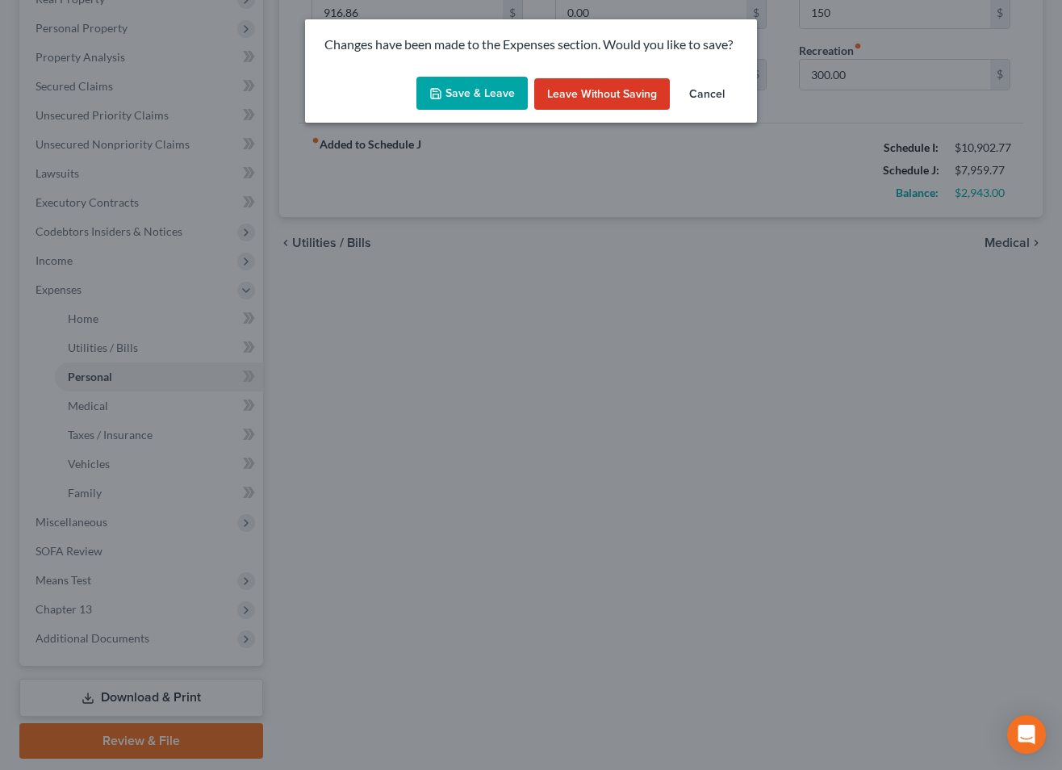
click at [485, 94] on button "Save & Leave" at bounding box center [471, 94] width 111 height 34
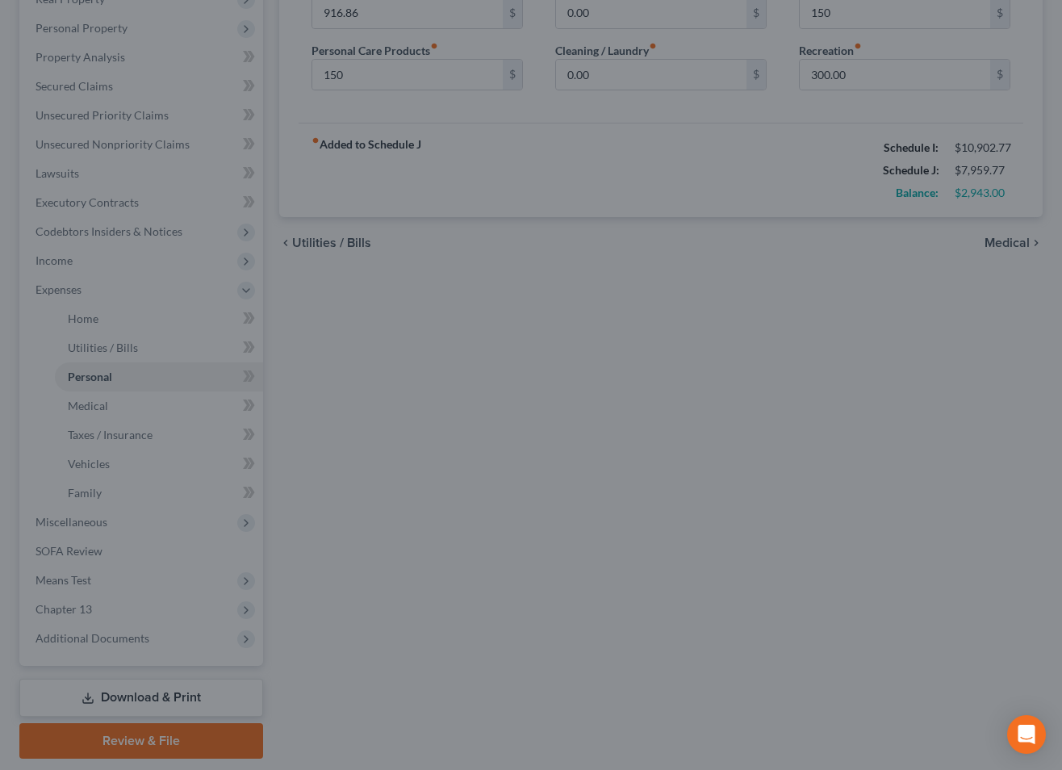
type input "150.00"
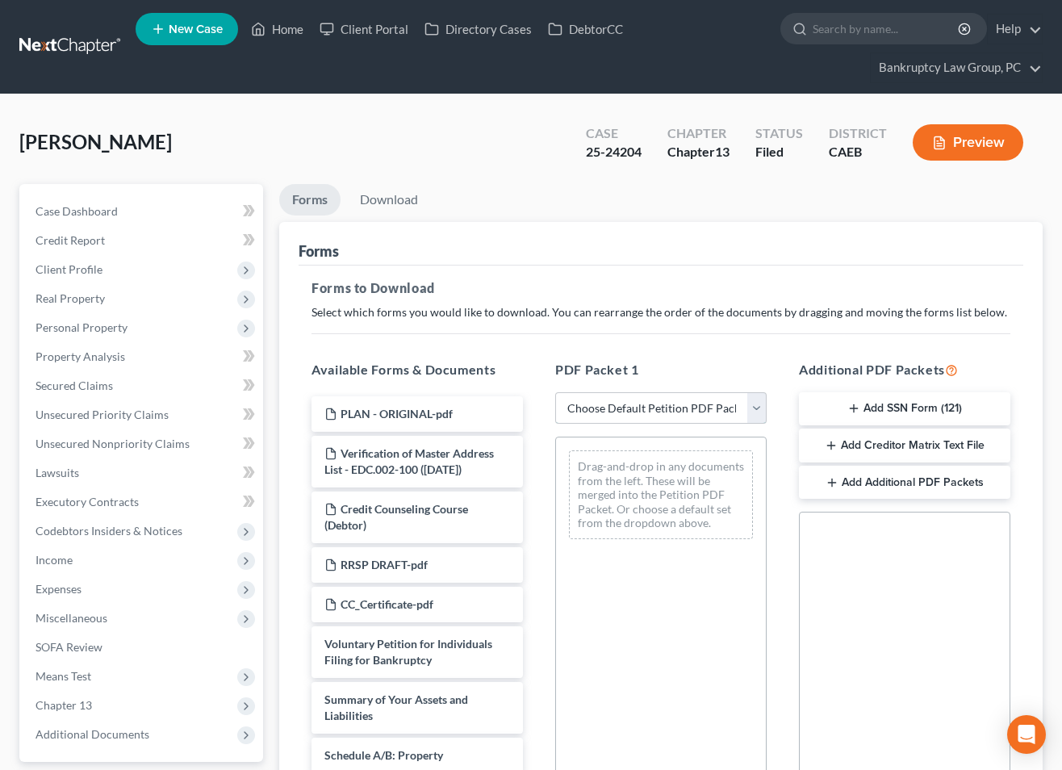
click at [645, 419] on select "Choose Default Petition PDF Packet Complete Bankruptcy Petition (all forms and …" at bounding box center [660, 408] width 211 height 32
select select "4"
click at [555, 392] on select "Choose Default Petition PDF Packet Complete Bankruptcy Petition (all forms and …" at bounding box center [660, 408] width 211 height 32
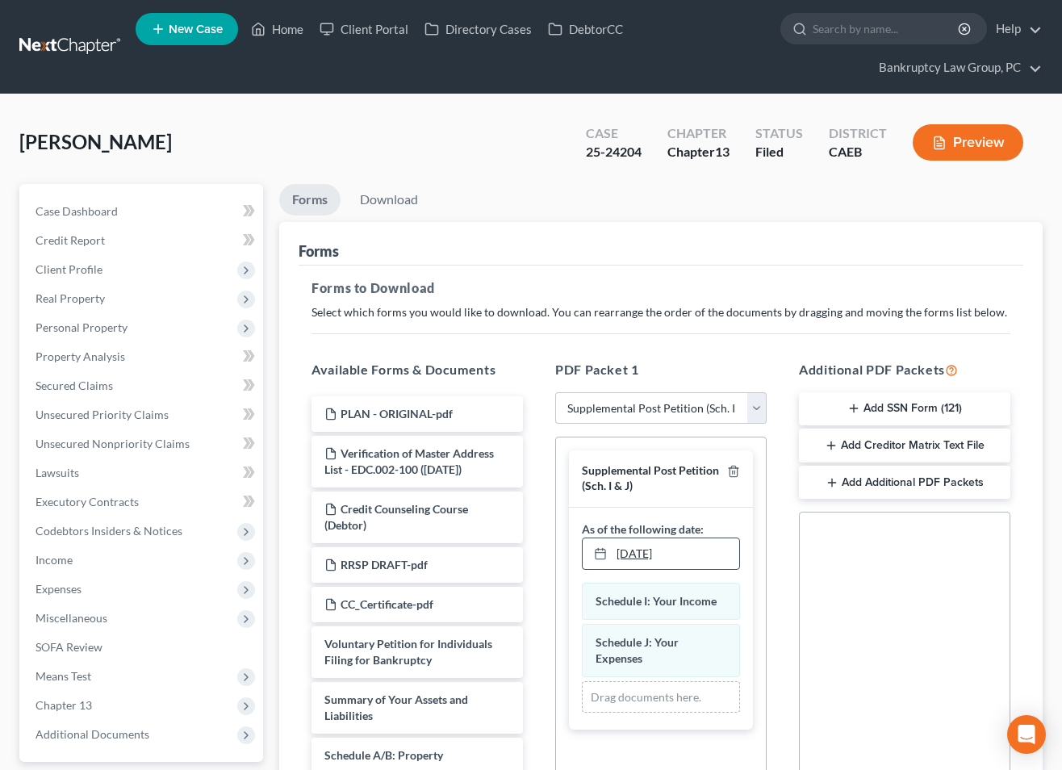
click at [641, 558] on link "[DATE]" at bounding box center [660, 553] width 157 height 31
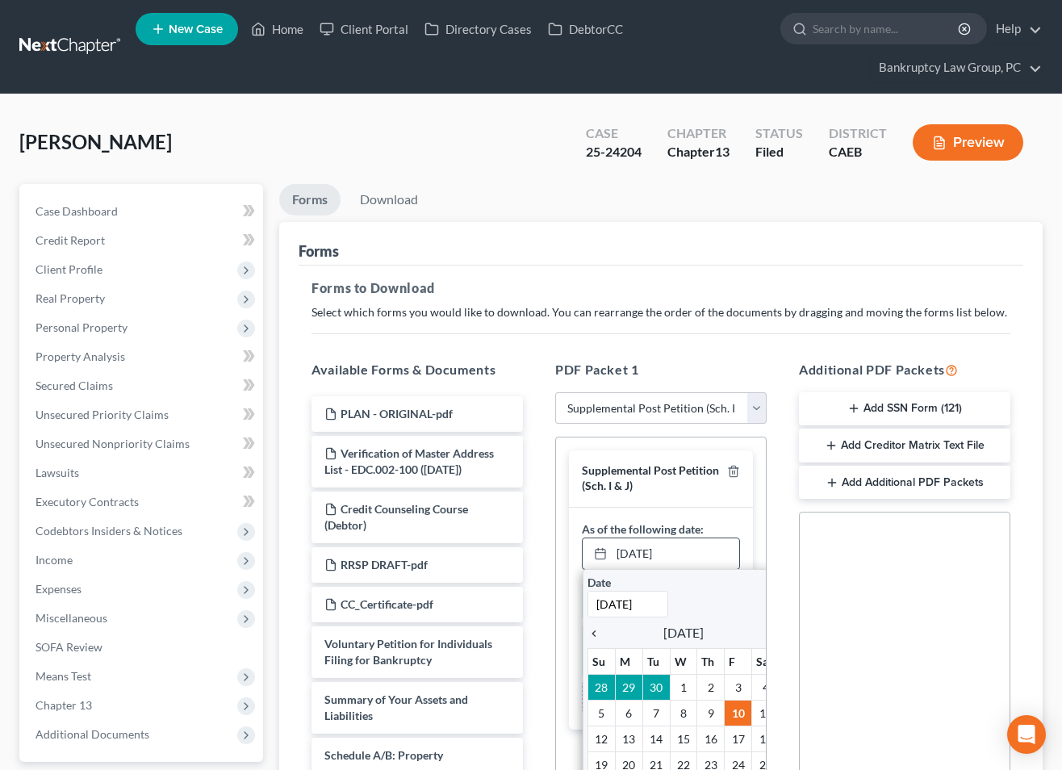
click at [596, 630] on icon "chevron_left" at bounding box center [597, 633] width 21 height 13
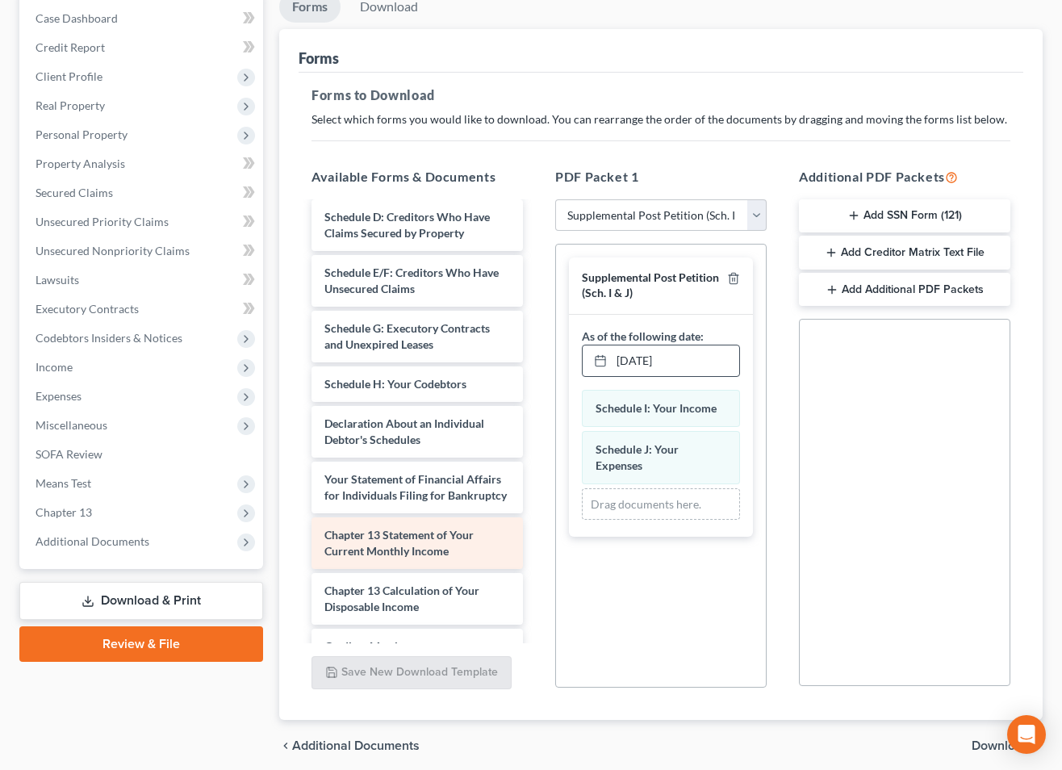
scroll to position [461, 0]
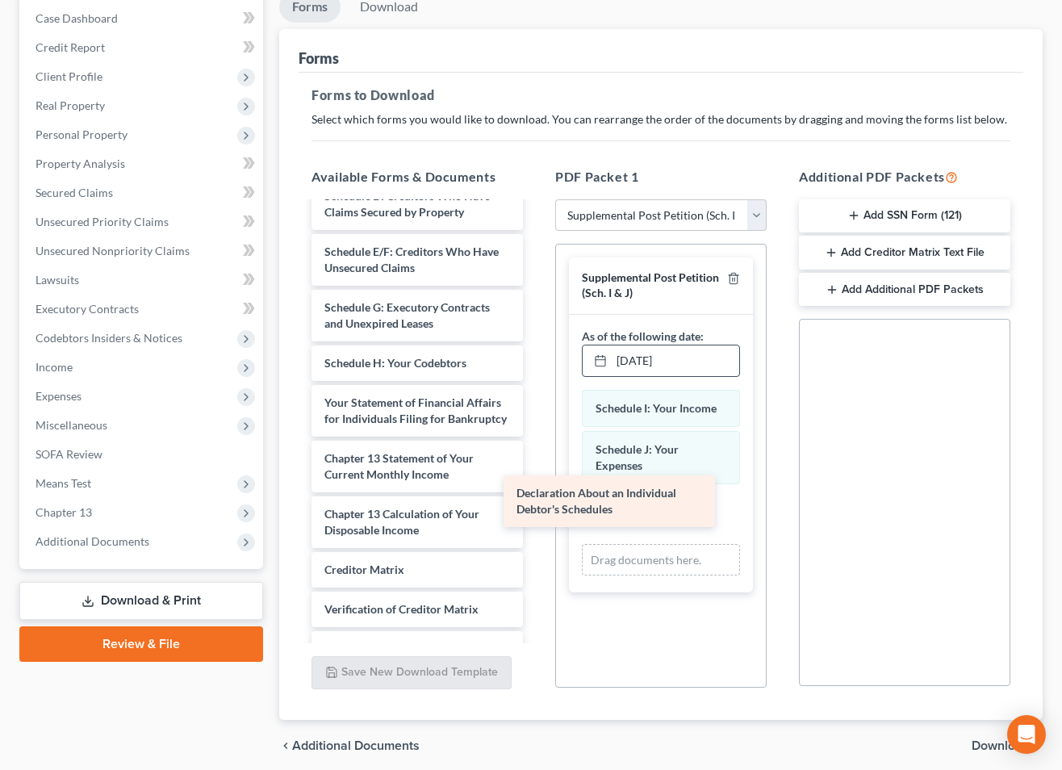
drag, startPoint x: 427, startPoint y: 416, endPoint x: 633, endPoint y: 516, distance: 229.5
click at [536, 508] on div "Declaration About an Individual Debtor's Schedules PLAN - ORIGINAL-pdf Verifica…" at bounding box center [416, 248] width 237 height 1012
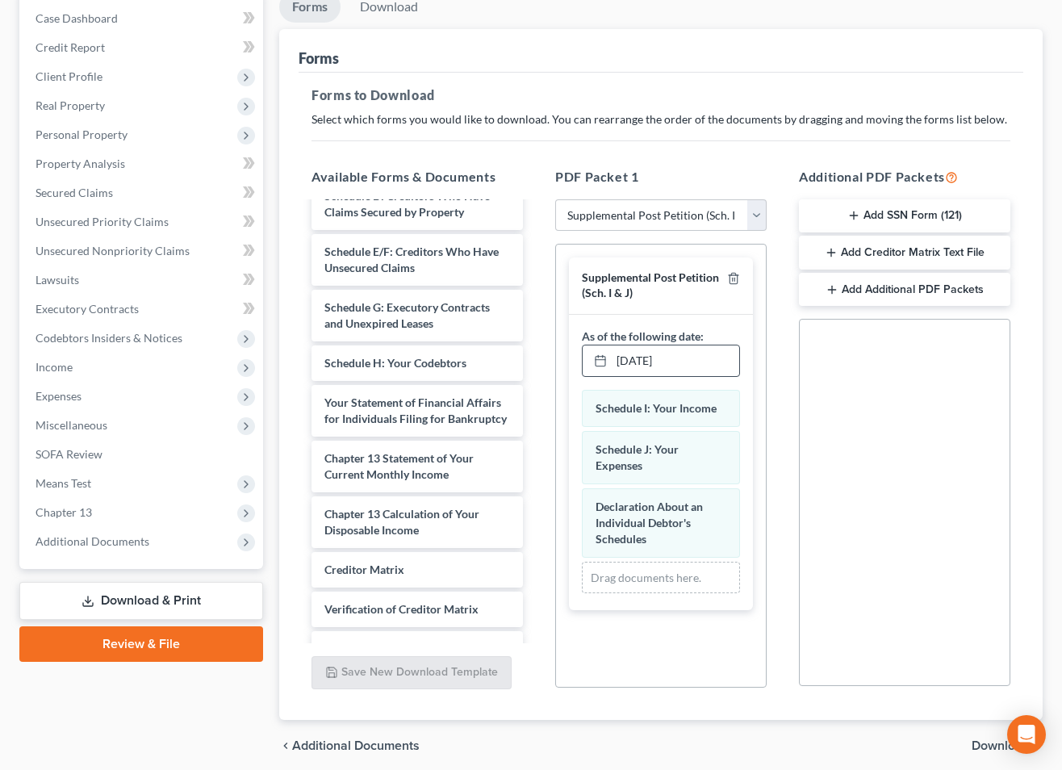
click at [982, 745] on span "Download" at bounding box center [1000, 745] width 58 height 13
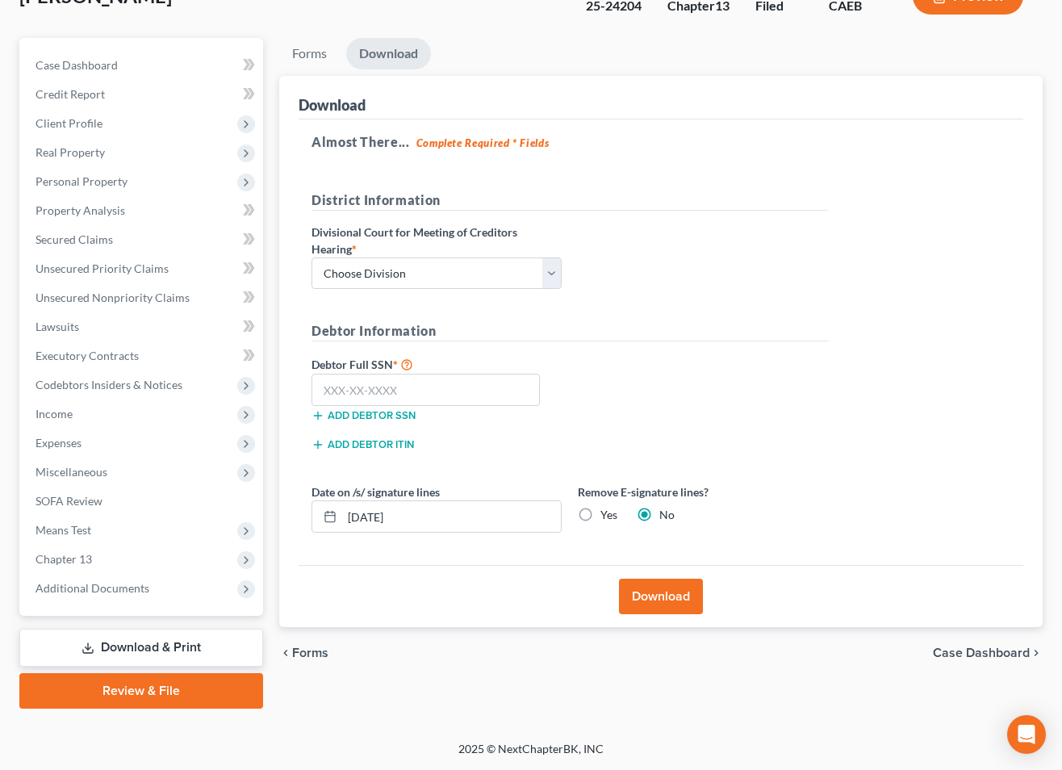
scroll to position [144, 0]
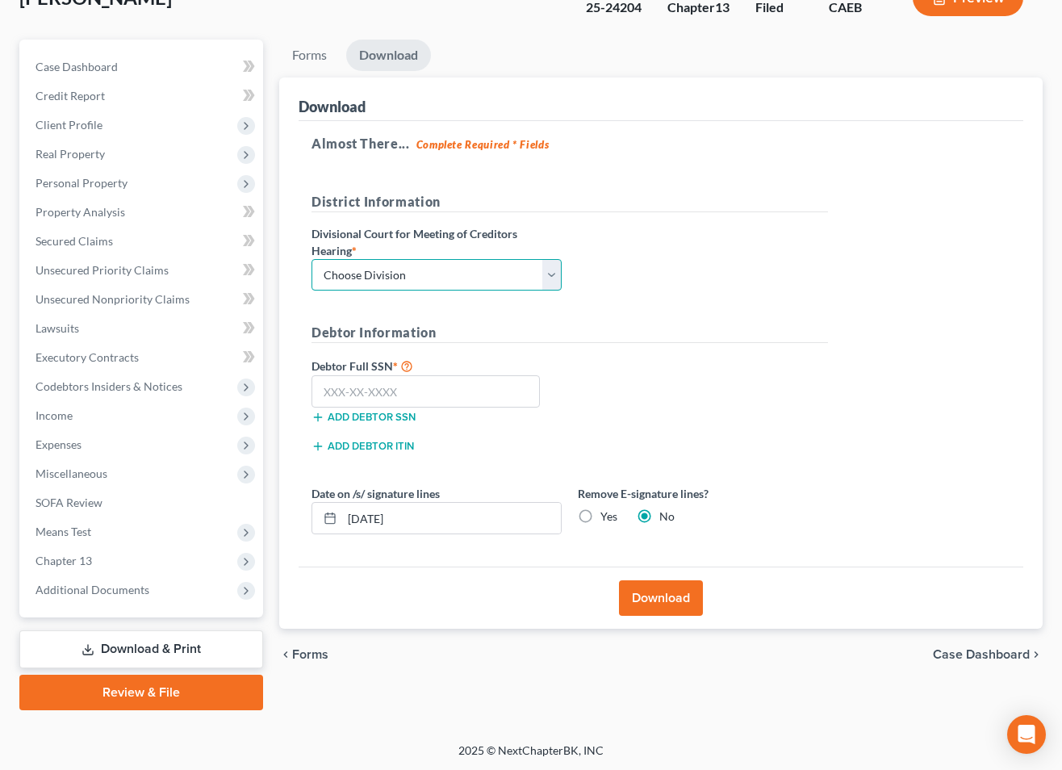
click at [452, 270] on select "Choose Division Fresno Modesto [GEOGRAPHIC_DATA]" at bounding box center [436, 275] width 250 height 32
select select "2"
click at [311, 259] on select "Choose Division Fresno Modesto [GEOGRAPHIC_DATA]" at bounding box center [436, 275] width 250 height 32
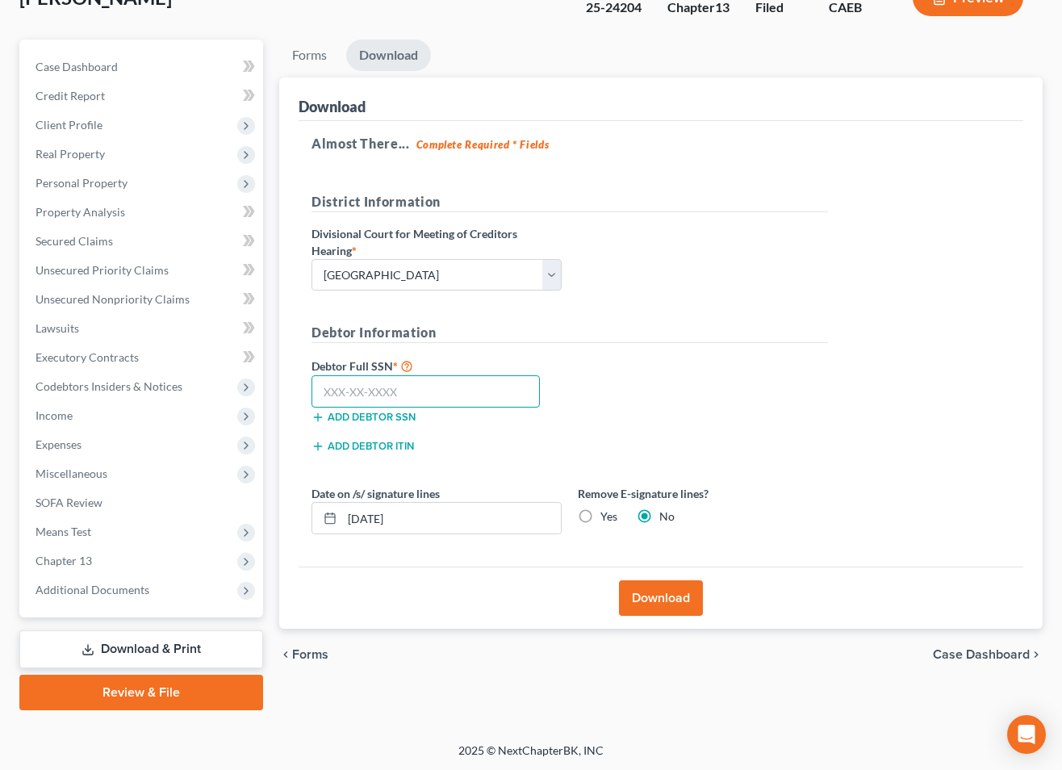
drag, startPoint x: 466, startPoint y: 387, endPoint x: 495, endPoint y: 407, distance: 34.2
click at [467, 388] on input "text" at bounding box center [425, 391] width 228 height 32
type input "111-11-1111"
click at [600, 516] on label "Yes" at bounding box center [608, 516] width 17 height 16
click at [607, 516] on input "Yes" at bounding box center [612, 513] width 10 height 10
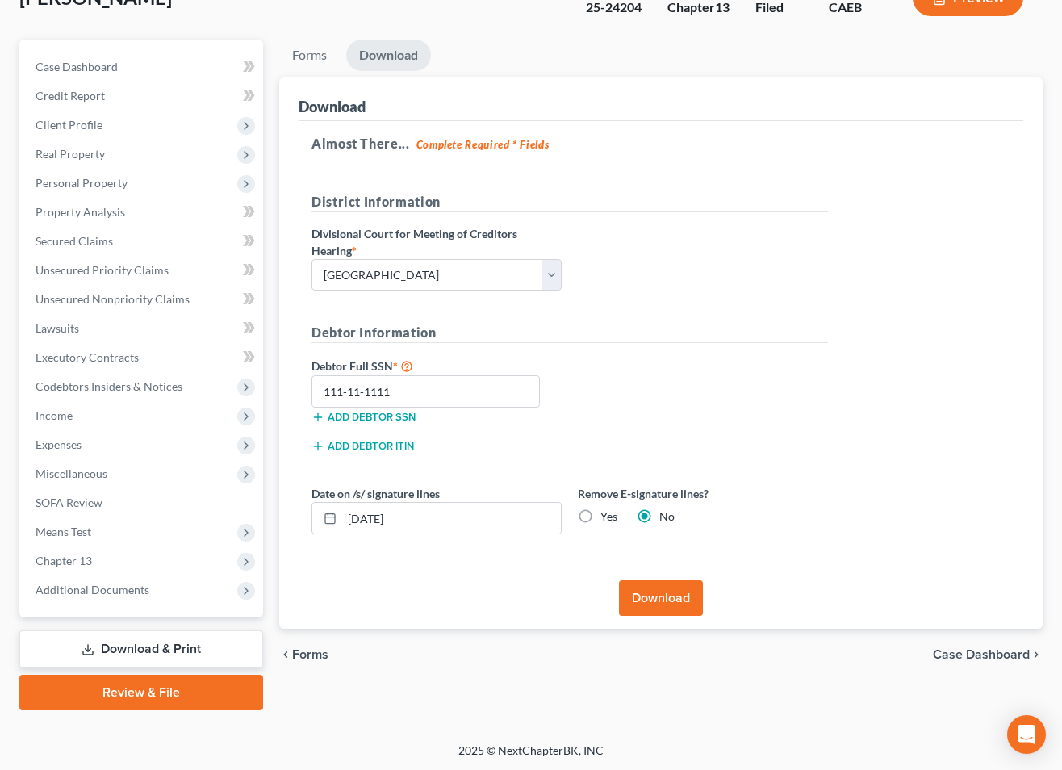
radio input "true"
radio input "false"
click at [670, 603] on button "Download" at bounding box center [661, 597] width 84 height 35
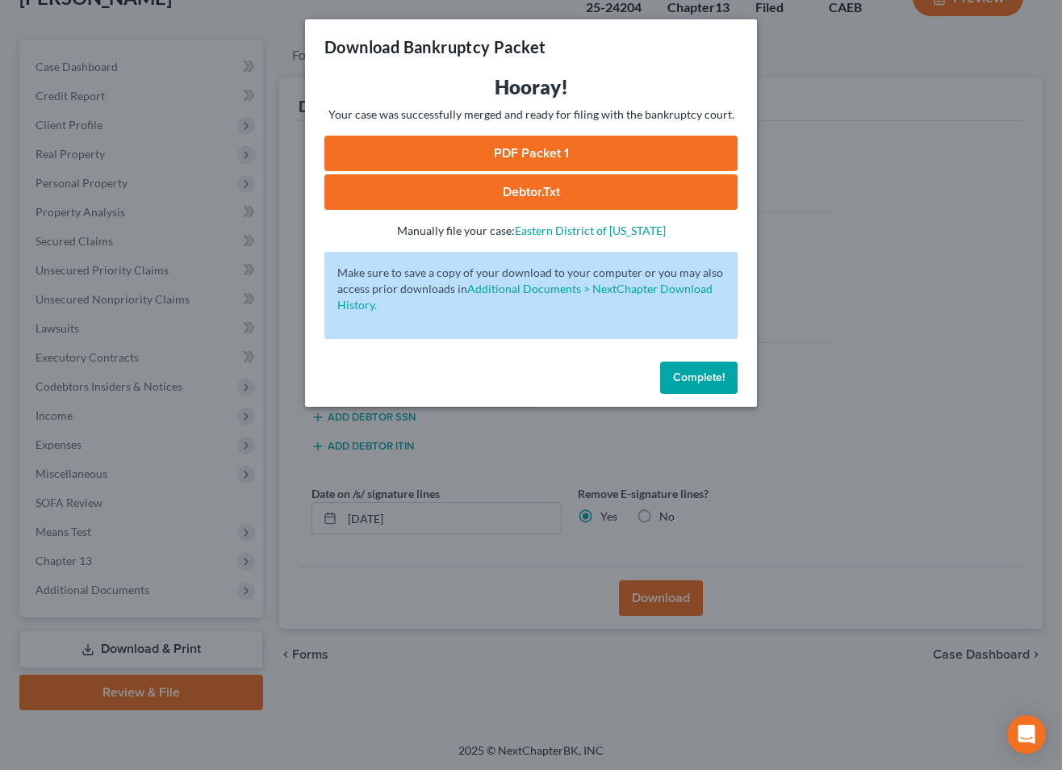
drag, startPoint x: 541, startPoint y: 150, endPoint x: 559, endPoint y: 155, distance: 19.2
click at [541, 150] on link "PDF Packet 1" at bounding box center [530, 153] width 413 height 35
click at [684, 376] on span "Complete!" at bounding box center [699, 377] width 52 height 14
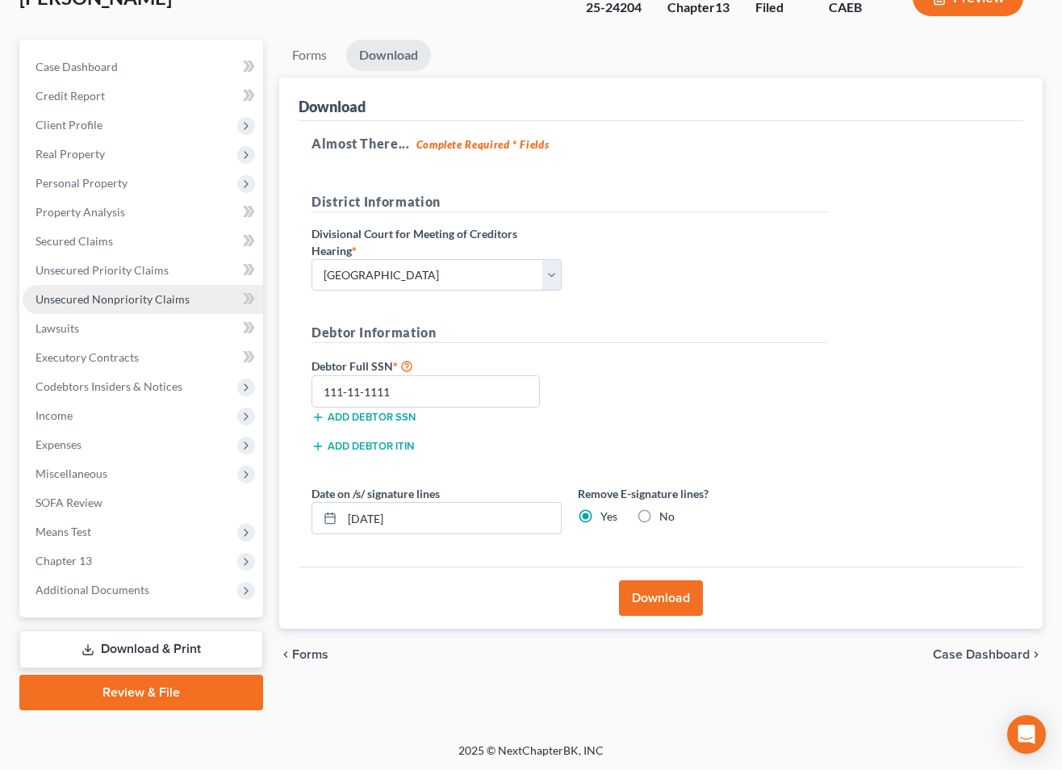
click at [121, 298] on span "Unsecured Nonpriority Claims" at bounding box center [112, 299] width 154 height 14
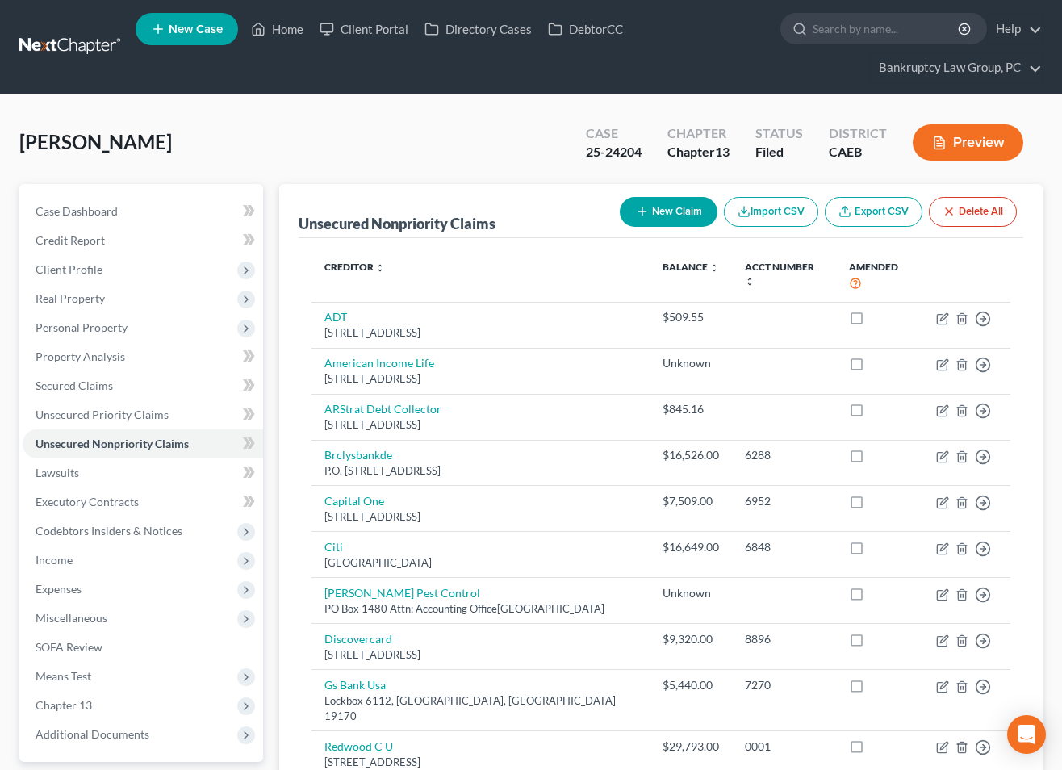
click at [656, 215] on button "New Claim" at bounding box center [669, 212] width 98 height 30
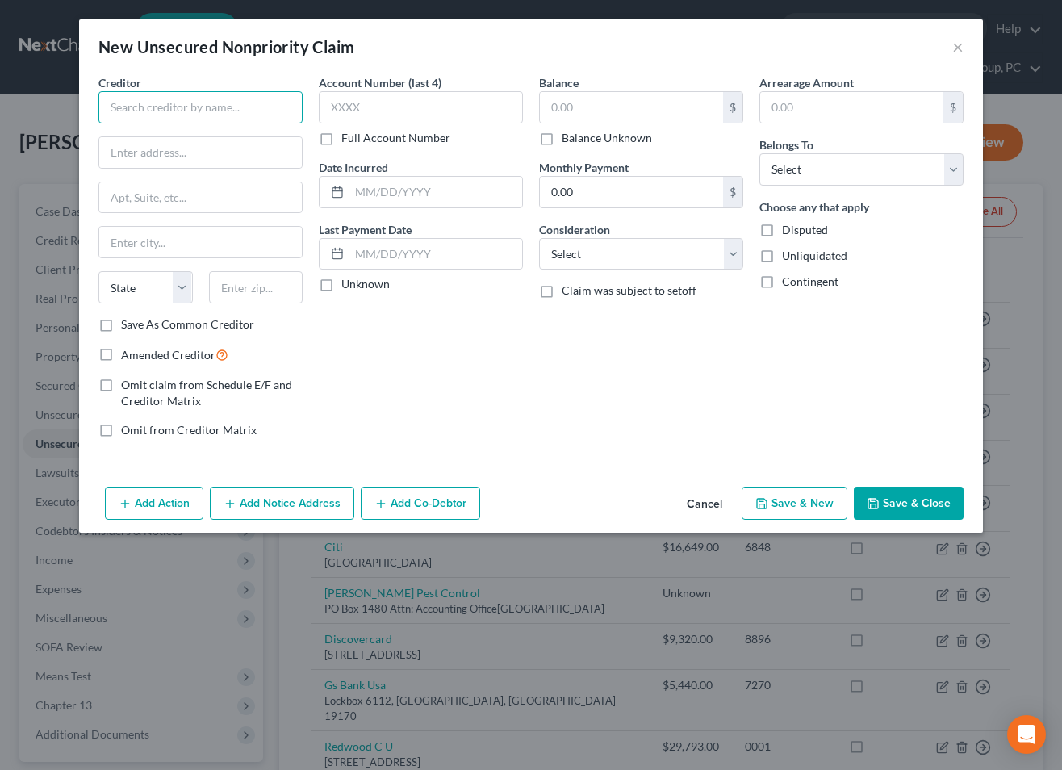
click at [157, 101] on input "text" at bounding box center [200, 107] width 204 height 32
type input "USAA"
click at [175, 147] on div "[STREET_ADDRESS][PERSON_NAME]" at bounding box center [195, 151] width 168 height 14
type input "10750 [PERSON_NAME] FWY"
type input "San Antonio"
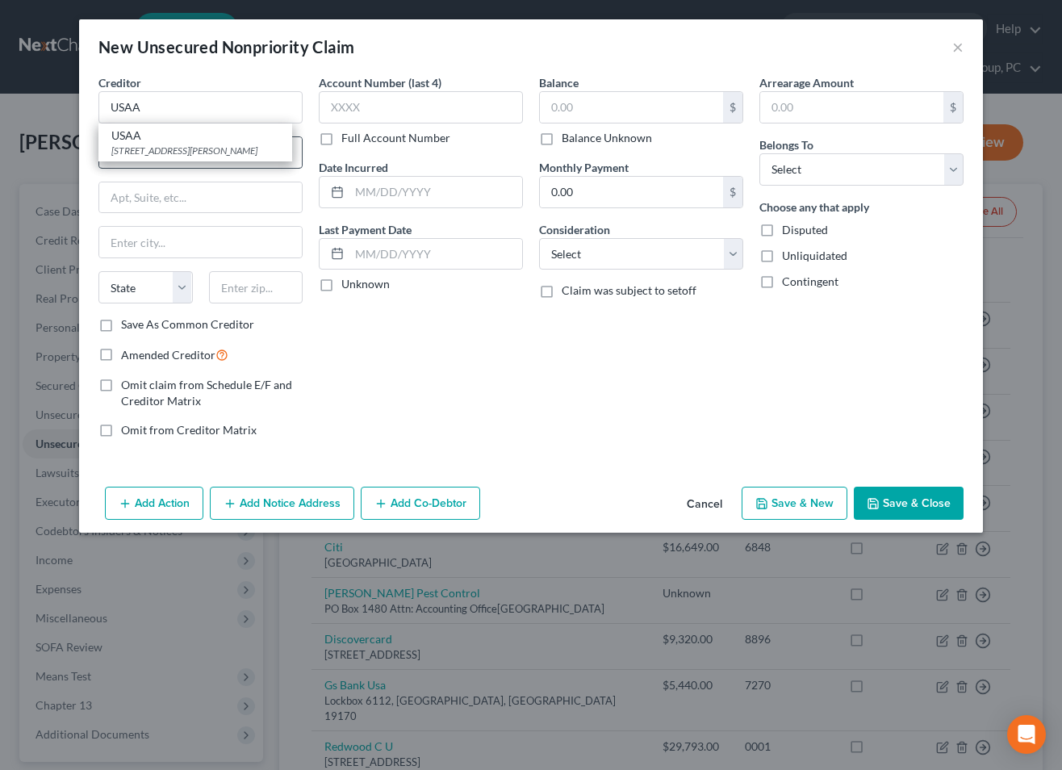
select select "45"
type input "78288"
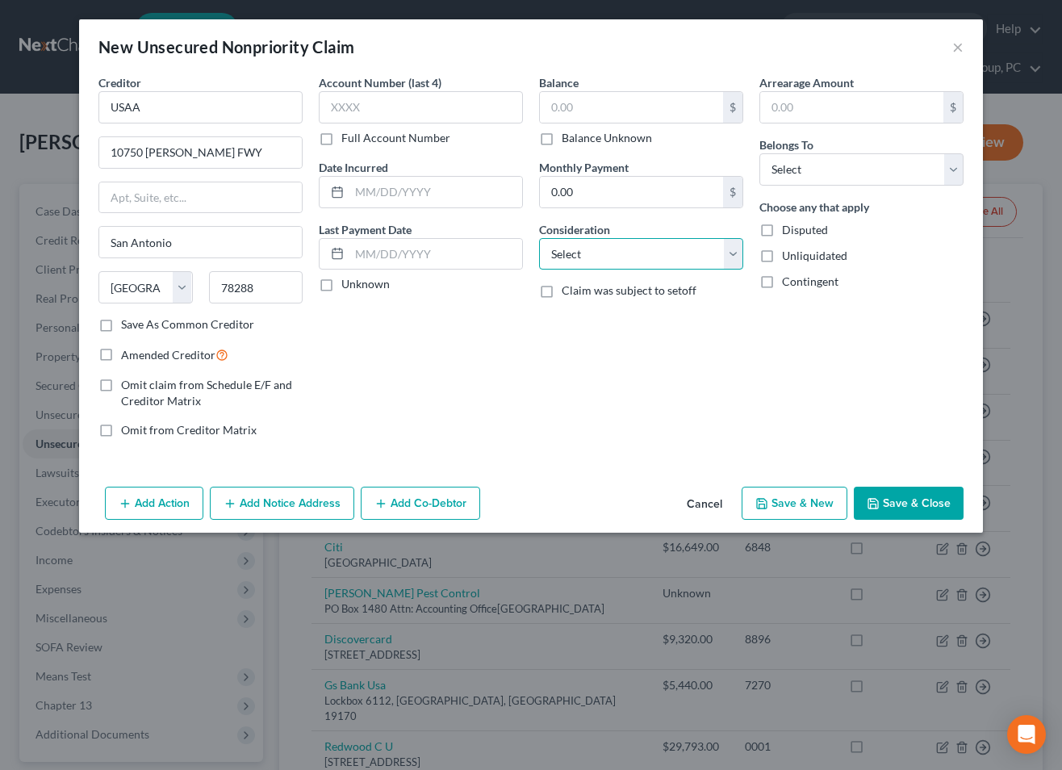
click at [607, 254] on select "Select Cable / Satellite Services Collection Agency Credit Card Debt Debt Couns…" at bounding box center [641, 254] width 204 height 32
click at [539, 238] on select "Select Cable / Satellite Services Collection Agency Credit Card Debt Debt Couns…" at bounding box center [641, 254] width 204 height 32
click at [795, 162] on select "Select Debtor 1 Only Debtor 2 Only Debtor 1 And Debtor 2 Only At Least One Of T…" at bounding box center [861, 169] width 204 height 32
select select "4"
click at [759, 153] on select "Select Debtor 1 Only Debtor 2 Only Debtor 1 And Debtor 2 Only At Least One Of T…" at bounding box center [861, 169] width 204 height 32
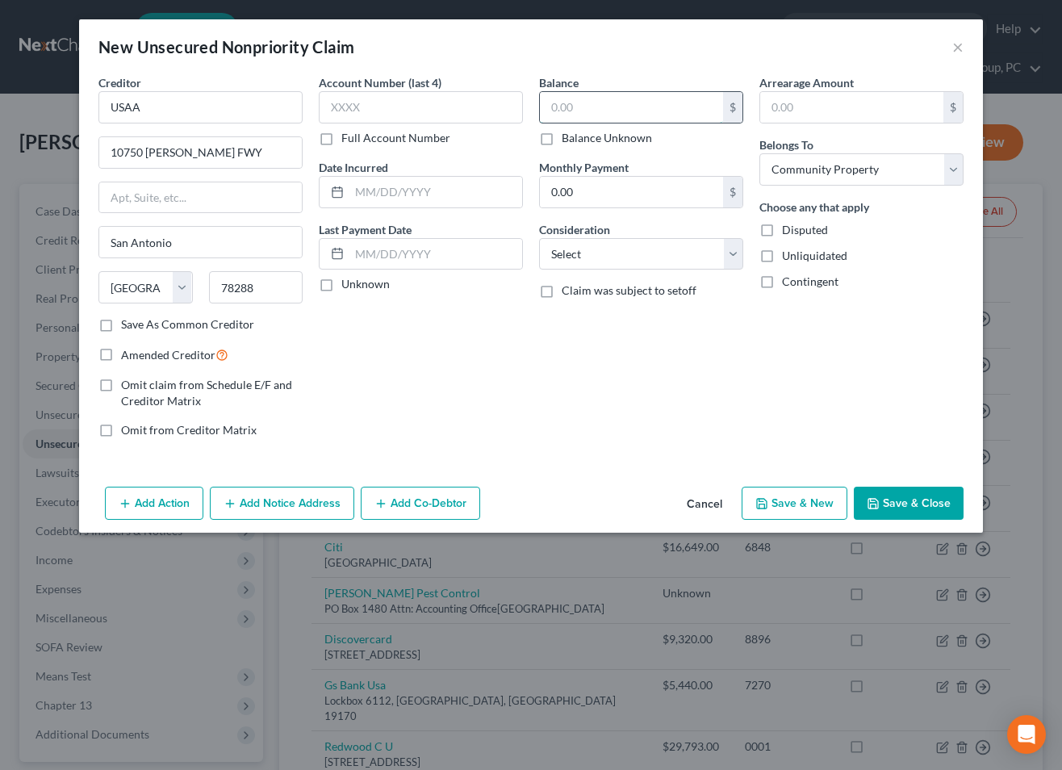
click at [657, 108] on input "text" at bounding box center [631, 107] width 183 height 31
type input "5,872.38"
click at [607, 257] on select "Select Cable / Satellite Services Collection Agency Credit Card Debt Debt Couns…" at bounding box center [641, 254] width 204 height 32
click at [797, 505] on button "Save & New" at bounding box center [794, 503] width 106 height 34
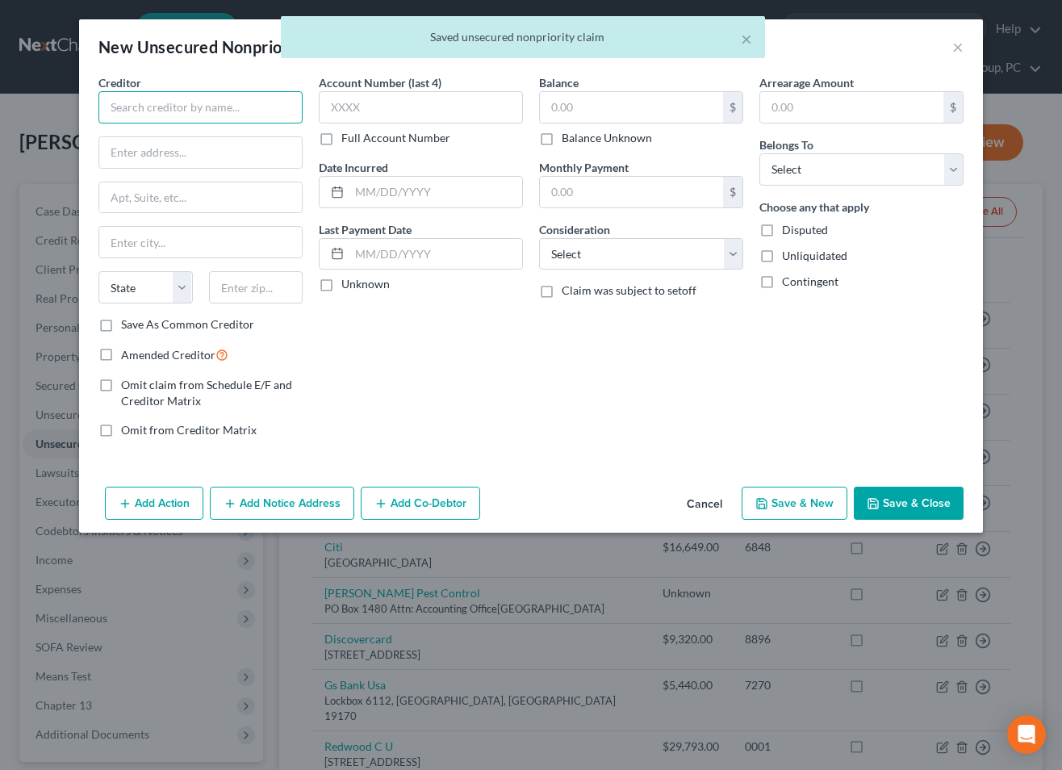
click at [235, 114] on input "text" at bounding box center [200, 107] width 204 height 32
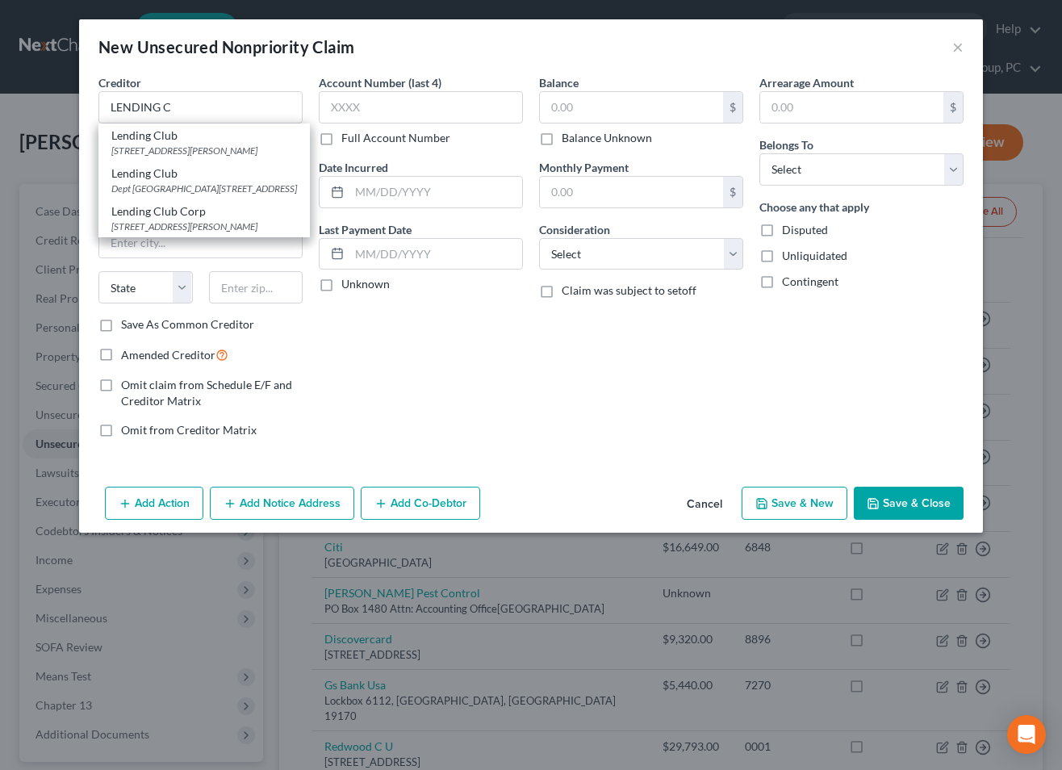
click at [237, 157] on div "[STREET_ADDRESS][PERSON_NAME]" at bounding box center [204, 151] width 186 height 14
type input "Lending Club"
type input "[STREET_ADDRESS][PERSON_NAME]"
type input "[GEOGRAPHIC_DATA]"
select select "4"
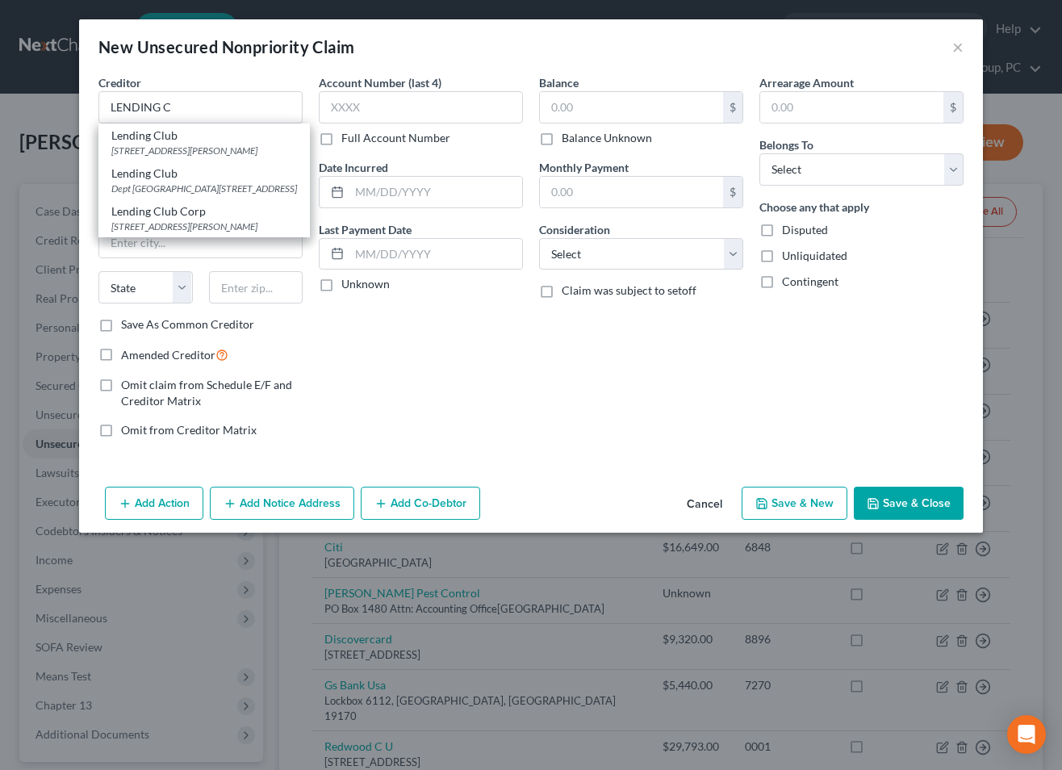
type input "94105"
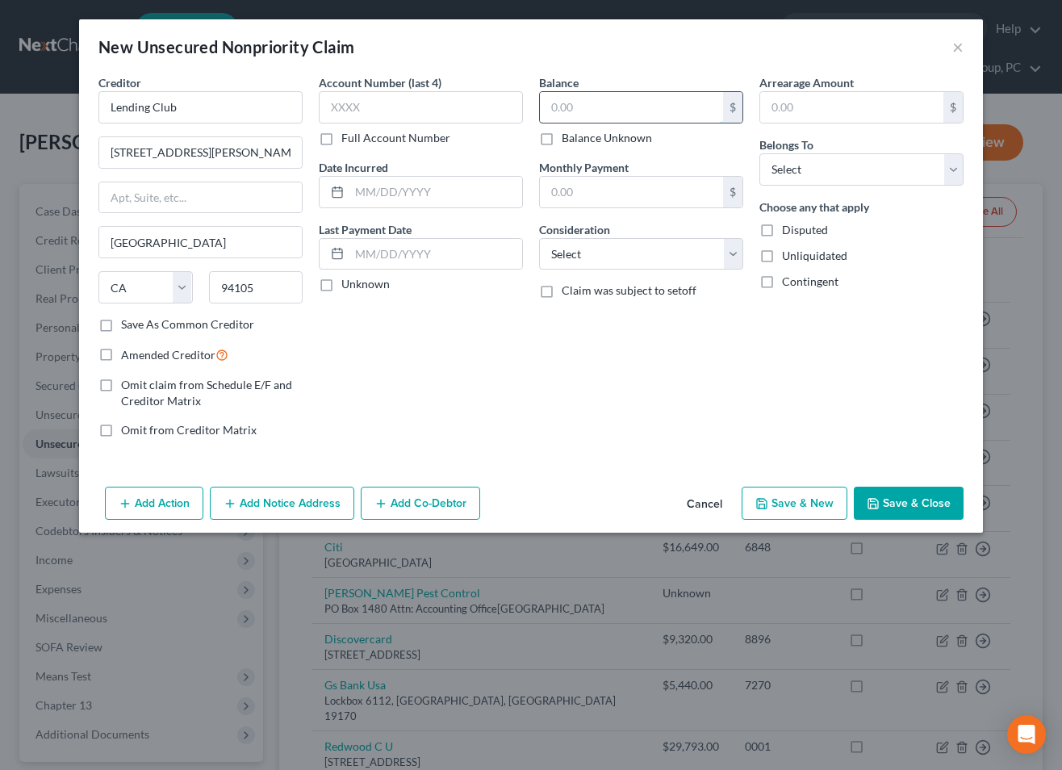
click at [608, 104] on input "text" at bounding box center [631, 107] width 183 height 31
type input "5,563.55"
click at [828, 159] on select "Select Debtor 1 Only Debtor 2 Only Debtor 1 And Debtor 2 Only At Least One Of T…" at bounding box center [861, 169] width 204 height 32
select select "4"
click at [759, 153] on select "Select Debtor 1 Only Debtor 2 Only Debtor 1 And Debtor 2 Only At Least One Of T…" at bounding box center [861, 169] width 204 height 32
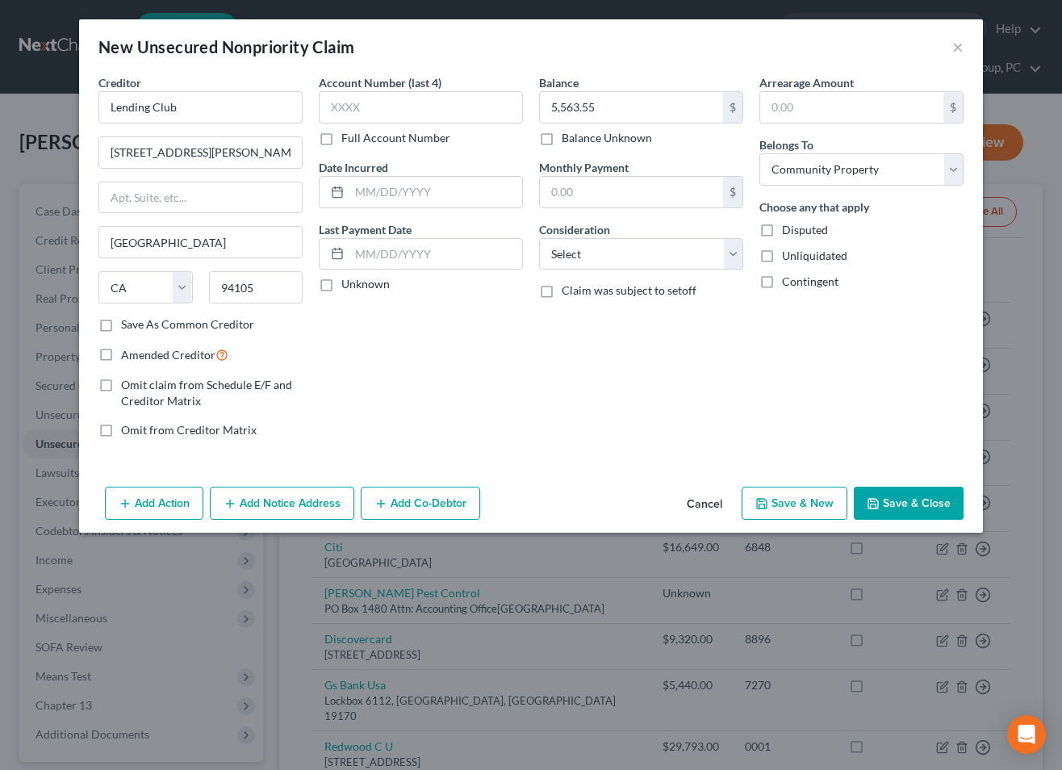
click at [825, 505] on button "Save & New" at bounding box center [794, 503] width 106 height 34
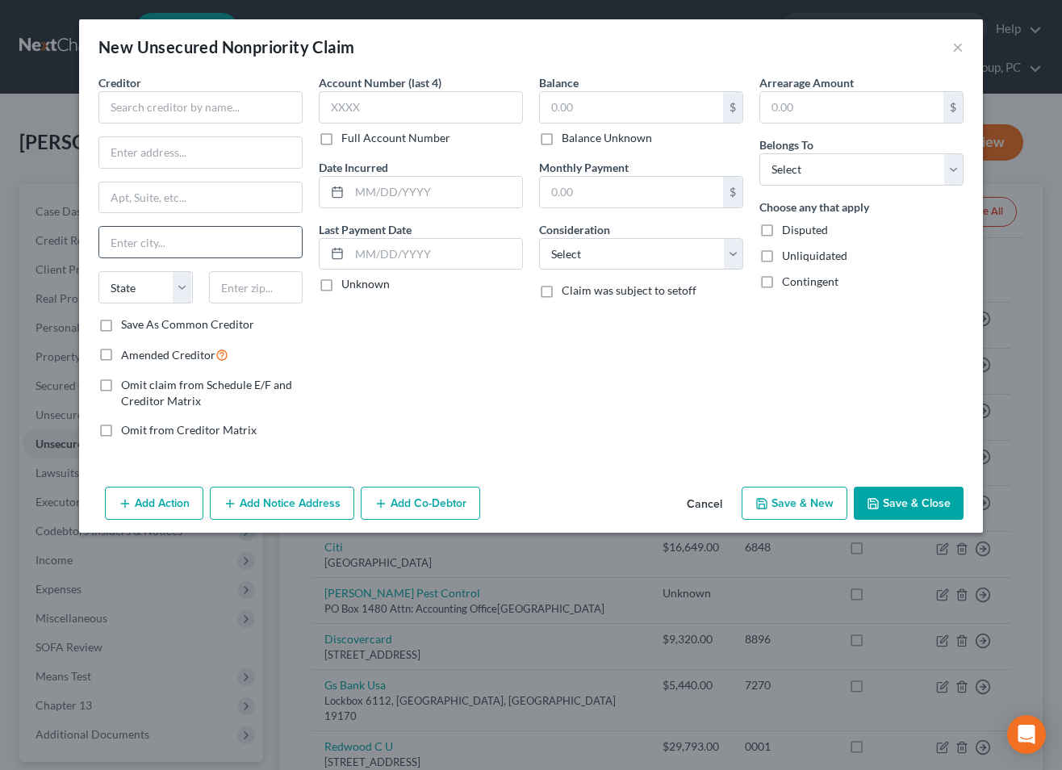
type input "0.00"
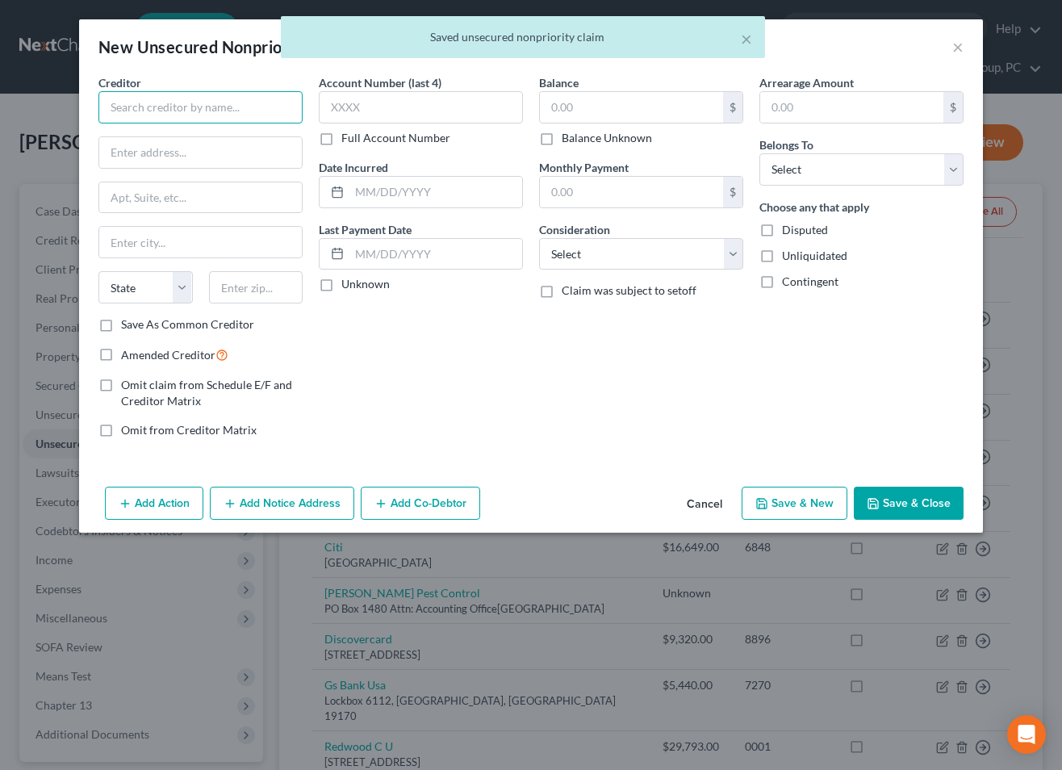
click at [198, 118] on input "text" at bounding box center [200, 107] width 204 height 32
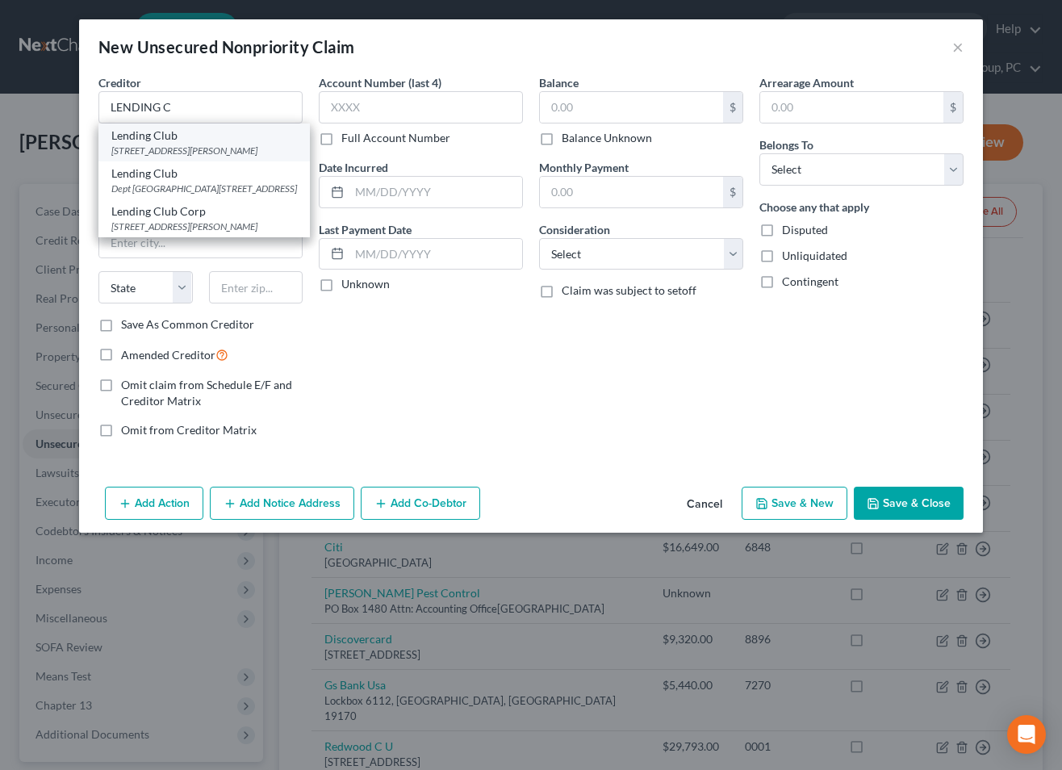
click at [198, 157] on div "[STREET_ADDRESS][PERSON_NAME]" at bounding box center [204, 151] width 186 height 14
type input "Lending Club"
type input "[STREET_ADDRESS][PERSON_NAME]"
type input "[GEOGRAPHIC_DATA]"
select select "4"
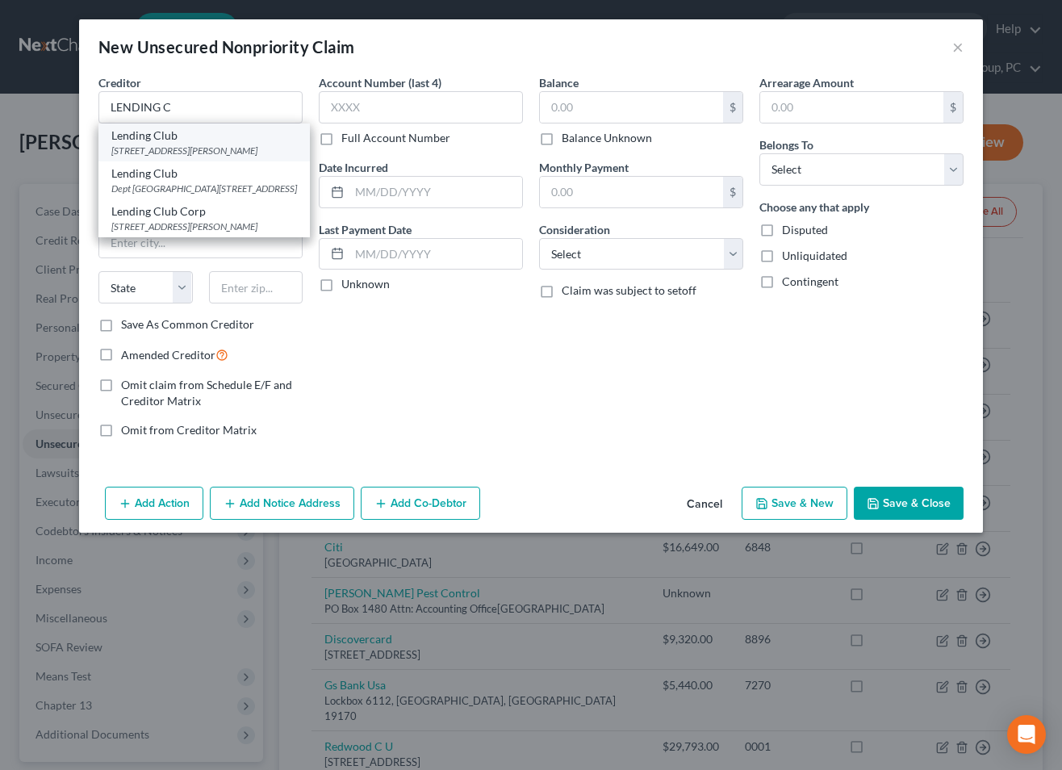
type input "94105"
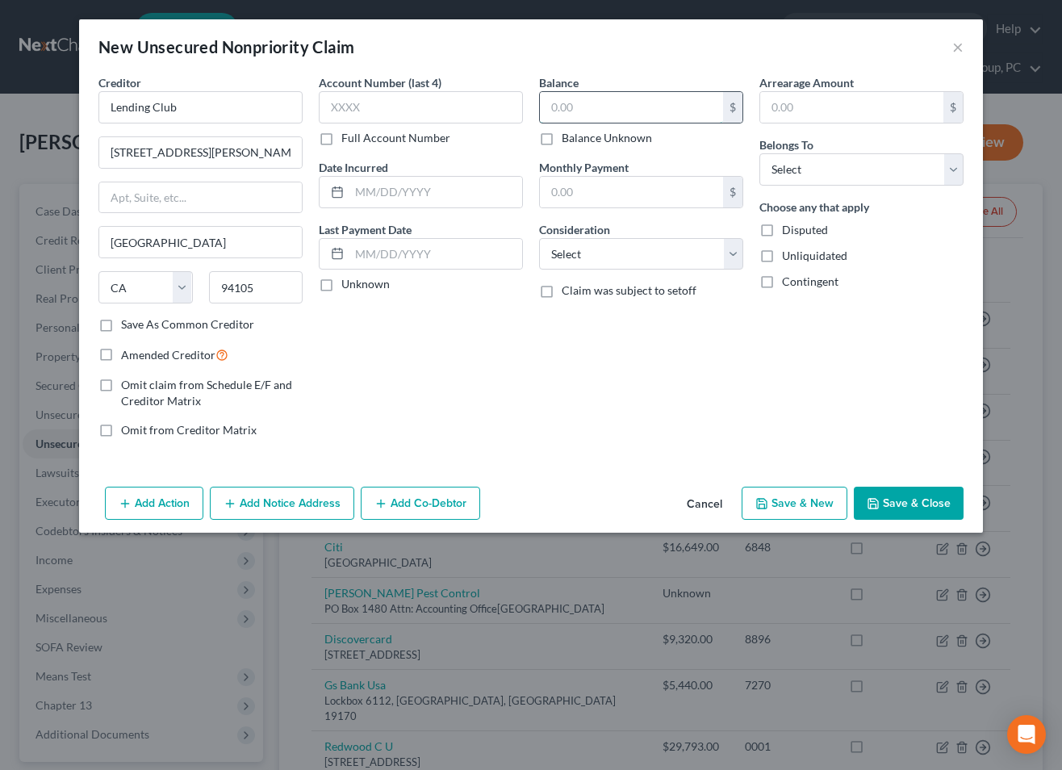
click at [615, 112] on input "text" at bounding box center [631, 107] width 183 height 31
type input "5,846.79"
click at [808, 180] on select "Select Debtor 1 Only Debtor 2 Only Debtor 1 And Debtor 2 Only At Least One Of T…" at bounding box center [861, 169] width 204 height 32
select select "4"
click at [759, 153] on select "Select Debtor 1 Only Debtor 2 Only Debtor 1 And Debtor 2 Only At Least One Of T…" at bounding box center [861, 169] width 204 height 32
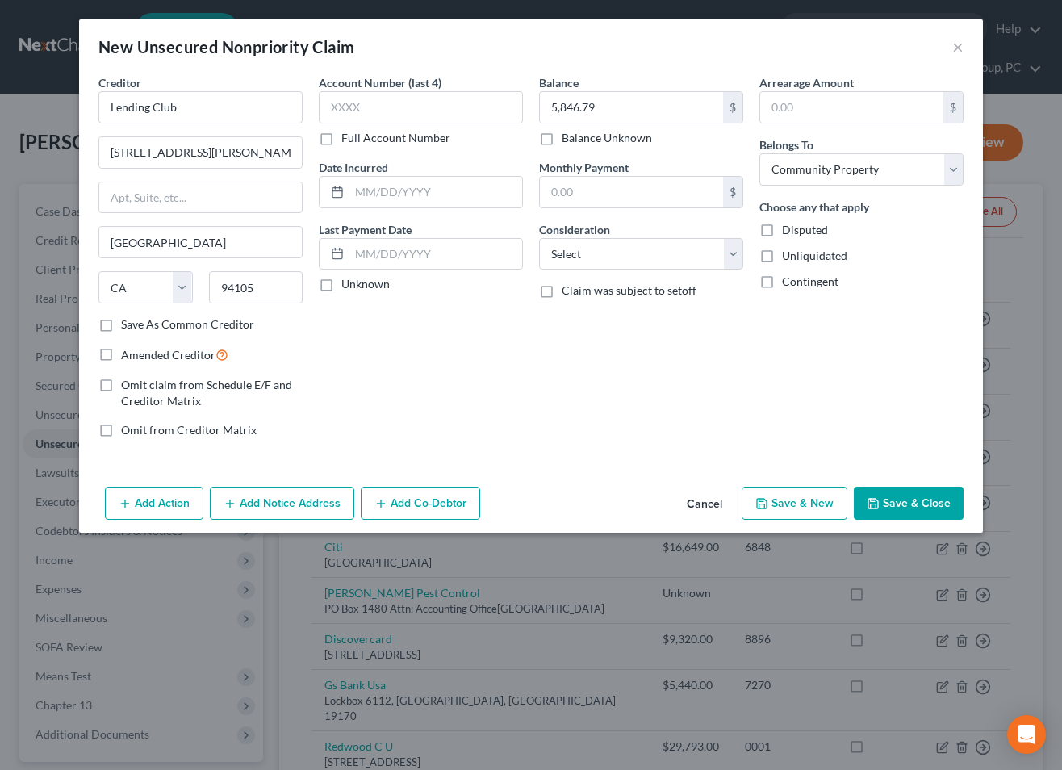
click at [907, 507] on button "Save & Close" at bounding box center [909, 503] width 110 height 34
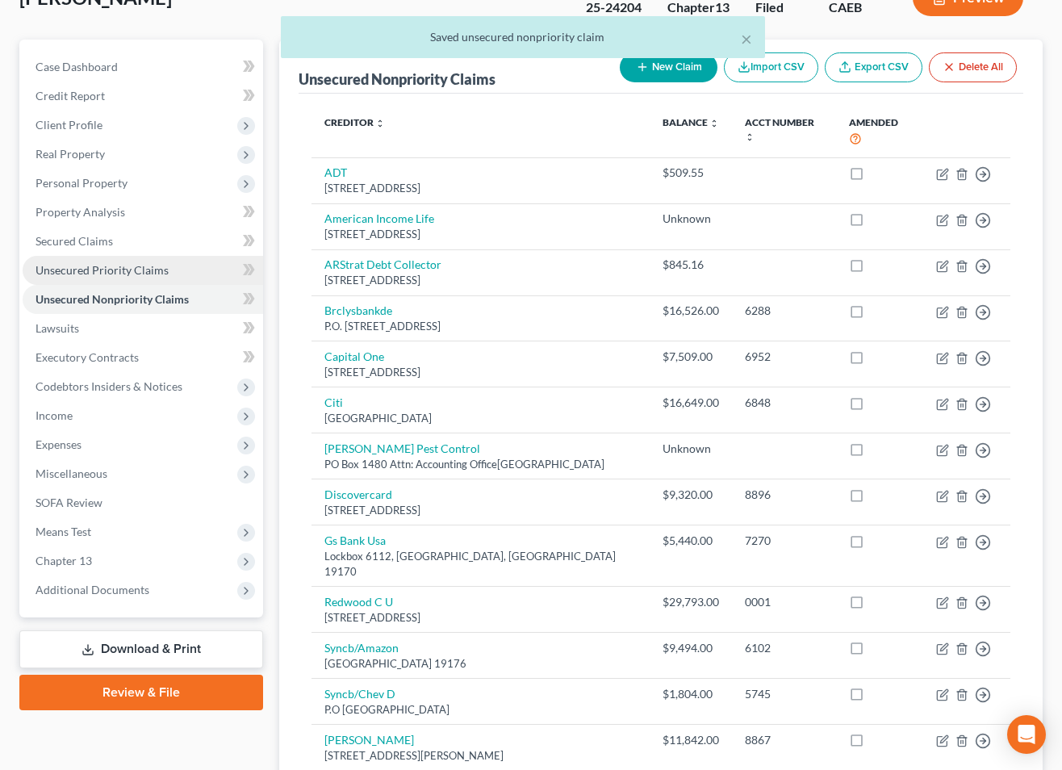
scroll to position [140, 0]
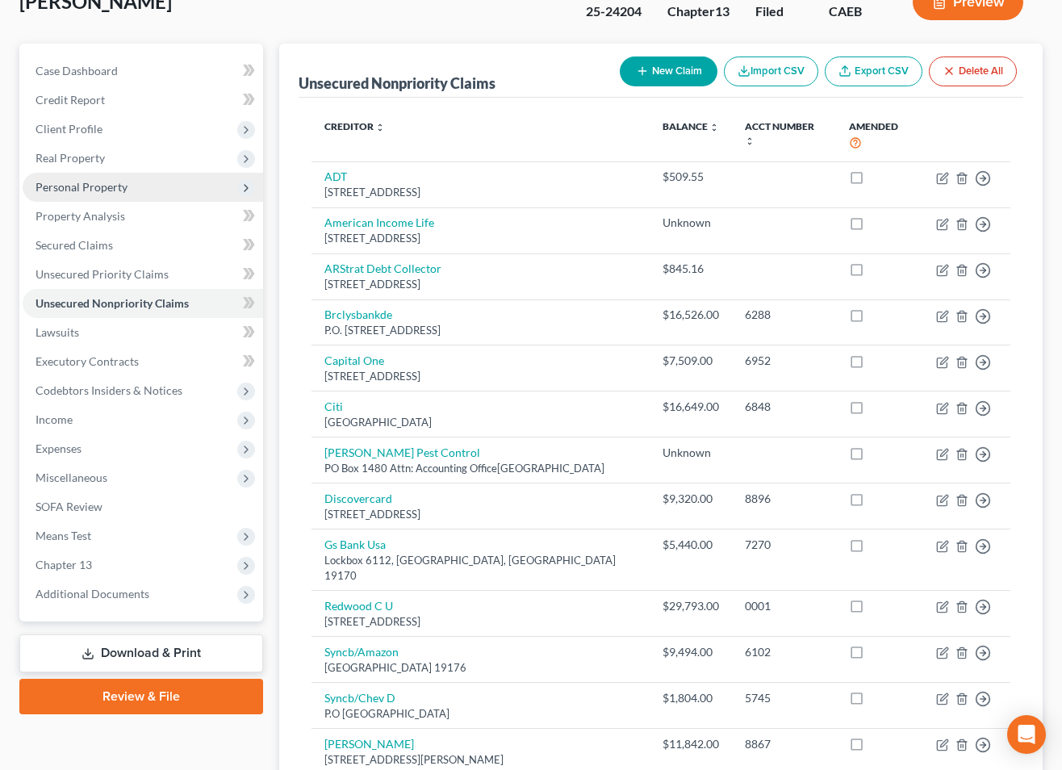
click at [91, 189] on span "Personal Property" at bounding box center [81, 187] width 92 height 14
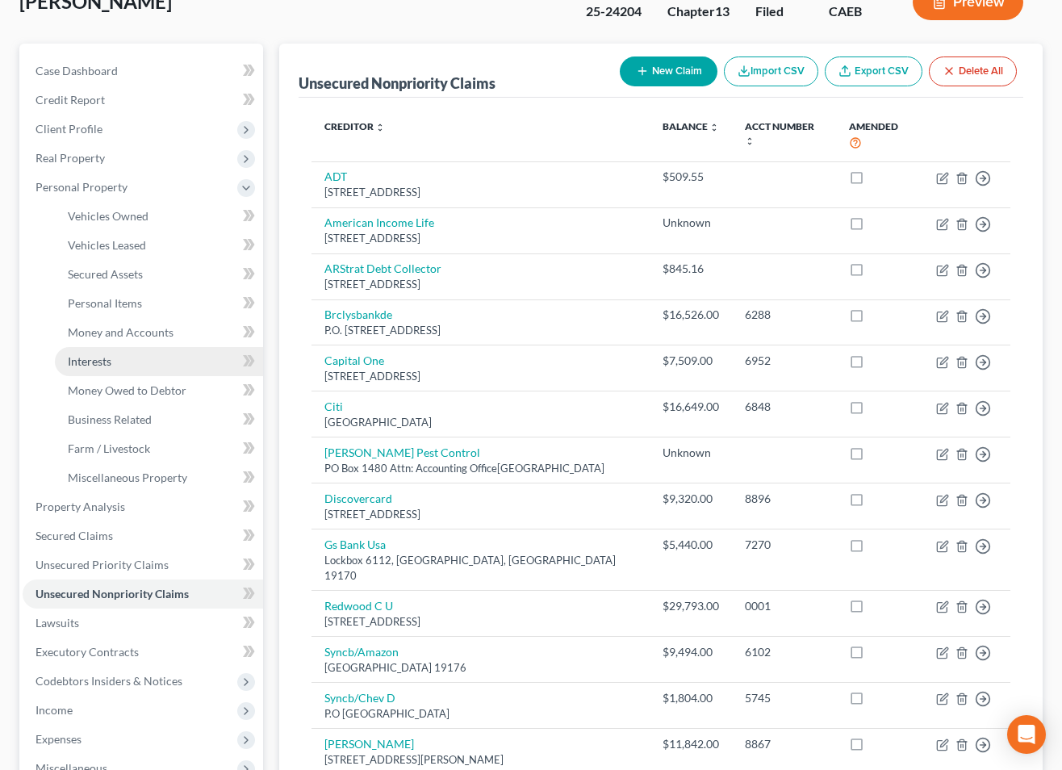
click at [95, 354] on span "Interests" at bounding box center [90, 361] width 44 height 14
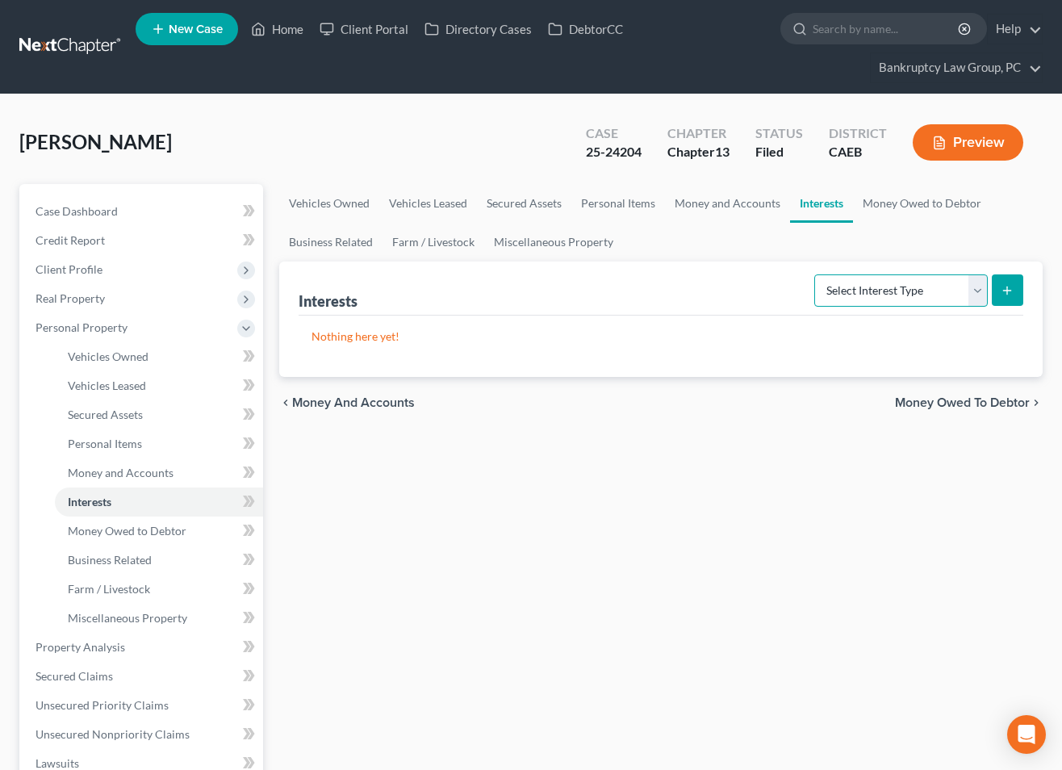
click at [934, 282] on select "Select Interest Type 401K Annuity Bond Education IRA Government Bond Government…" at bounding box center [900, 290] width 173 height 32
click at [172, 468] on link "Money and Accounts" at bounding box center [159, 472] width 208 height 29
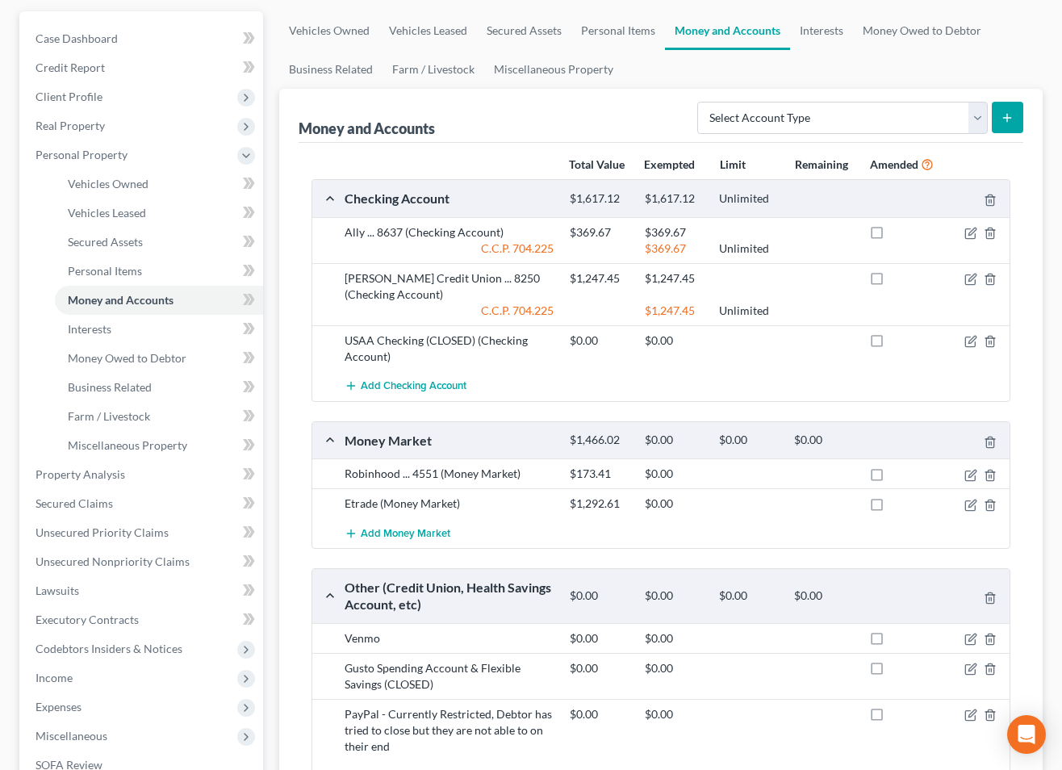
scroll to position [169, 0]
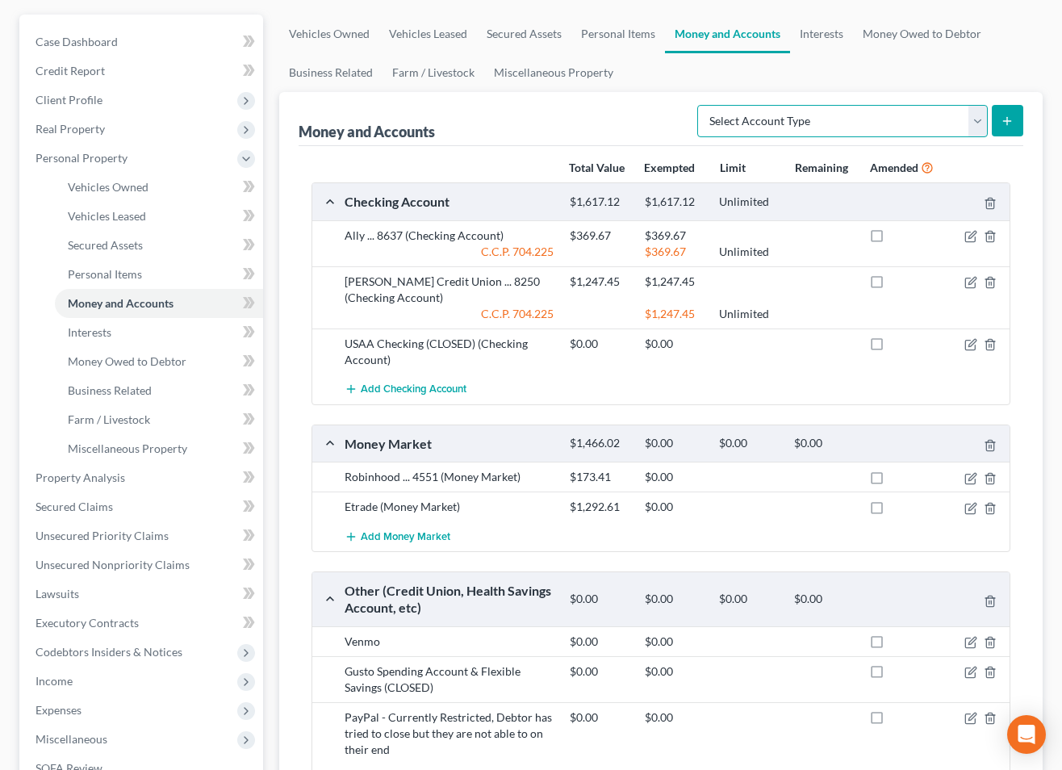
click at [905, 127] on select "Select Account Type Brokerage Cash on Hand Certificates of Deposit Checking Acc…" at bounding box center [842, 121] width 290 height 32
select select "other"
click at [700, 105] on select "Select Account Type Brokerage Cash on Hand Certificates of Deposit Checking Acc…" at bounding box center [842, 121] width 290 height 32
click at [1003, 124] on icon "submit" at bounding box center [1006, 121] width 13 height 13
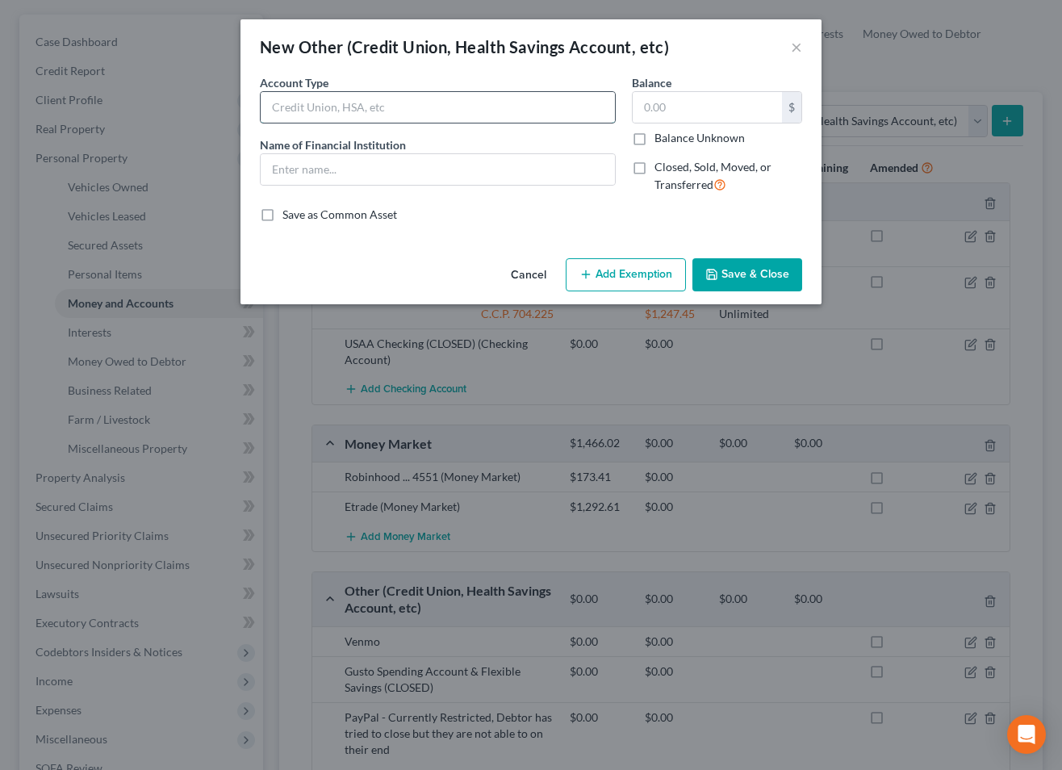
click at [342, 106] on input "text" at bounding box center [438, 107] width 354 height 31
type input "NFS FSA Account - $1,200 Annual Amount - Used prior to filing"
click at [733, 108] on input "text" at bounding box center [706, 107] width 149 height 31
type input "0.00"
drag, startPoint x: 616, startPoint y: 104, endPoint x: 597, endPoint y: 106, distance: 19.5
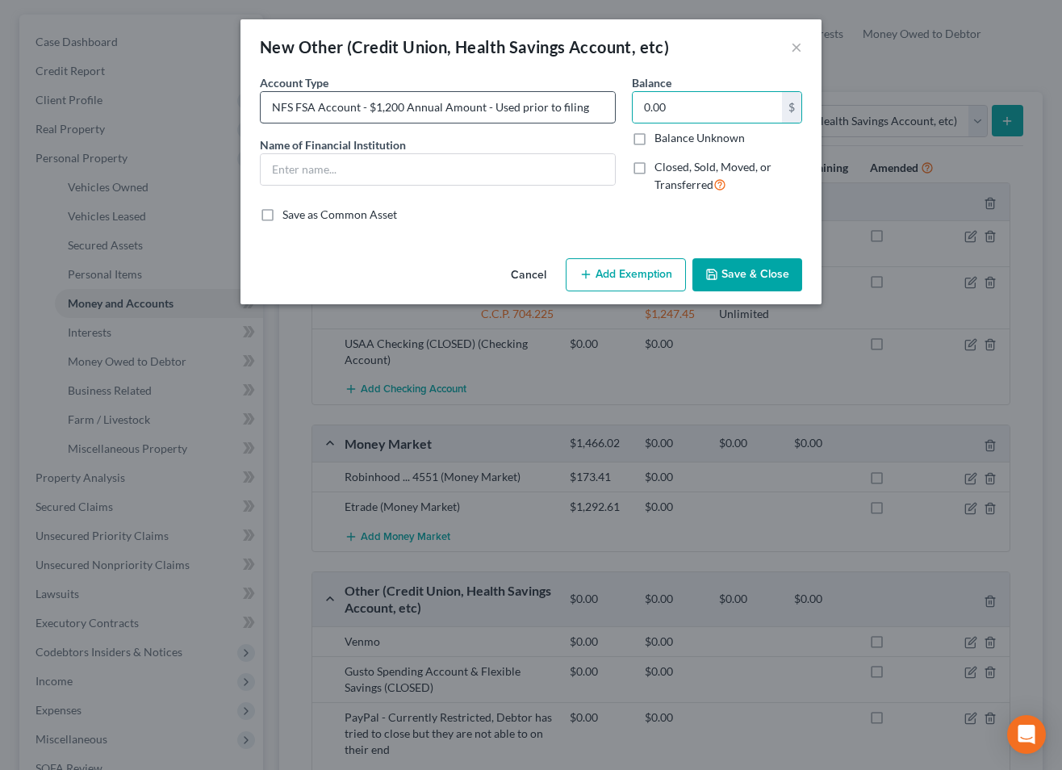
click at [611, 105] on div "Account Type NFS FSA Account - $1,200 Annual Amount - Used prior to filing Name…" at bounding box center [438, 140] width 372 height 132
drag, startPoint x: 595, startPoint y: 107, endPoint x: 162, endPoint y: 102, distance: 433.2
click at [163, 102] on div "New Other (Credit Union, Health Savings Account, etc) × An exemption set must f…" at bounding box center [531, 385] width 1062 height 770
drag, startPoint x: 294, startPoint y: 171, endPoint x: 336, endPoint y: 173, distance: 41.2
click at [294, 171] on input "text" at bounding box center [438, 169] width 354 height 31
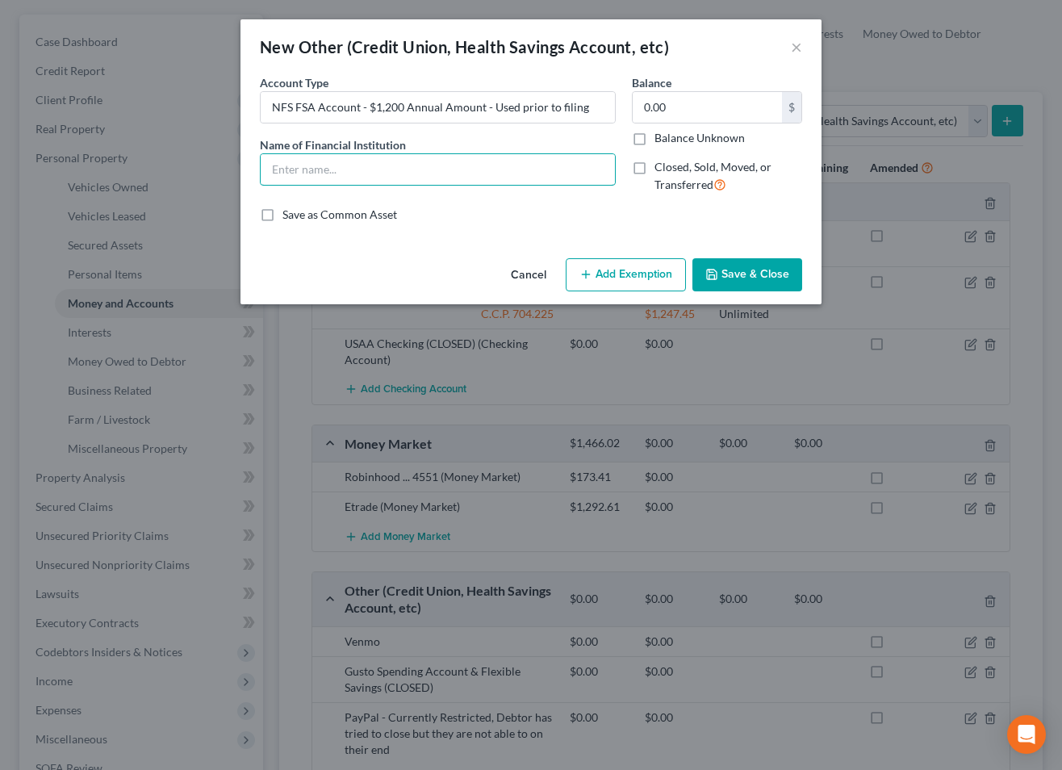
paste input "NFS FSA Account - $1,200 Annual Amount - Used prior to filing"
type input "NFS FSA Account - $1,200 Annual Amount - Used prior to filing"
click at [745, 273] on button "Save & Close" at bounding box center [747, 275] width 110 height 34
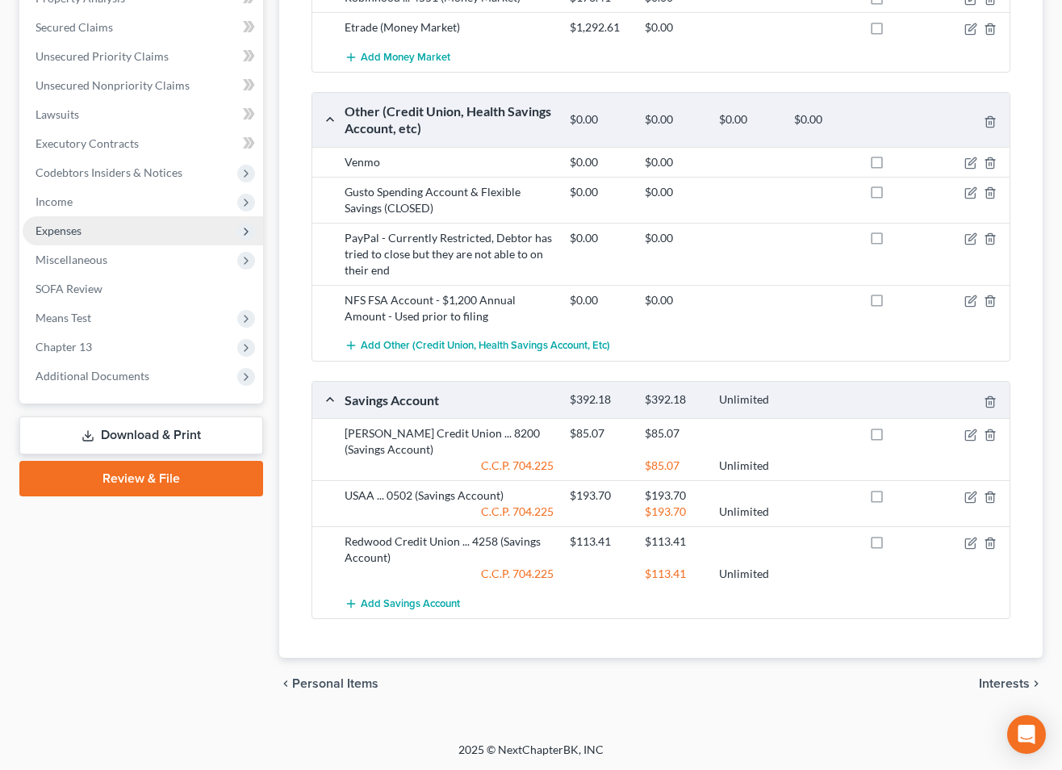
drag, startPoint x: 162, startPoint y: 436, endPoint x: 184, endPoint y: 431, distance: 22.3
click at [162, 436] on link "Download & Print" at bounding box center [141, 435] width 244 height 38
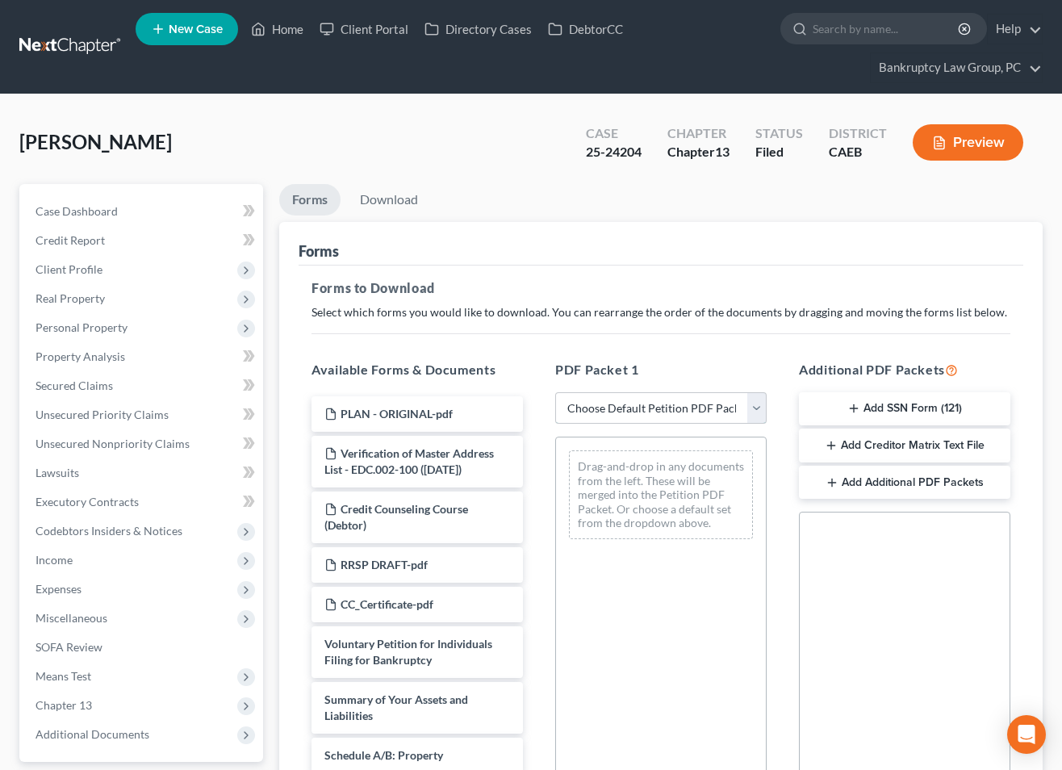
click at [690, 396] on select "Choose Default Petition PDF Packet Complete Bankruptcy Petition (all forms and …" at bounding box center [660, 408] width 211 height 32
select select "2"
click at [555, 392] on select "Choose Default Petition PDF Packet Complete Bankruptcy Petition (all forms and …" at bounding box center [660, 408] width 211 height 32
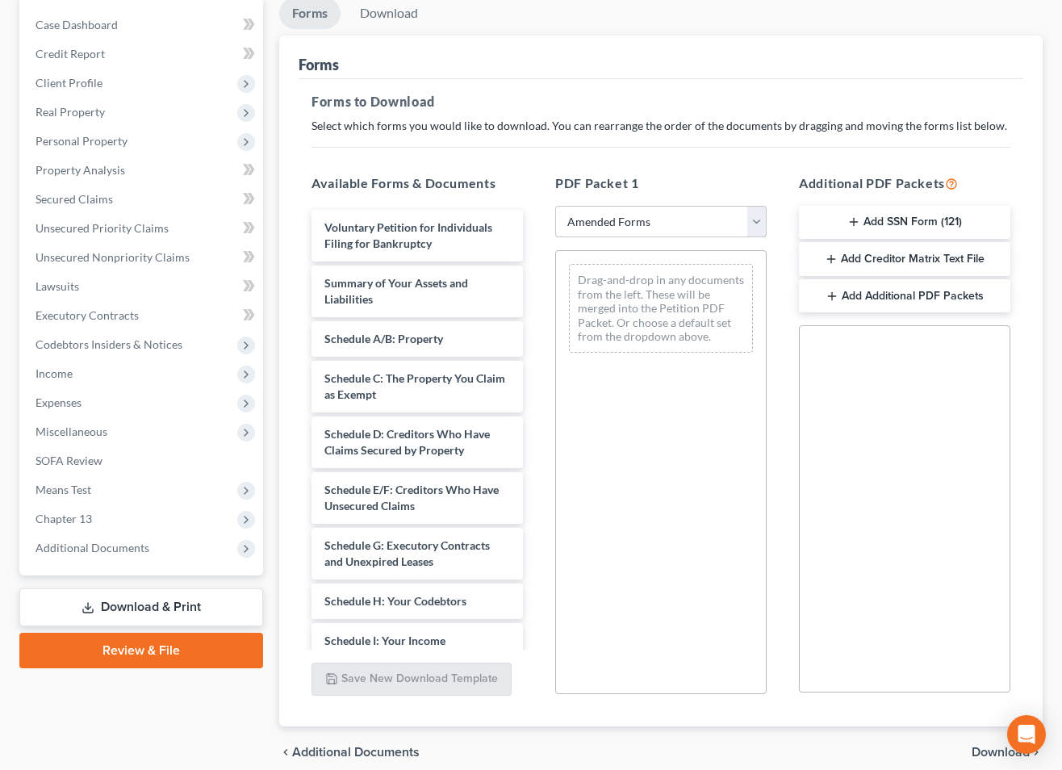
scroll to position [255, 0]
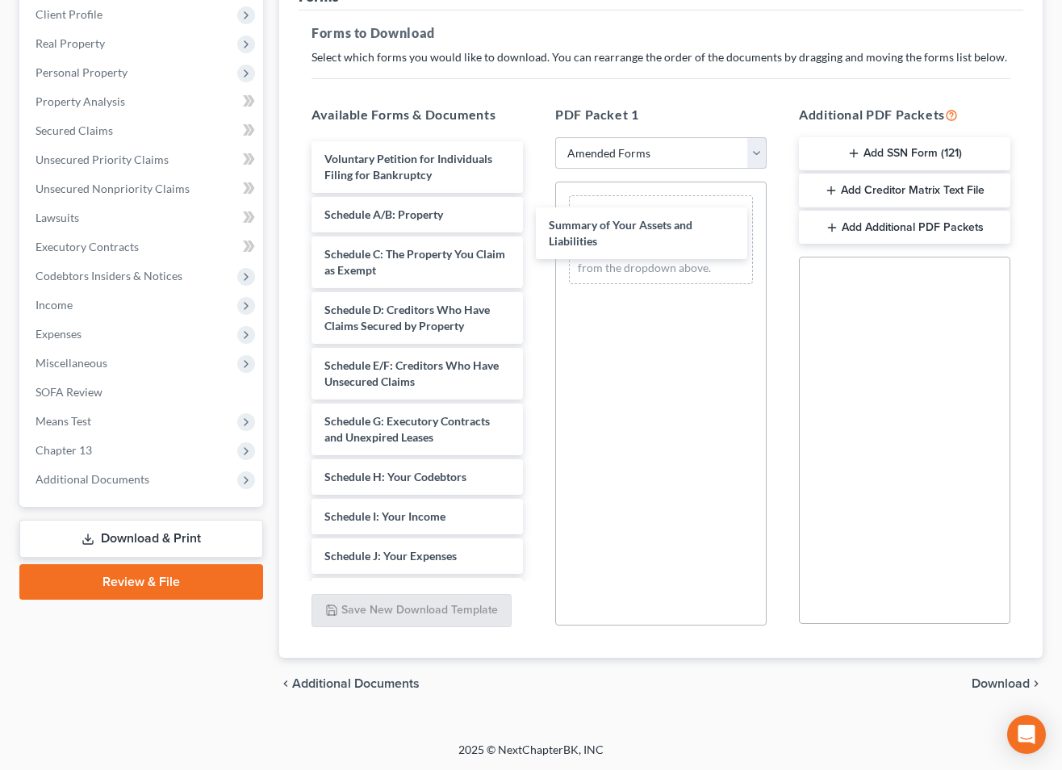
drag, startPoint x: 377, startPoint y: 217, endPoint x: 599, endPoint y: 229, distance: 223.0
click at [536, 229] on div "Summary of Your Assets and Liabilities Voluntary Petition for Individuals Filin…" at bounding box center [416, 572] width 237 height 862
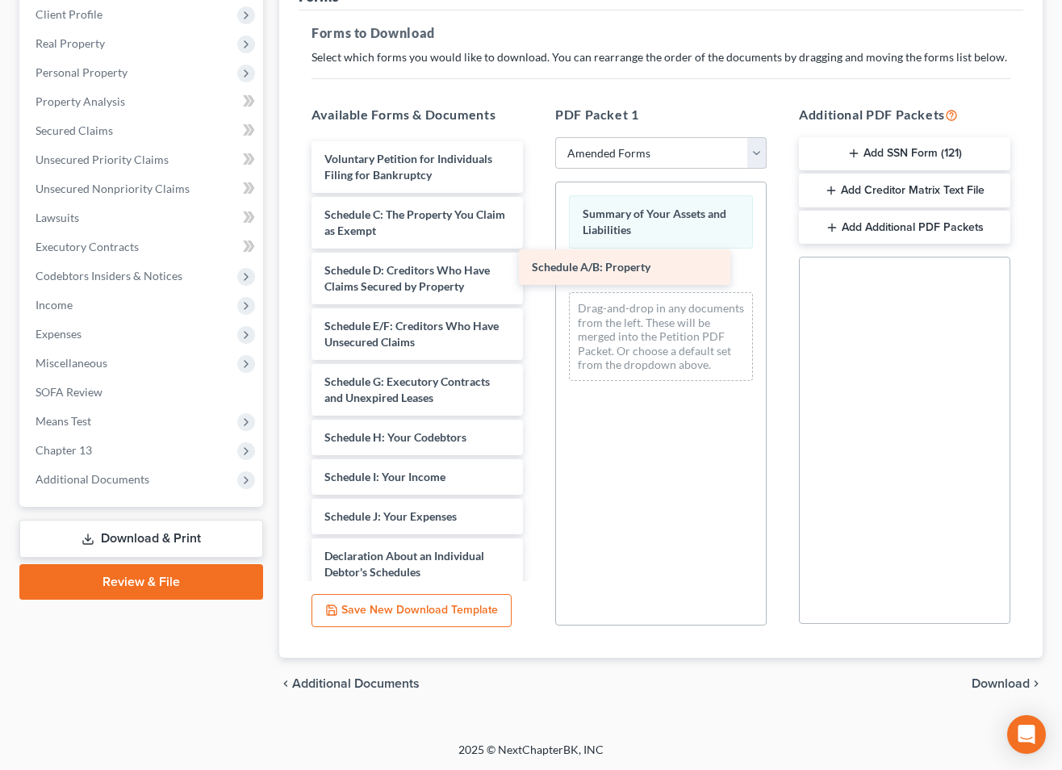
drag, startPoint x: 461, startPoint y: 218, endPoint x: 666, endPoint y: 271, distance: 212.5
click at [536, 271] on div "Schedule A/B: Property Voluntary Petition for Individuals Filing for Bankruptcy…" at bounding box center [416, 552] width 237 height 822
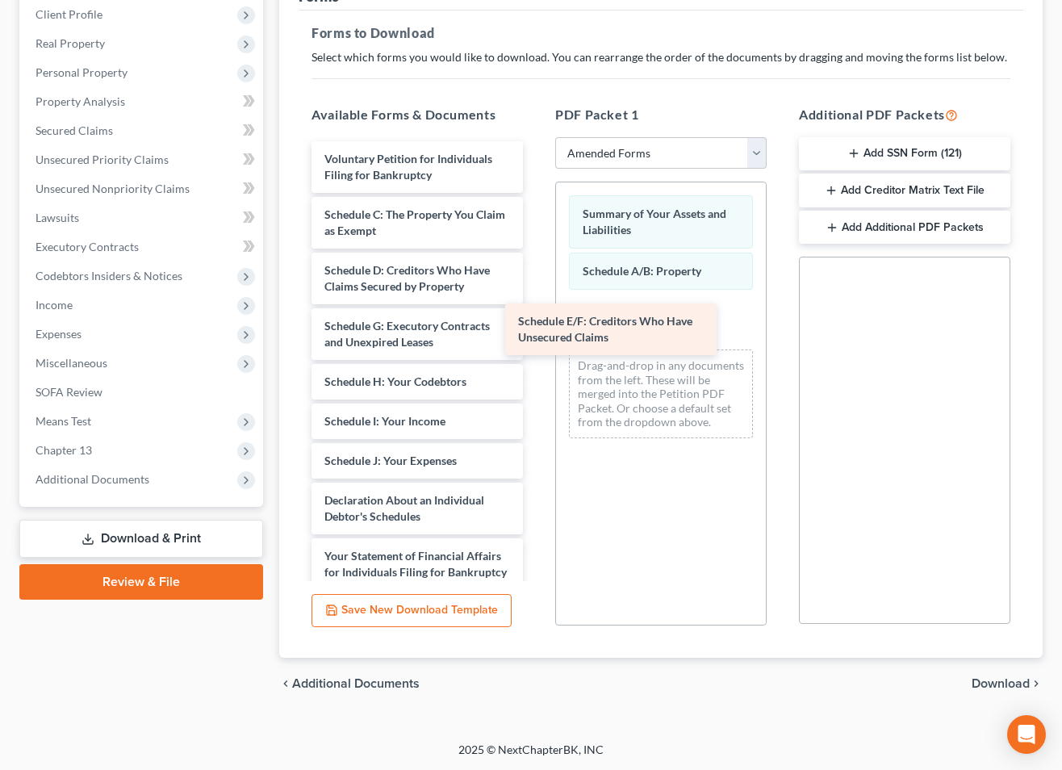
drag, startPoint x: 448, startPoint y: 327, endPoint x: 647, endPoint y: 324, distance: 199.3
click at [536, 323] on div "Schedule E/F: Creditors Who Have Unsecured Claims Voluntary Petition for Indivi…" at bounding box center [416, 524] width 237 height 766
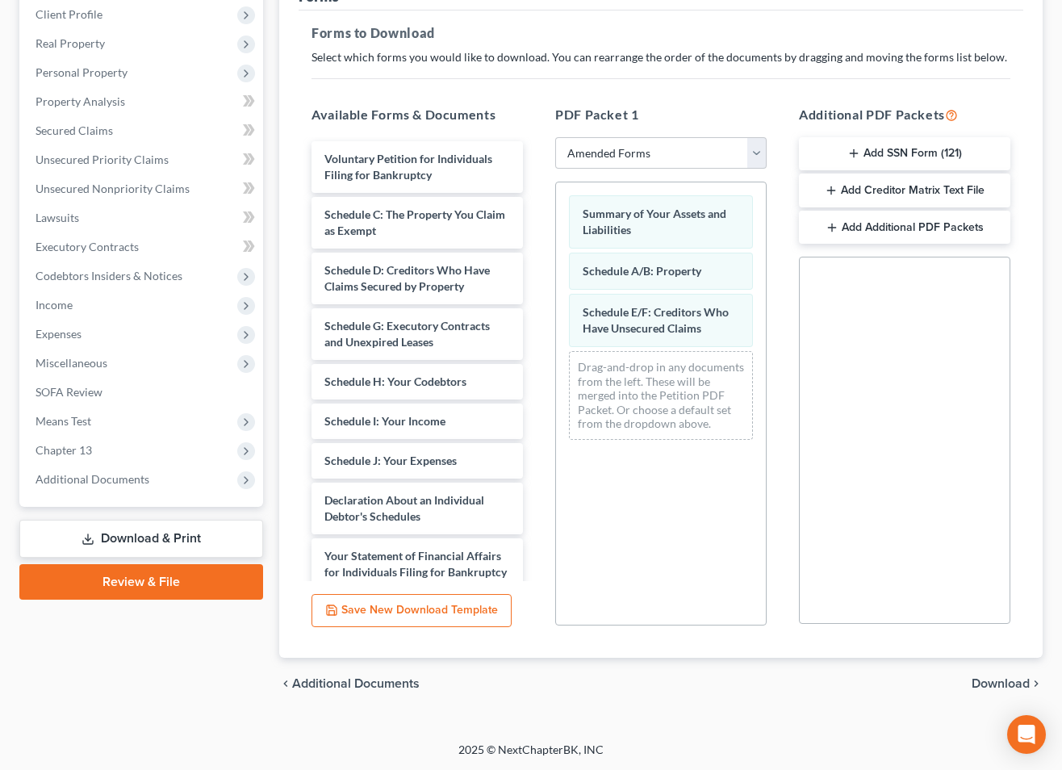
drag, startPoint x: 993, startPoint y: 682, endPoint x: 983, endPoint y: 679, distance: 10.0
click at [993, 682] on span "Download" at bounding box center [1000, 683] width 58 height 13
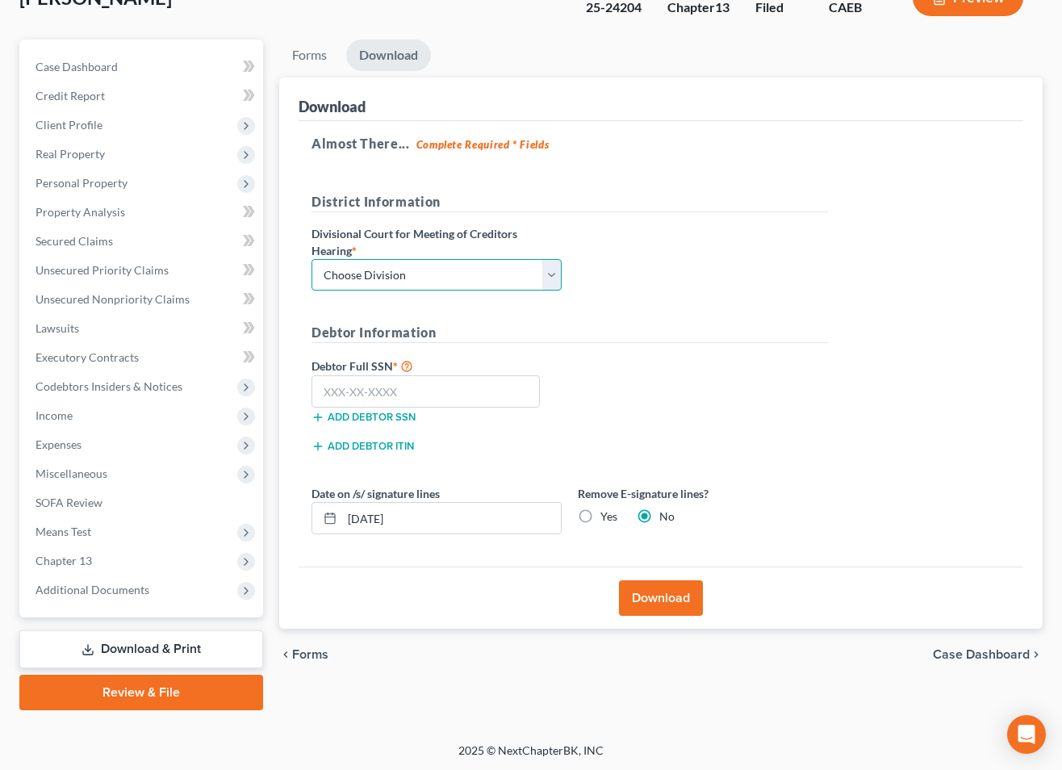
click at [400, 266] on select "Choose Division Fresno Modesto [GEOGRAPHIC_DATA]" at bounding box center [436, 275] width 250 height 32
select select "2"
click at [311, 259] on select "Choose Division Fresno Modesto [GEOGRAPHIC_DATA]" at bounding box center [436, 275] width 250 height 32
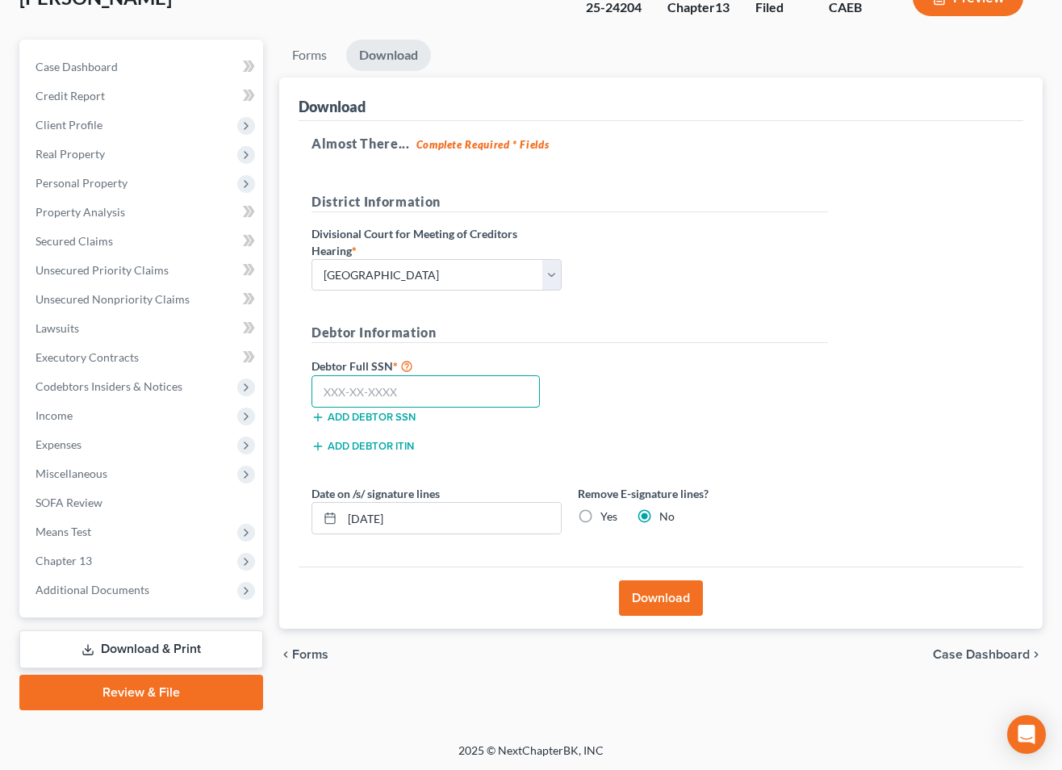
click at [448, 395] on input "text" at bounding box center [425, 391] width 228 height 32
type input "111-11-1111"
drag, startPoint x: 584, startPoint y: 514, endPoint x: 630, endPoint y: 564, distance: 67.9
click at [600, 514] on label "Yes" at bounding box center [608, 516] width 17 height 16
click at [607, 514] on input "Yes" at bounding box center [612, 513] width 10 height 10
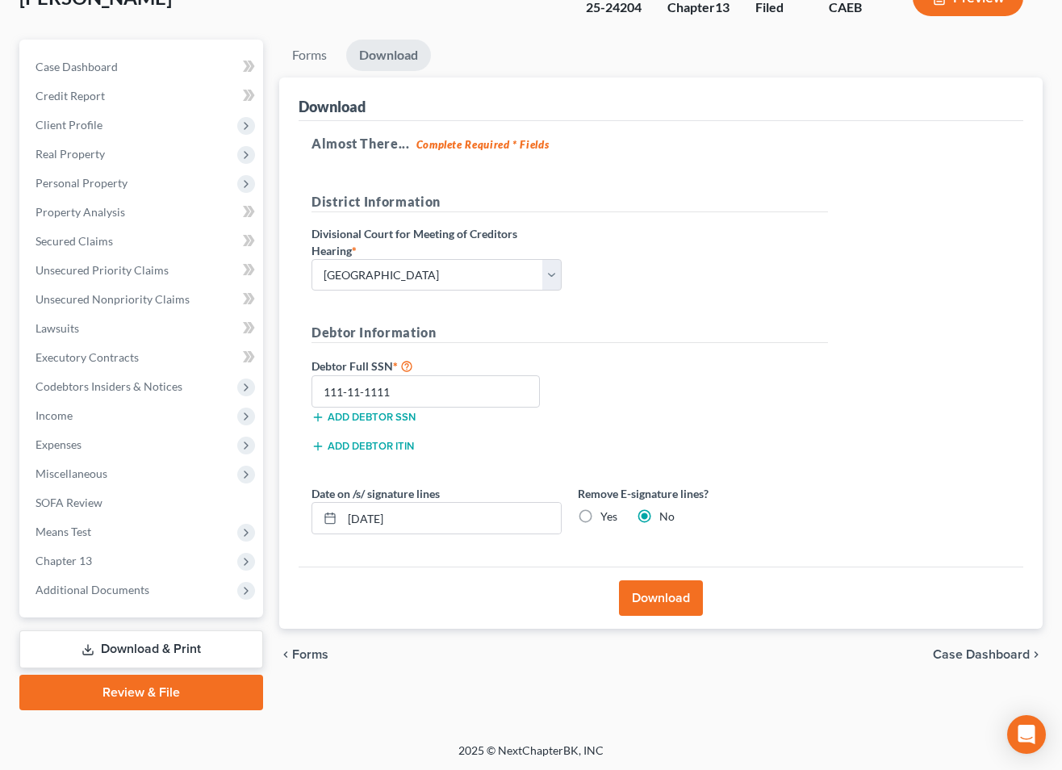
radio input "true"
radio input "false"
click at [659, 599] on button "Download" at bounding box center [661, 597] width 84 height 35
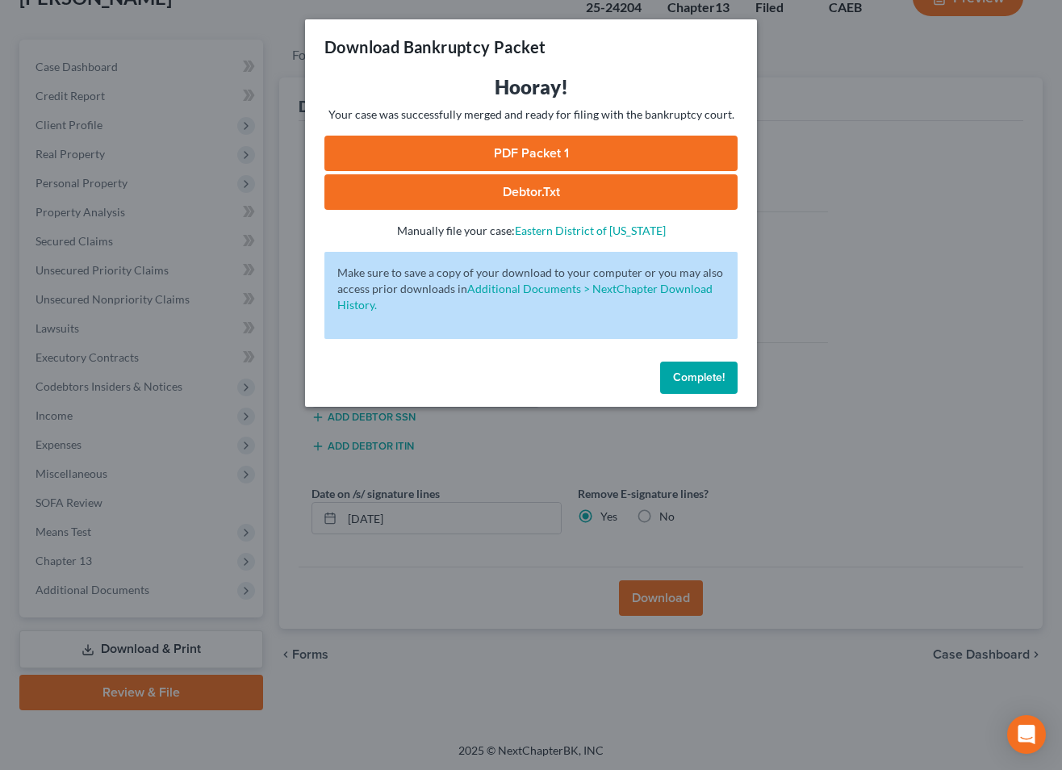
click at [576, 151] on link "PDF Packet 1" at bounding box center [530, 153] width 413 height 35
click at [711, 380] on span "Complete!" at bounding box center [699, 377] width 52 height 14
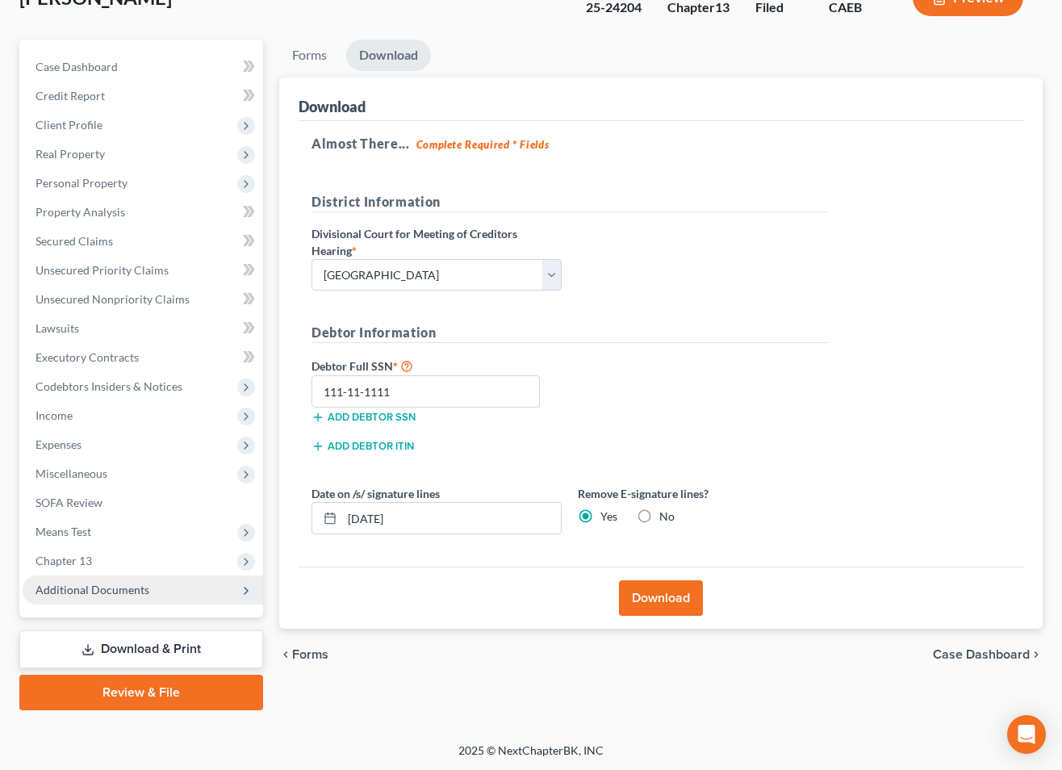
click at [95, 597] on span "Additional Documents" at bounding box center [143, 589] width 240 height 29
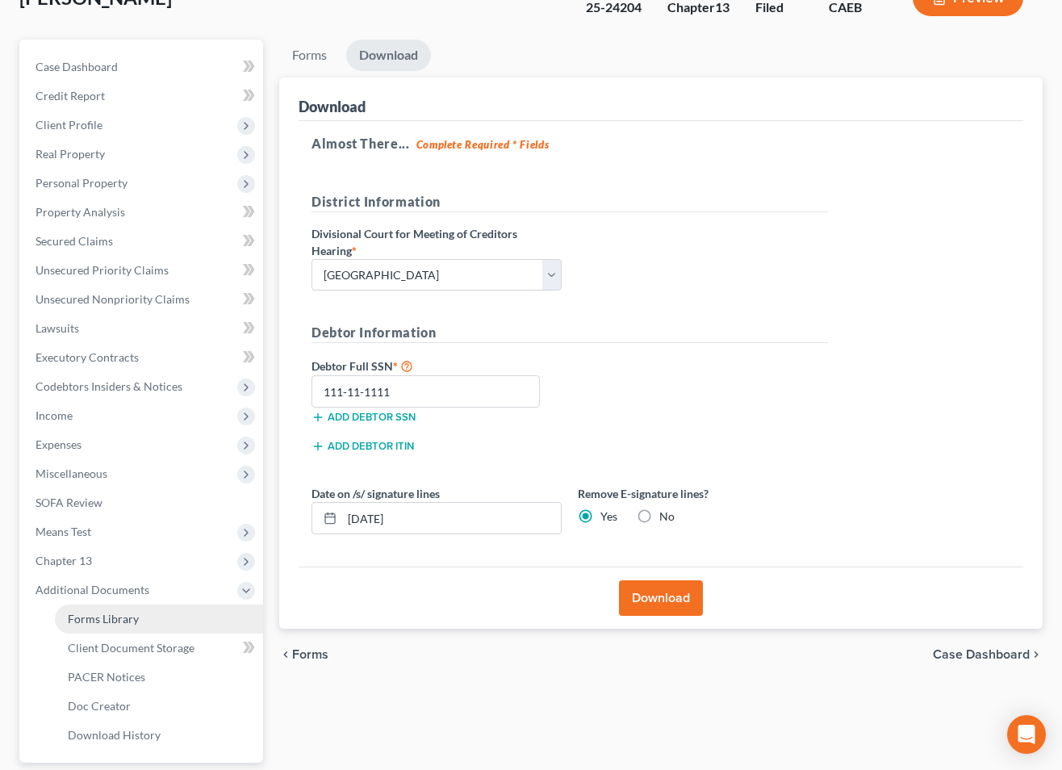
drag, startPoint x: 101, startPoint y: 616, endPoint x: 199, endPoint y: 603, distance: 99.2
click at [101, 616] on span "Forms Library" at bounding box center [103, 618] width 71 height 14
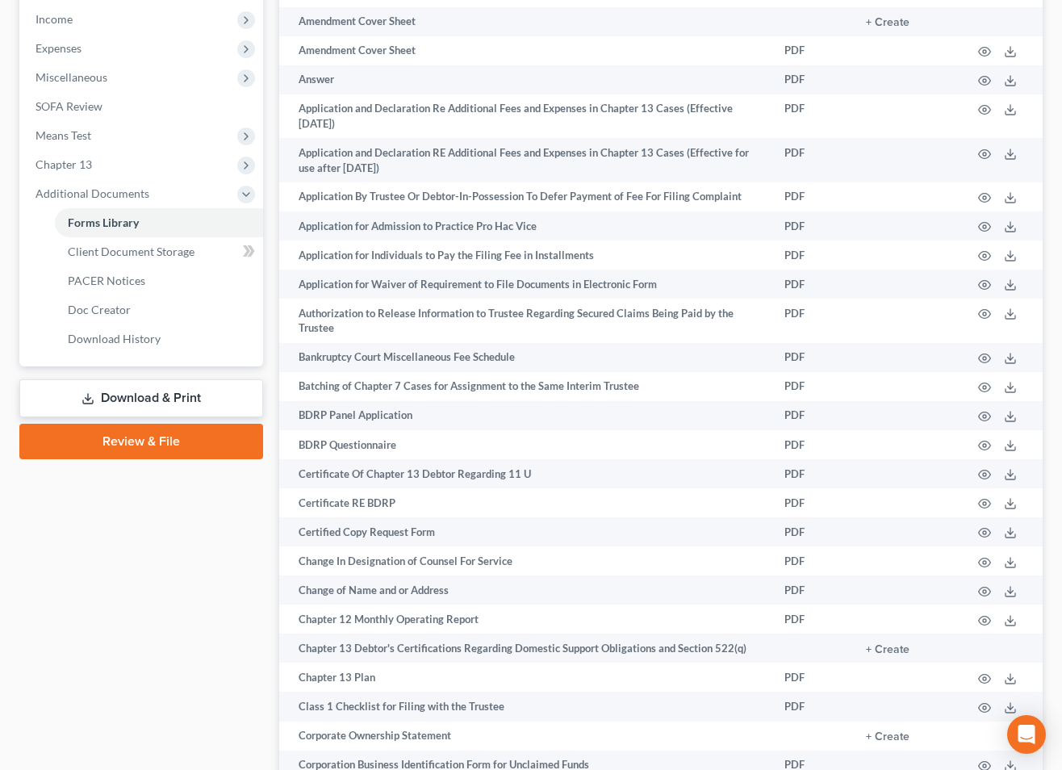
scroll to position [2560, 0]
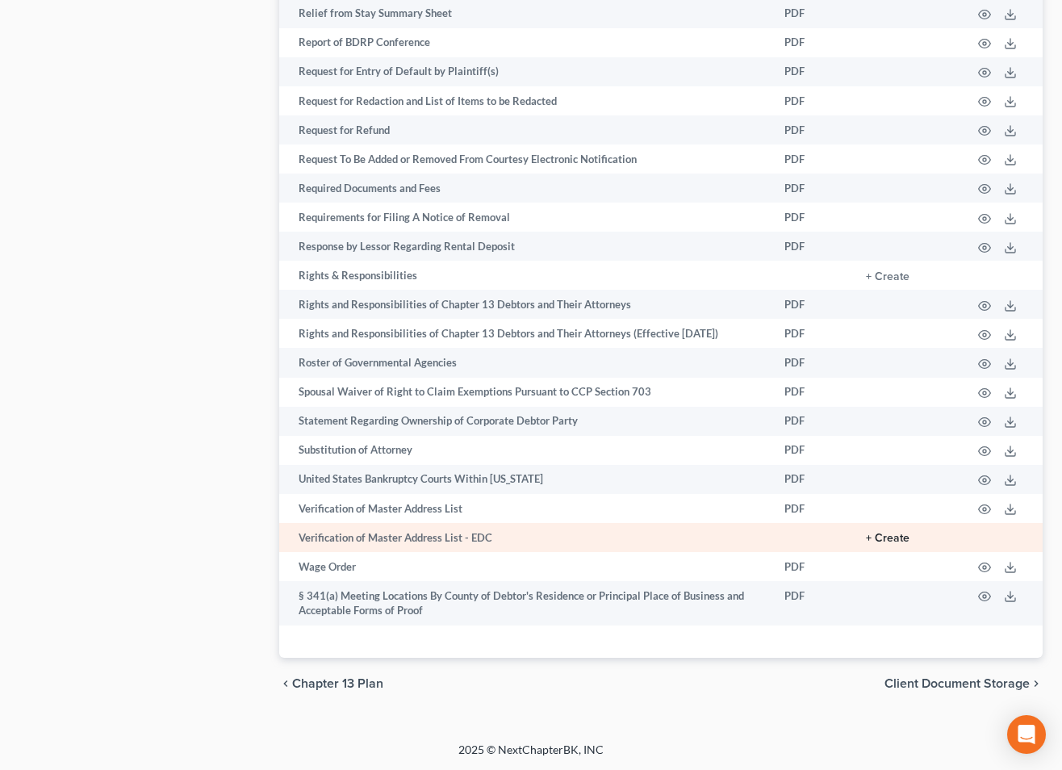
click at [885, 535] on button "+ Create" at bounding box center [888, 537] width 44 height 11
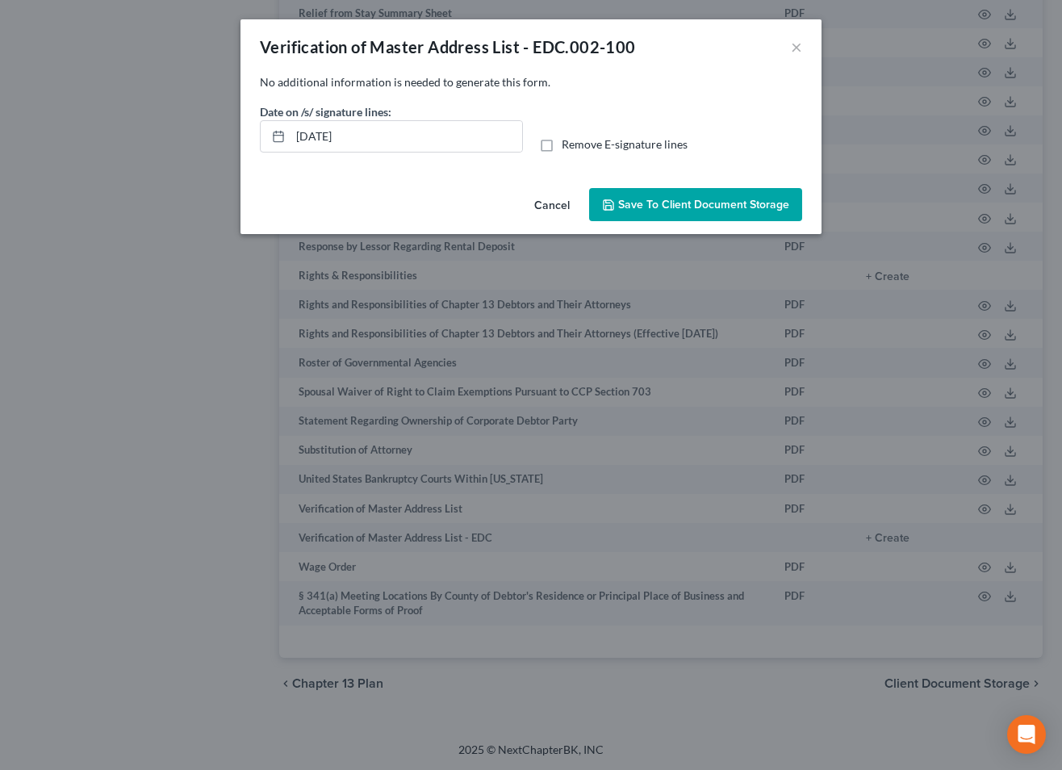
click at [561, 144] on label "Remove E-signature lines" at bounding box center [624, 144] width 126 height 16
click at [568, 144] on input "Remove E-signature lines" at bounding box center [573, 141] width 10 height 10
checkbox input "true"
drag, startPoint x: 651, startPoint y: 197, endPoint x: 671, endPoint y: 226, distance: 35.4
click at [651, 198] on span "Save to Client Document Storage" at bounding box center [703, 205] width 171 height 14
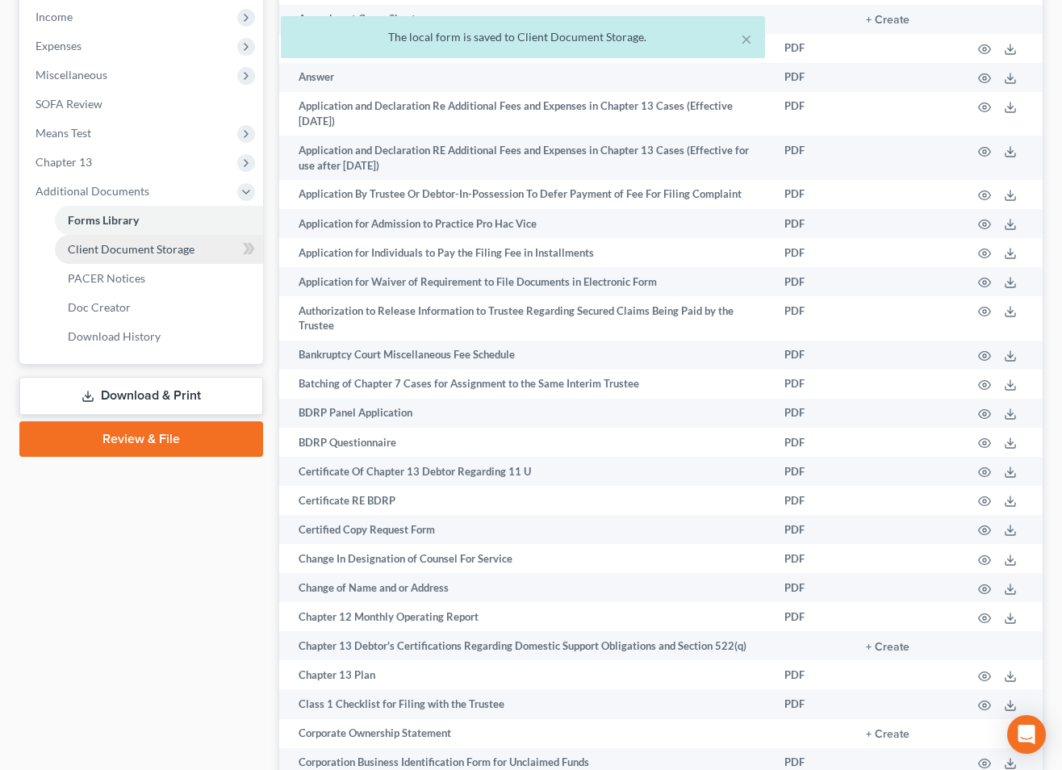
click at [157, 246] on span "Client Document Storage" at bounding box center [131, 249] width 127 height 14
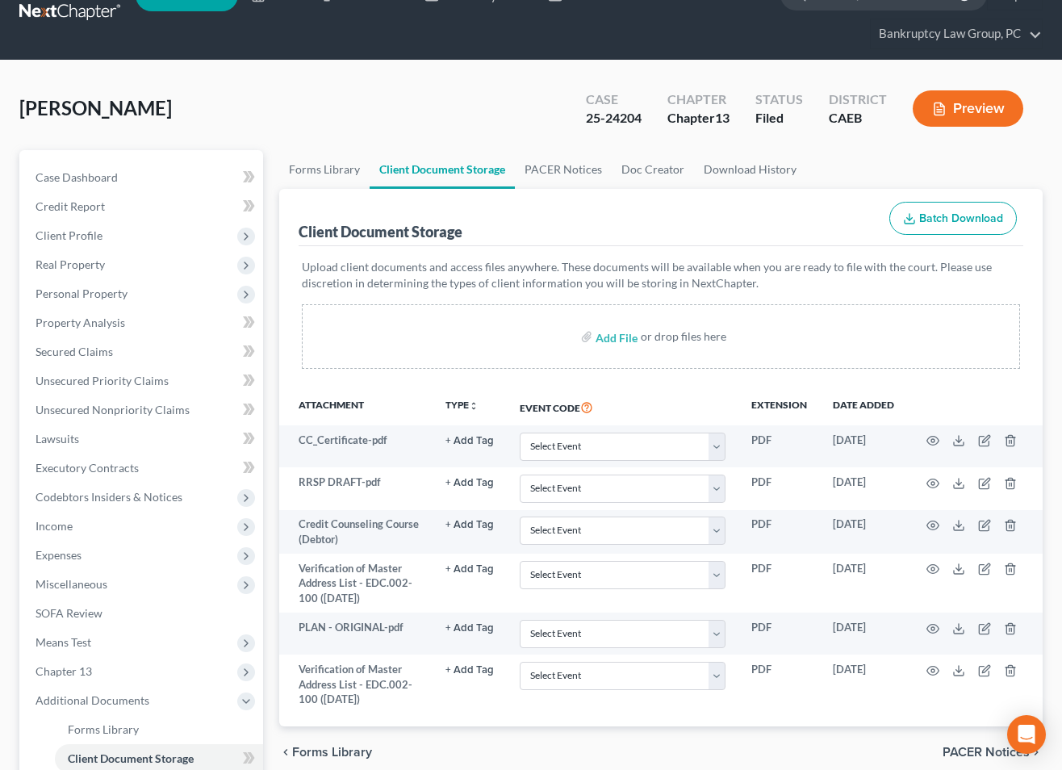
scroll to position [40, 0]
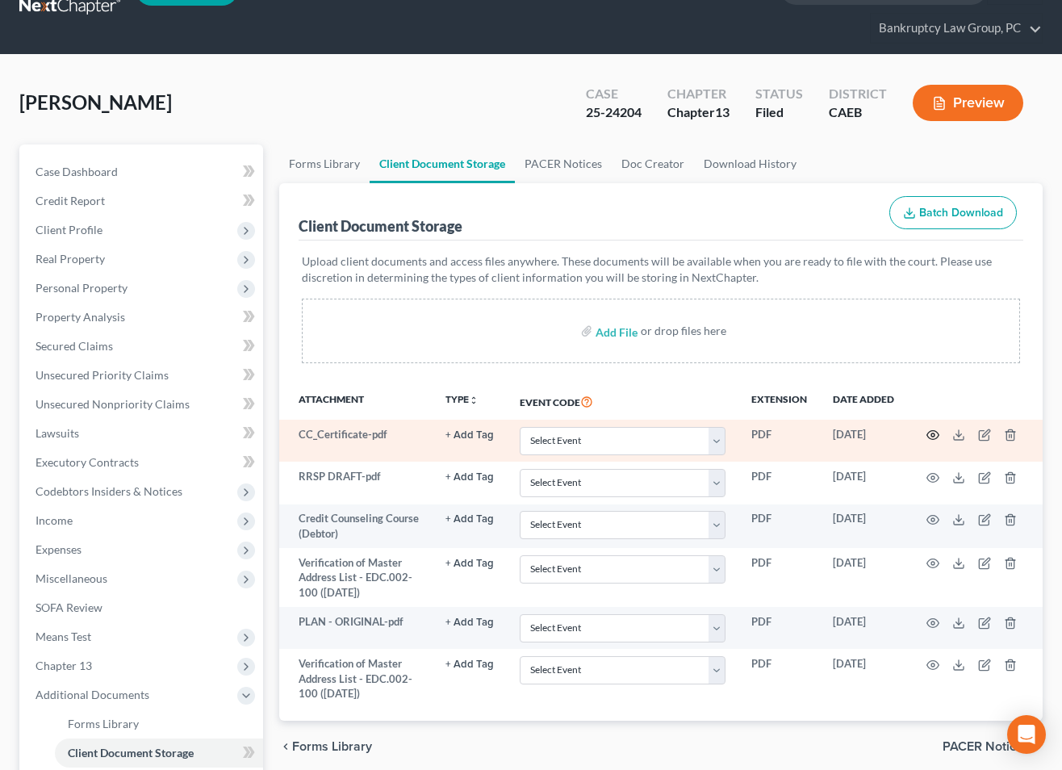
click at [930, 437] on icon "button" at bounding box center [932, 434] width 13 height 13
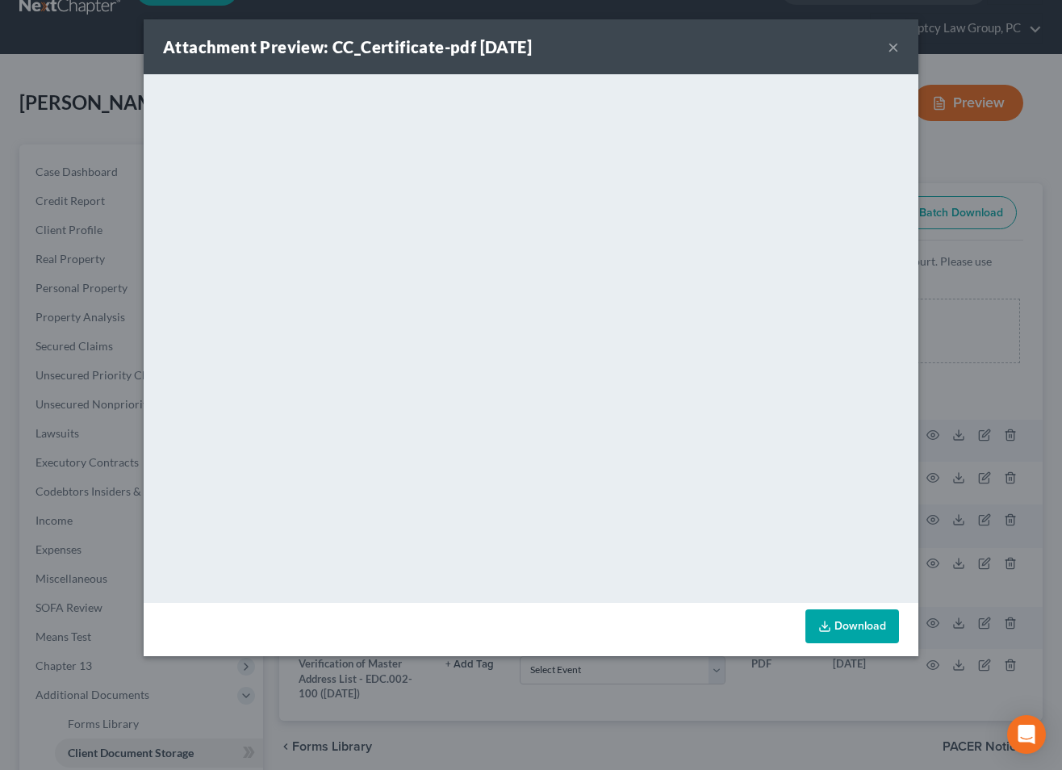
drag, startPoint x: 892, startPoint y: 48, endPoint x: 879, endPoint y: 76, distance: 30.3
click at [892, 48] on button "×" at bounding box center [892, 46] width 11 height 19
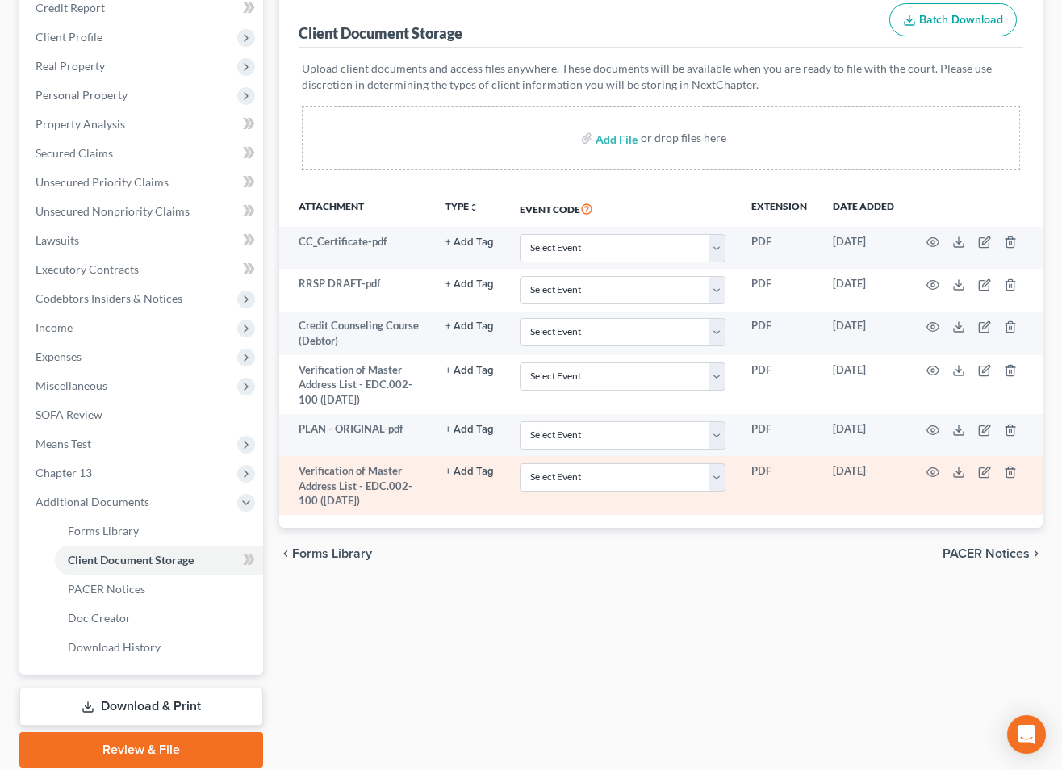
scroll to position [236, 0]
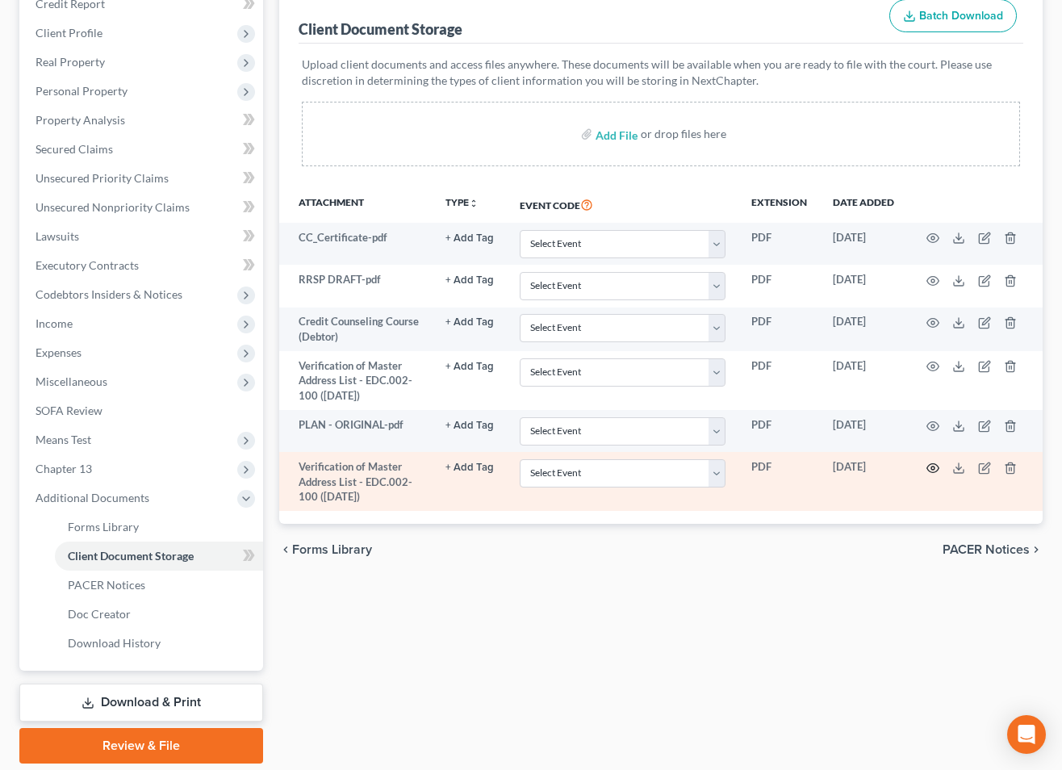
click at [927, 466] on icon "button" at bounding box center [932, 467] width 13 height 13
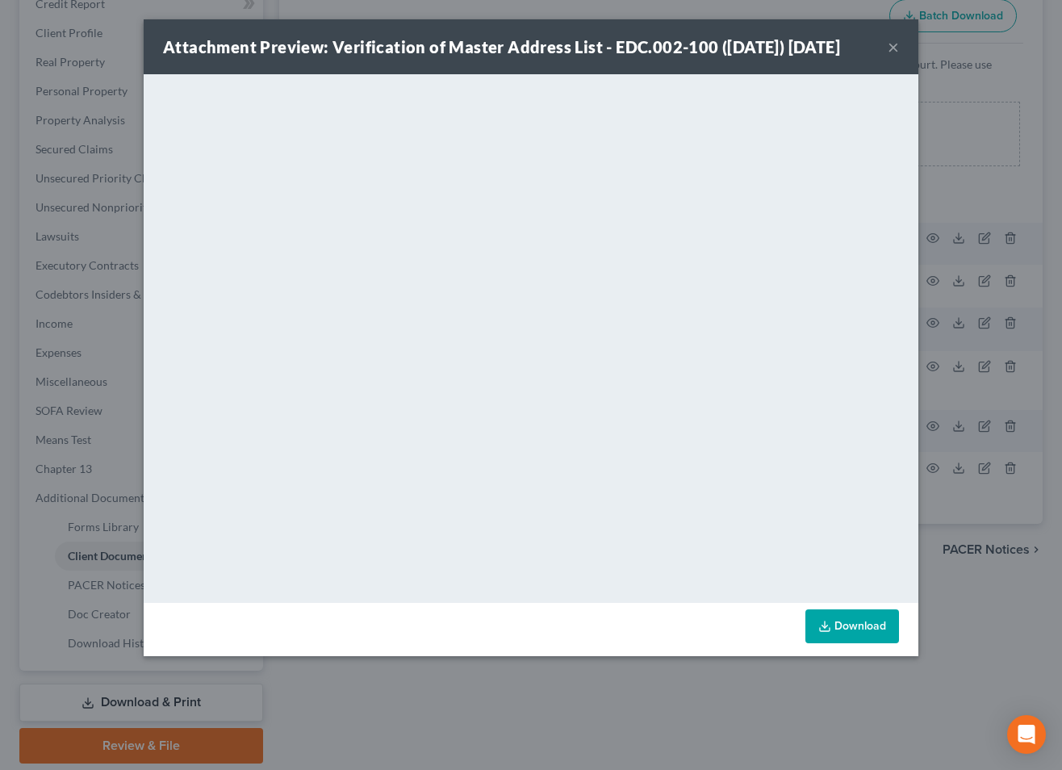
click at [897, 56] on button "×" at bounding box center [892, 46] width 11 height 19
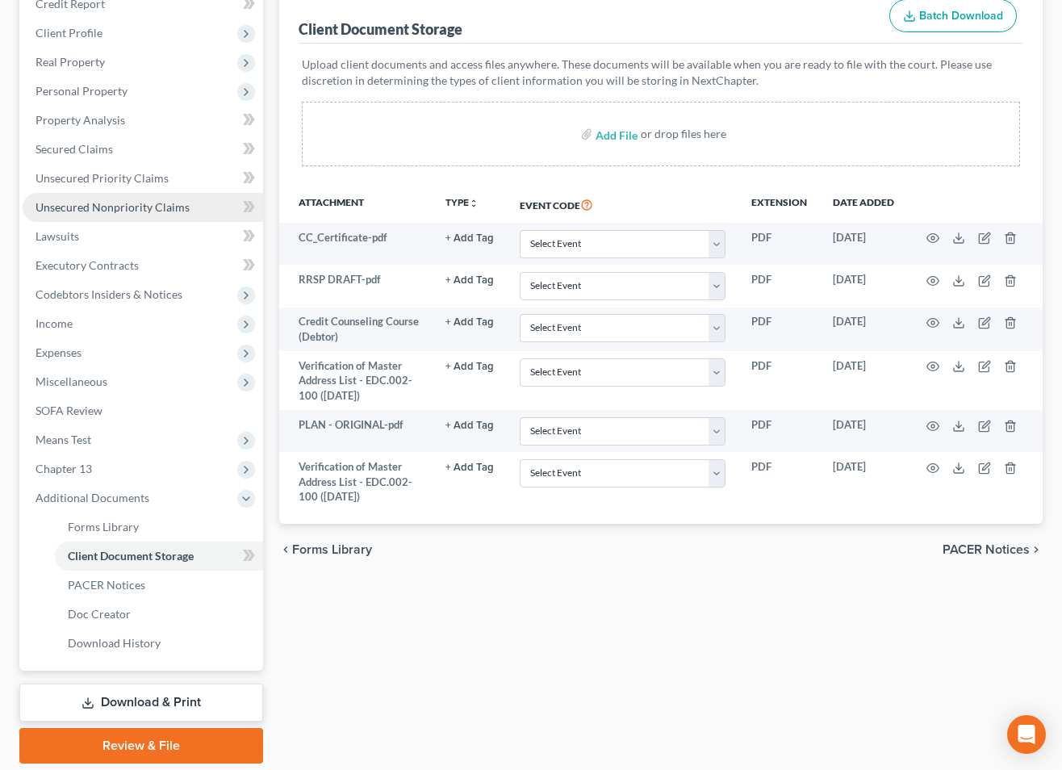
click at [148, 202] on span "Unsecured Nonpriority Claims" at bounding box center [112, 207] width 154 height 14
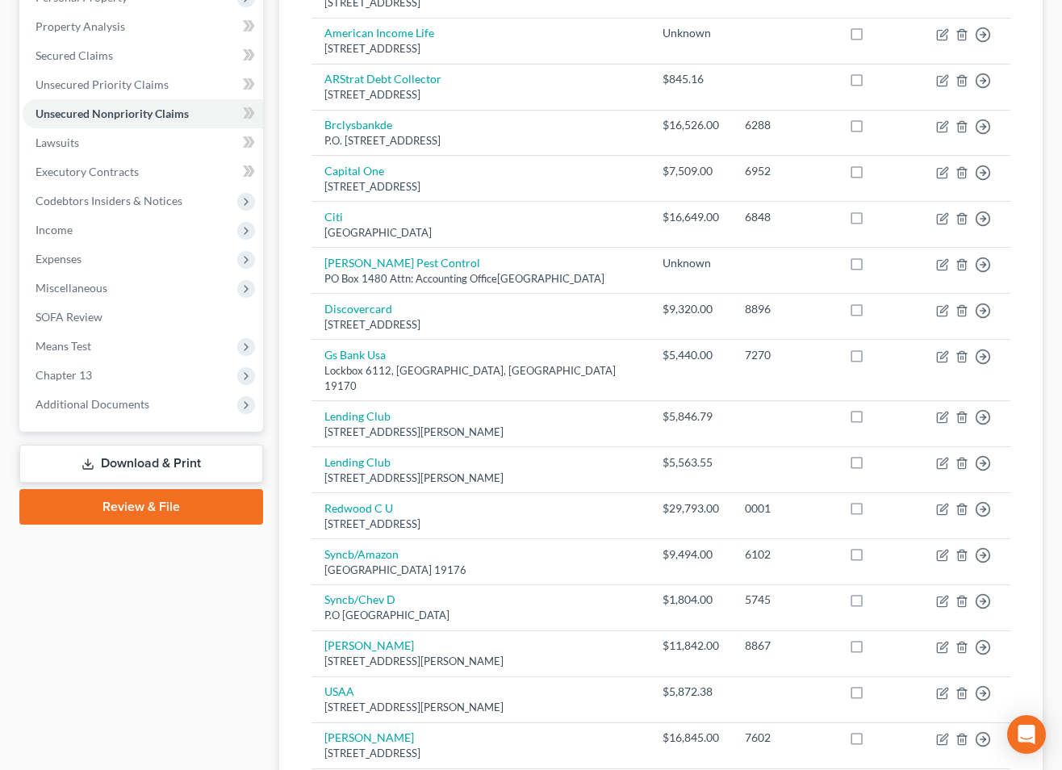
scroll to position [344, 0]
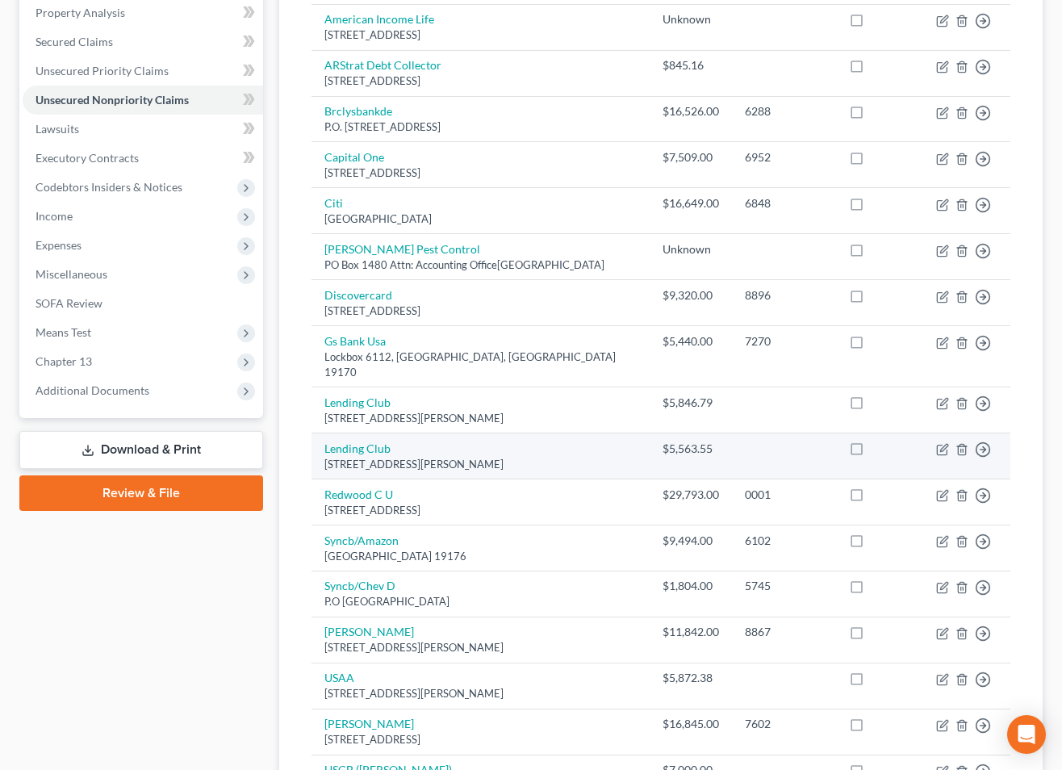
click at [871, 453] on label at bounding box center [871, 453] width 0 height 0
click at [878, 440] on input "checkbox" at bounding box center [883, 445] width 10 height 10
checkbox input "true"
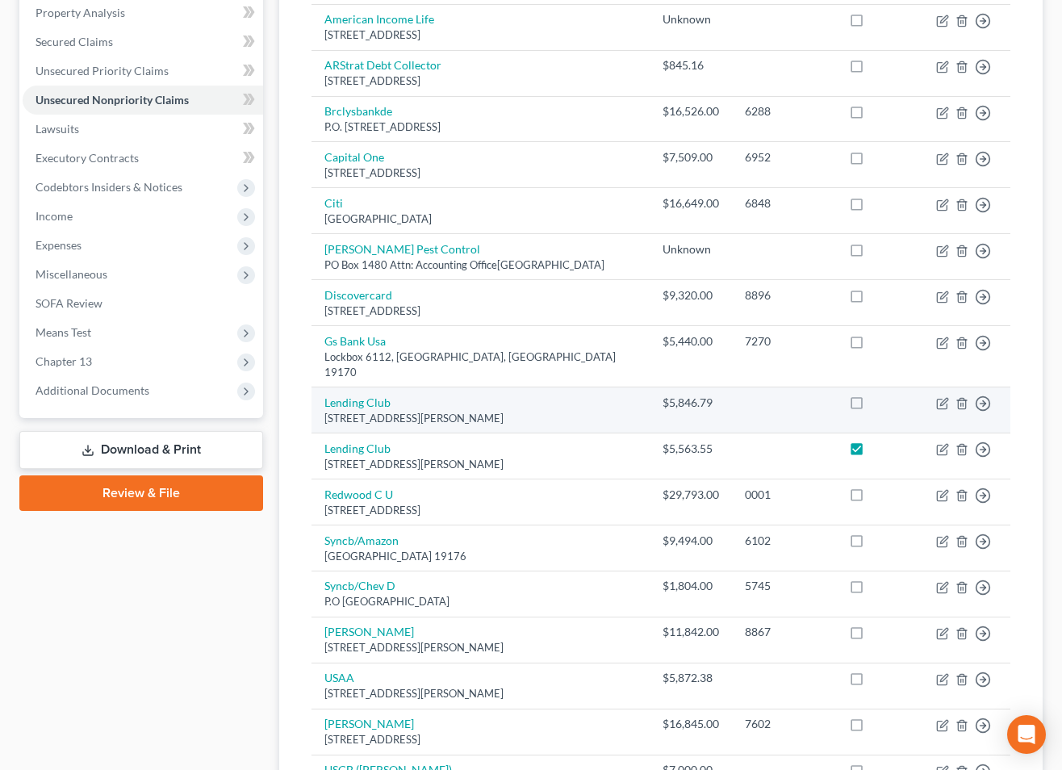
click at [871, 407] on label at bounding box center [871, 407] width 0 height 0
click at [878, 394] on input "checkbox" at bounding box center [883, 399] width 10 height 10
checkbox input "true"
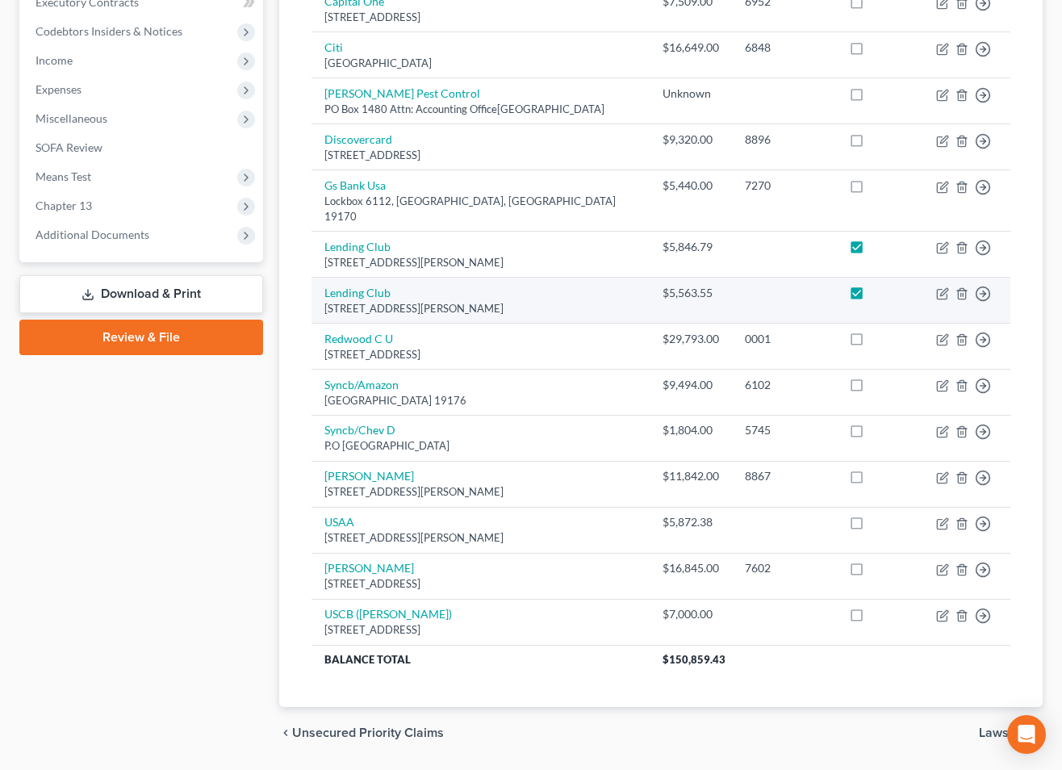
scroll to position [520, 0]
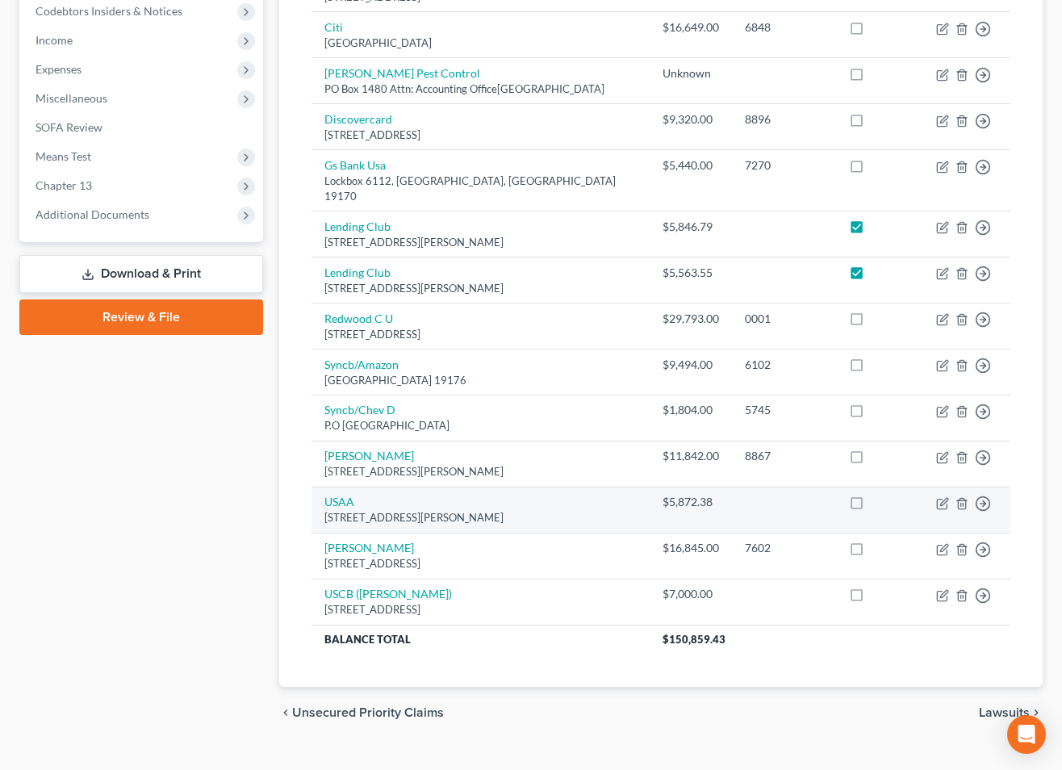
click at [871, 506] on label at bounding box center [871, 506] width 0 height 0
click at [878, 494] on input "checkbox" at bounding box center [883, 499] width 10 height 10
checkbox input "true"
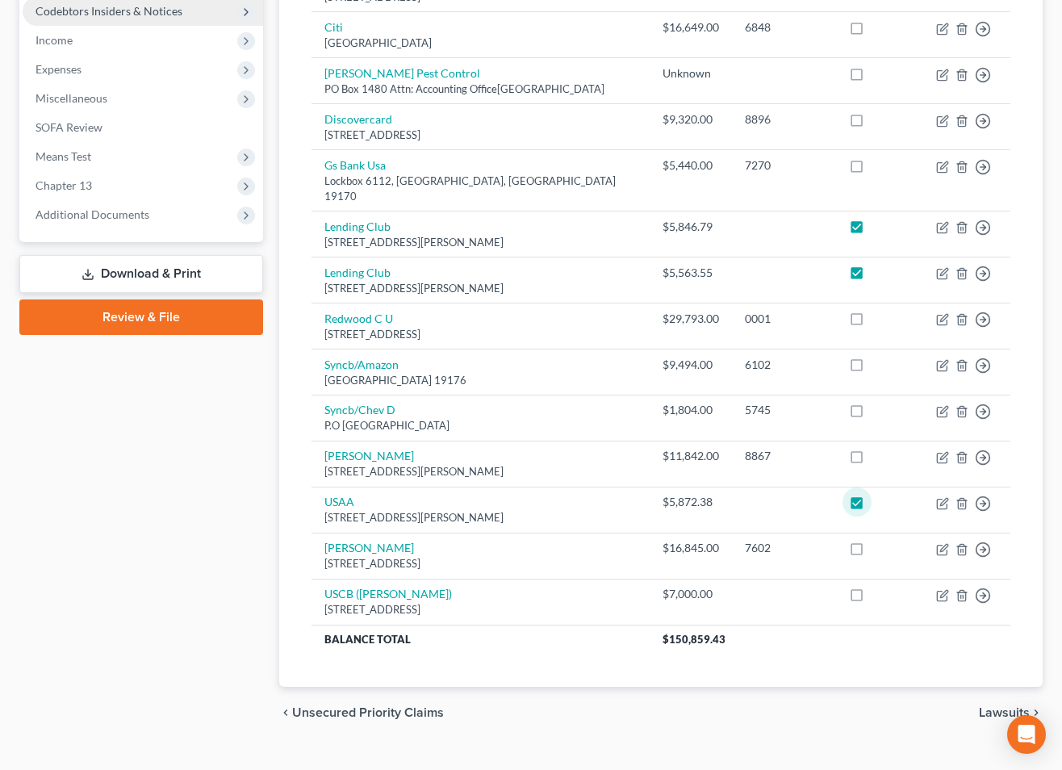
drag, startPoint x: 138, startPoint y: 273, endPoint x: 223, endPoint y: 280, distance: 85.0
click at [139, 273] on link "Download & Print" at bounding box center [141, 274] width 244 height 38
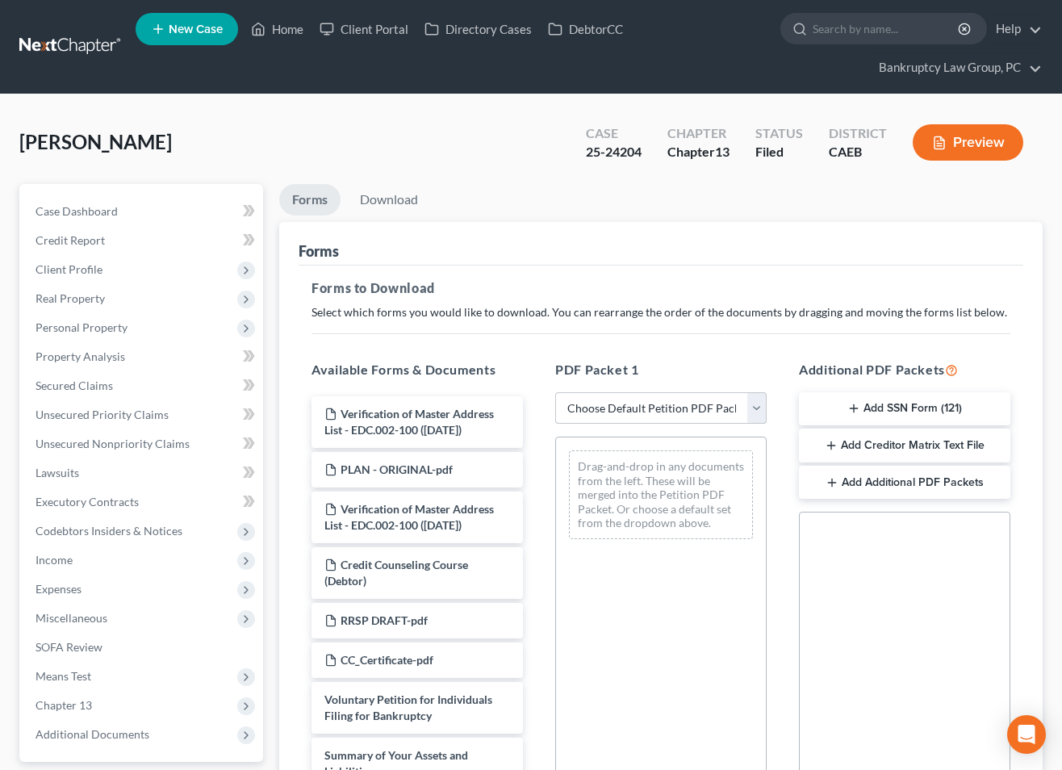
click at [637, 411] on select "Choose Default Petition PDF Packet Complete Bankruptcy Petition (all forms and …" at bounding box center [660, 408] width 211 height 32
select select "2"
click at [555, 392] on select "Choose Default Petition PDF Packet Complete Bankruptcy Petition (all forms and …" at bounding box center [660, 408] width 211 height 32
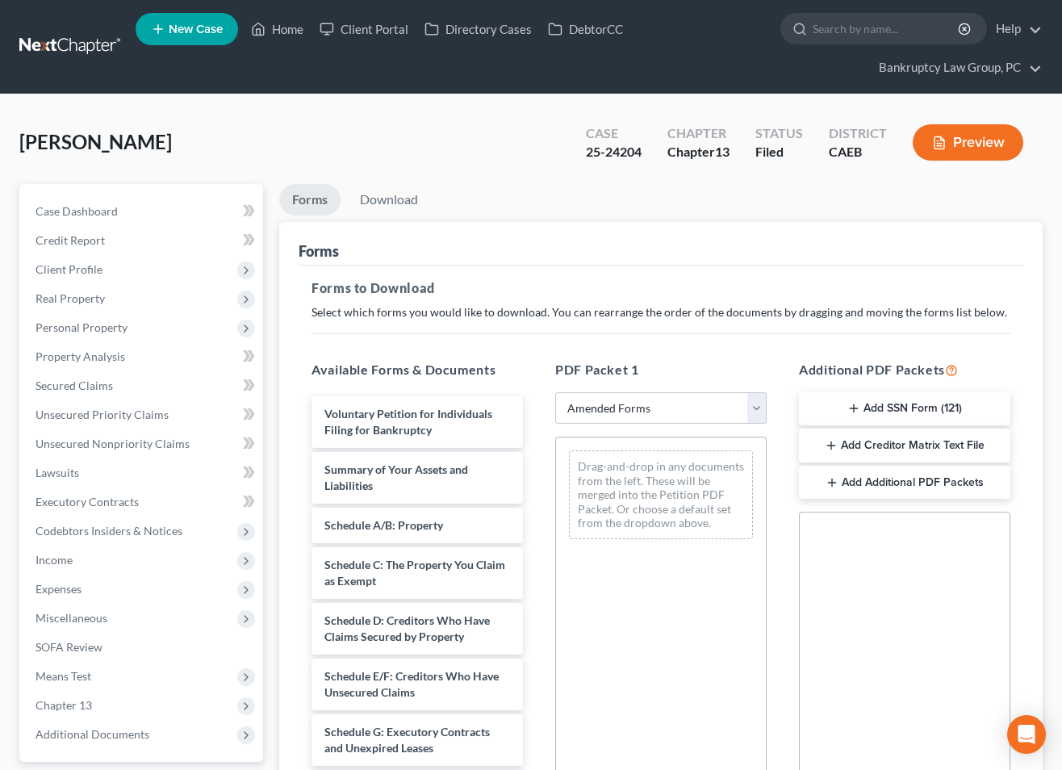
drag, startPoint x: 894, startPoint y: 445, endPoint x: 920, endPoint y: 529, distance: 88.6
click at [894, 445] on button "Add Creditor Matrix Text File" at bounding box center [904, 445] width 211 height 34
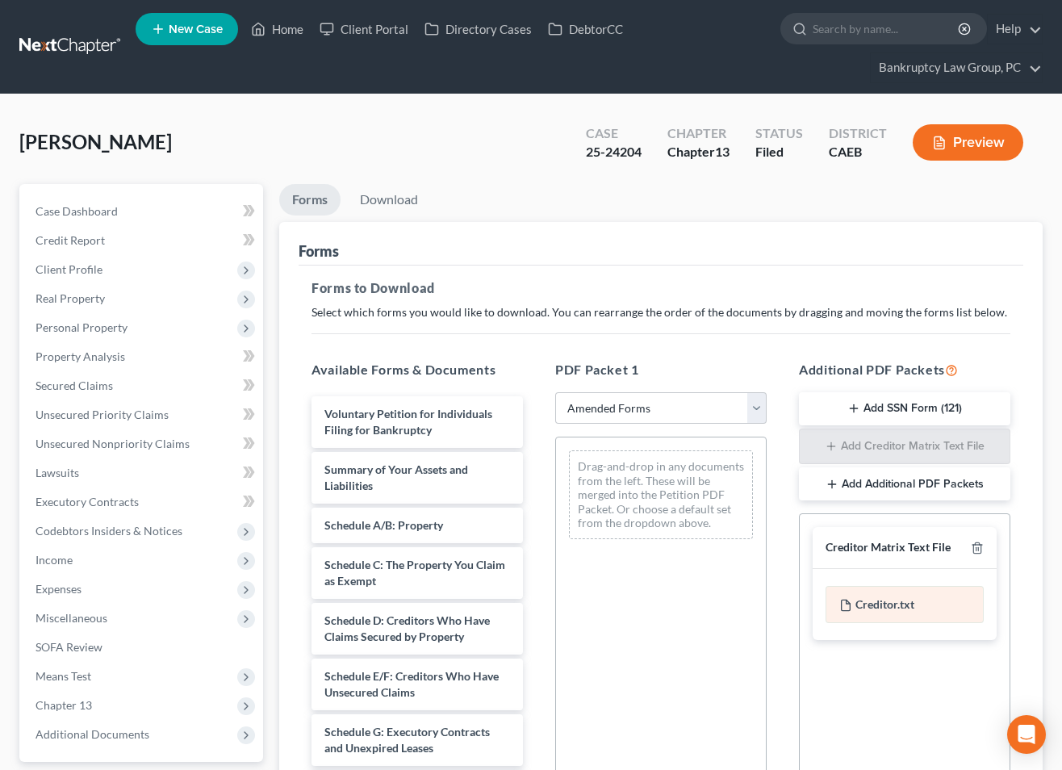
scroll to position [255, 0]
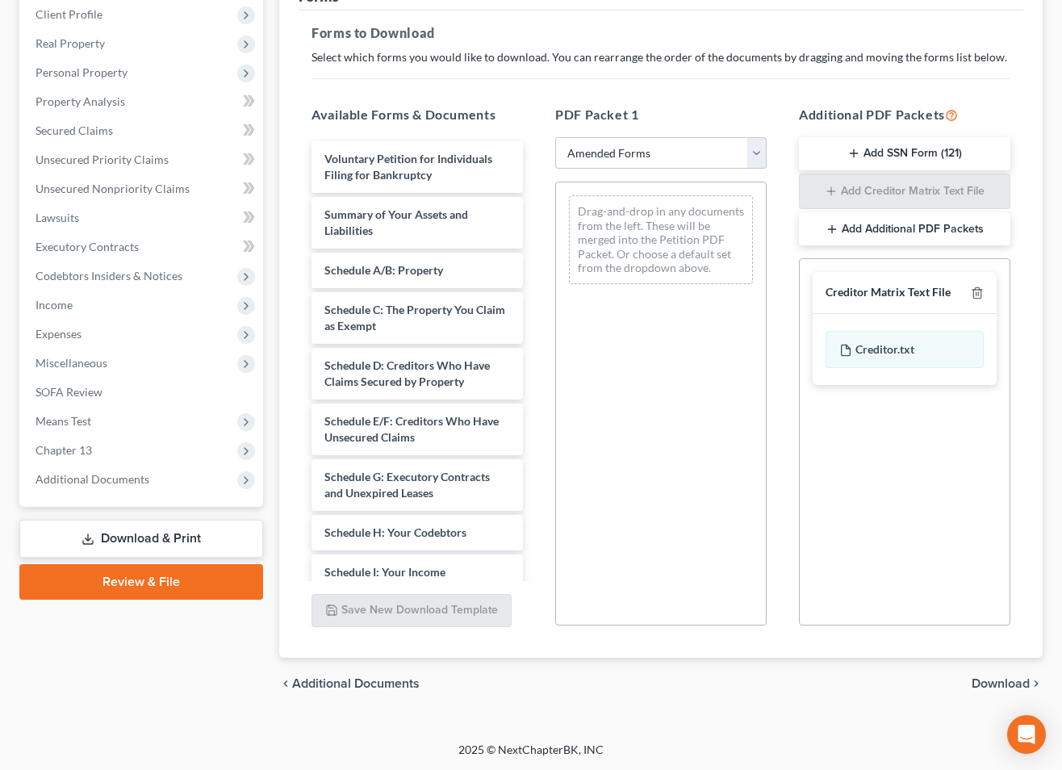
click at [995, 680] on span "Download" at bounding box center [1000, 683] width 58 height 13
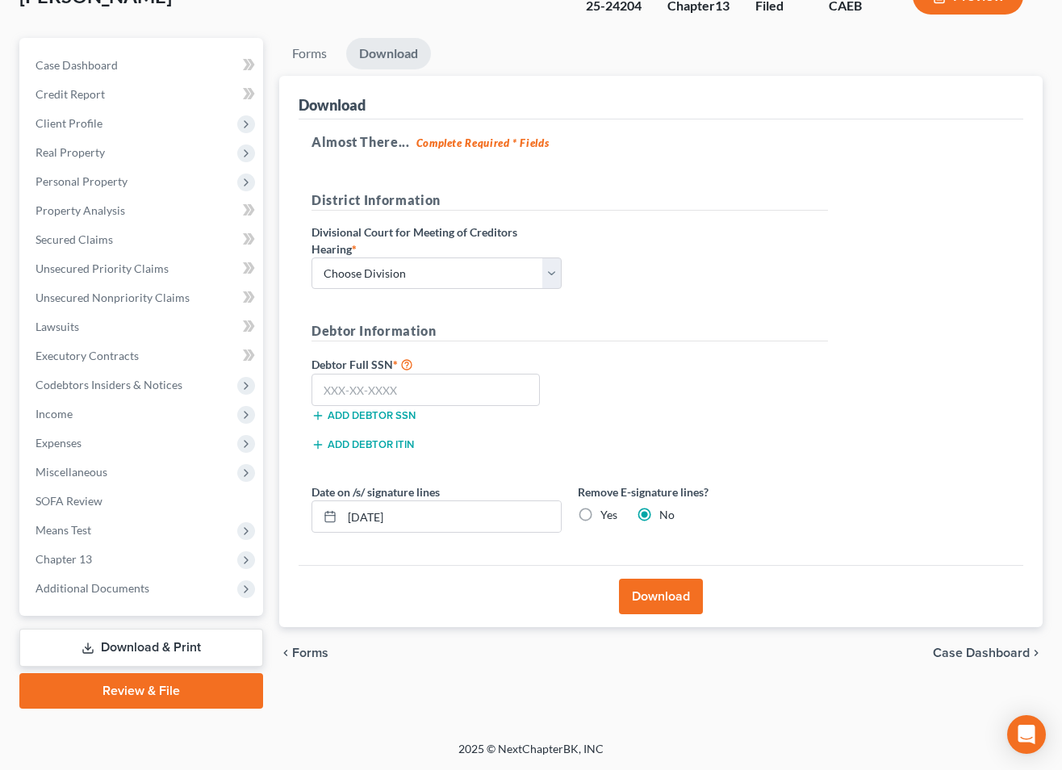
scroll to position [144, 0]
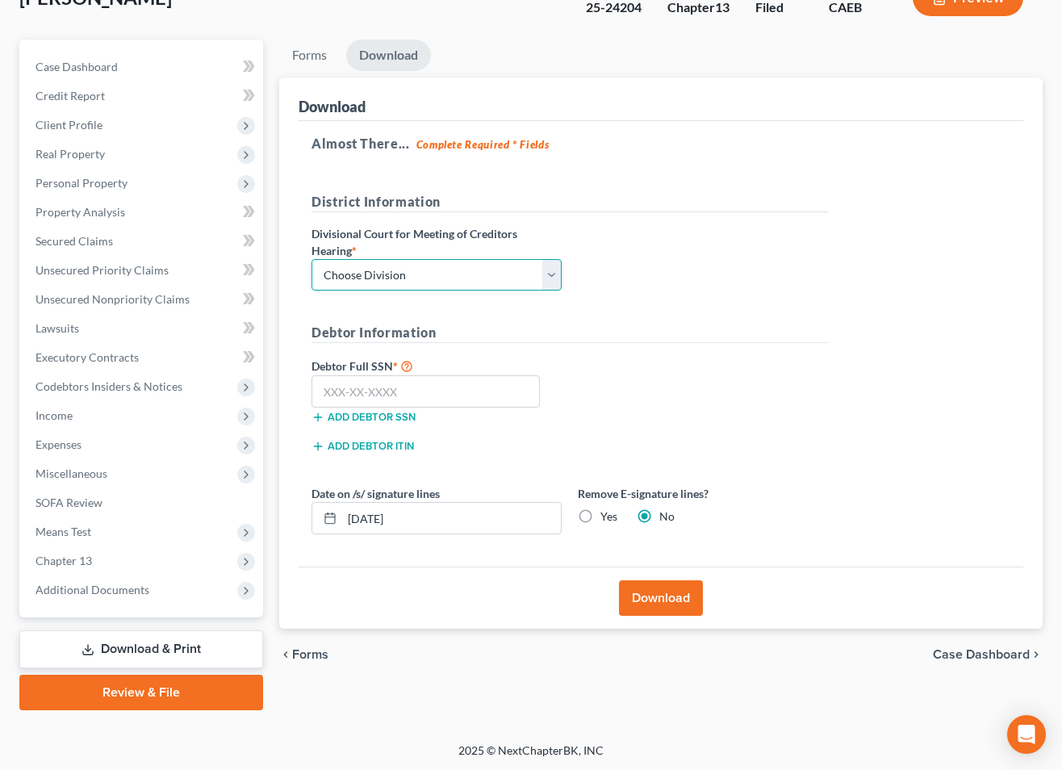
click at [435, 278] on select "Choose Division Fresno Modesto [GEOGRAPHIC_DATA]" at bounding box center [436, 275] width 250 height 32
select select "2"
click at [311, 259] on select "Choose Division Fresno Modesto [GEOGRAPHIC_DATA]" at bounding box center [436, 275] width 250 height 32
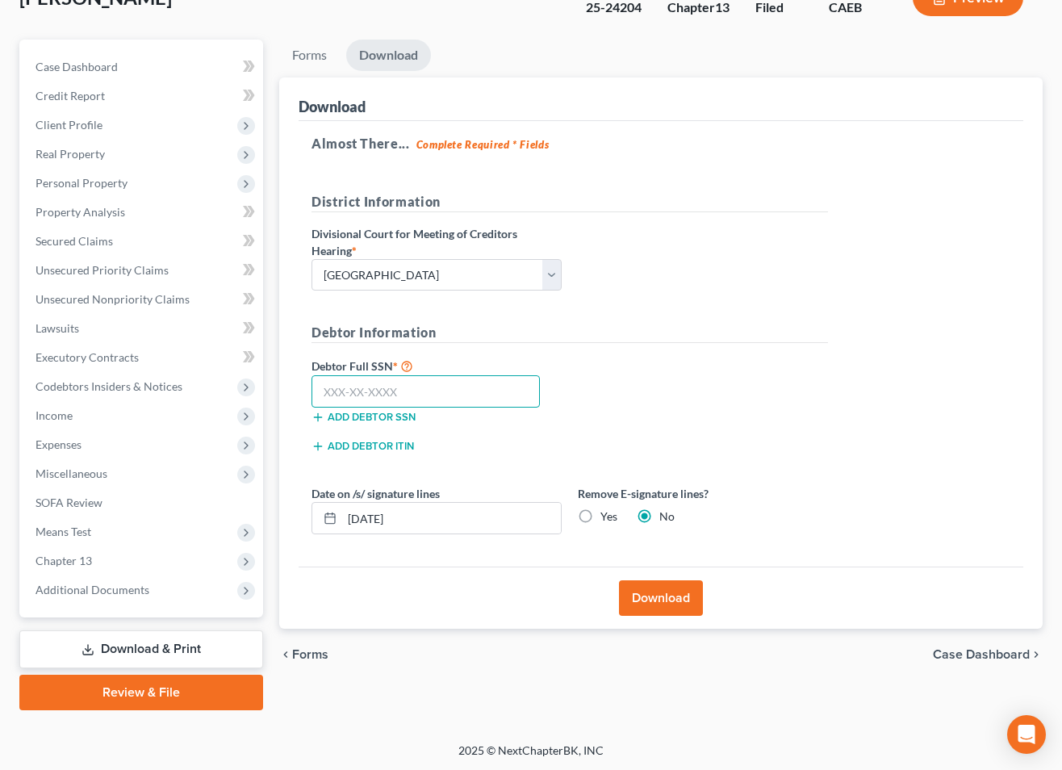
click at [445, 391] on input "text" at bounding box center [425, 391] width 228 height 32
type input "111-11-1111"
click at [674, 599] on button "Download" at bounding box center [661, 597] width 84 height 35
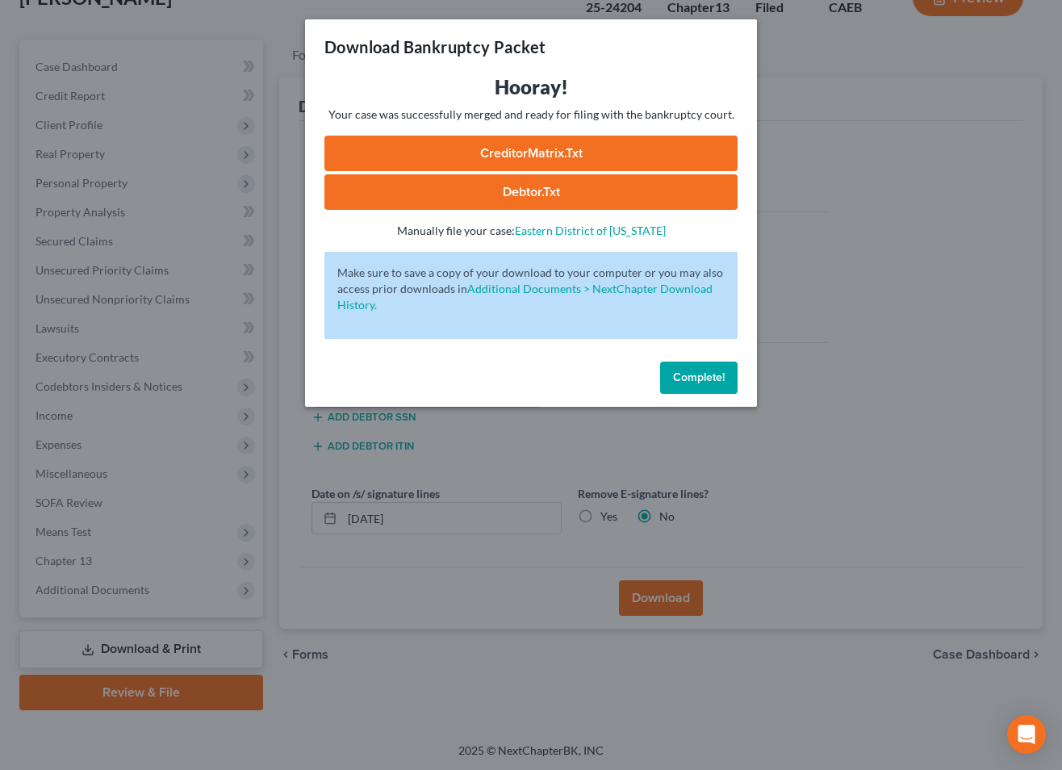
click at [532, 149] on link "CreditorMatrix.txt" at bounding box center [530, 153] width 413 height 35
click at [683, 379] on span "Complete!" at bounding box center [699, 377] width 52 height 14
